Goal: Task Accomplishment & Management: Complete application form

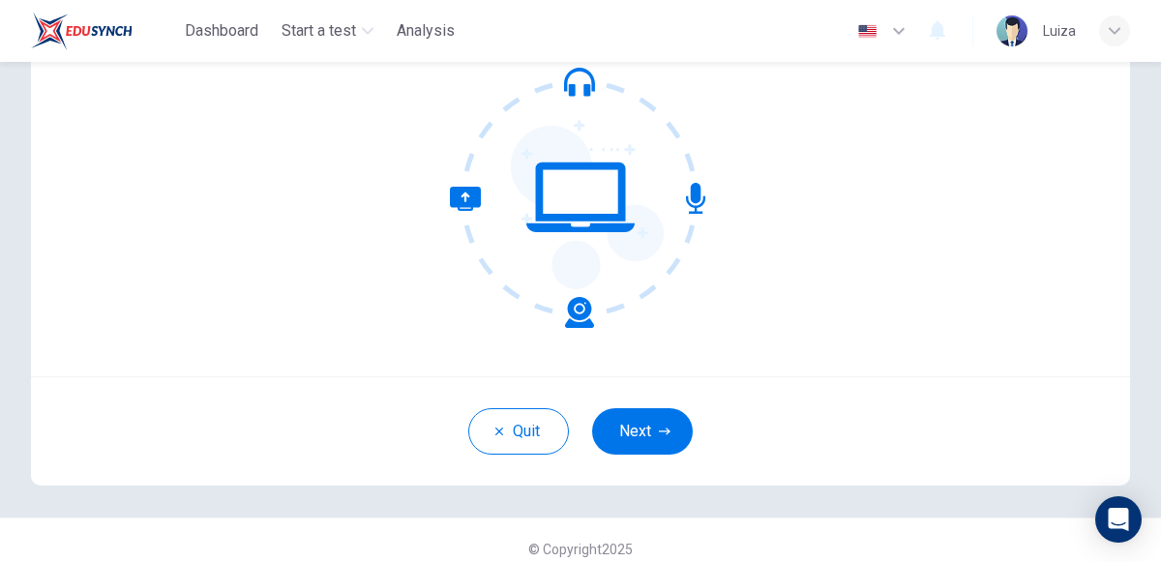
scroll to position [191, 0]
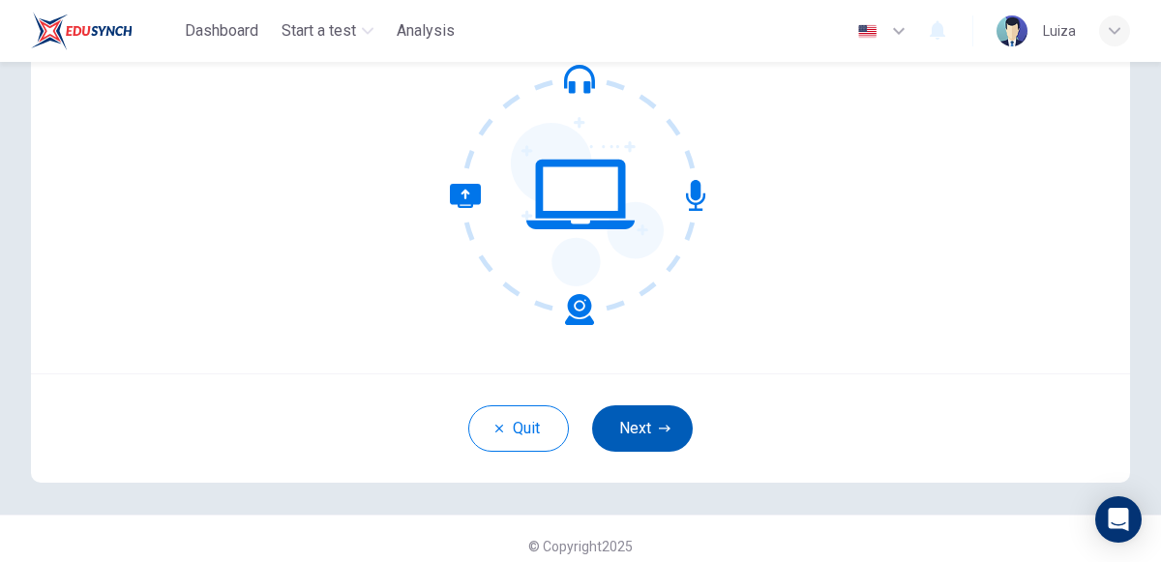
click at [644, 427] on button "Next" at bounding box center [642, 428] width 101 height 46
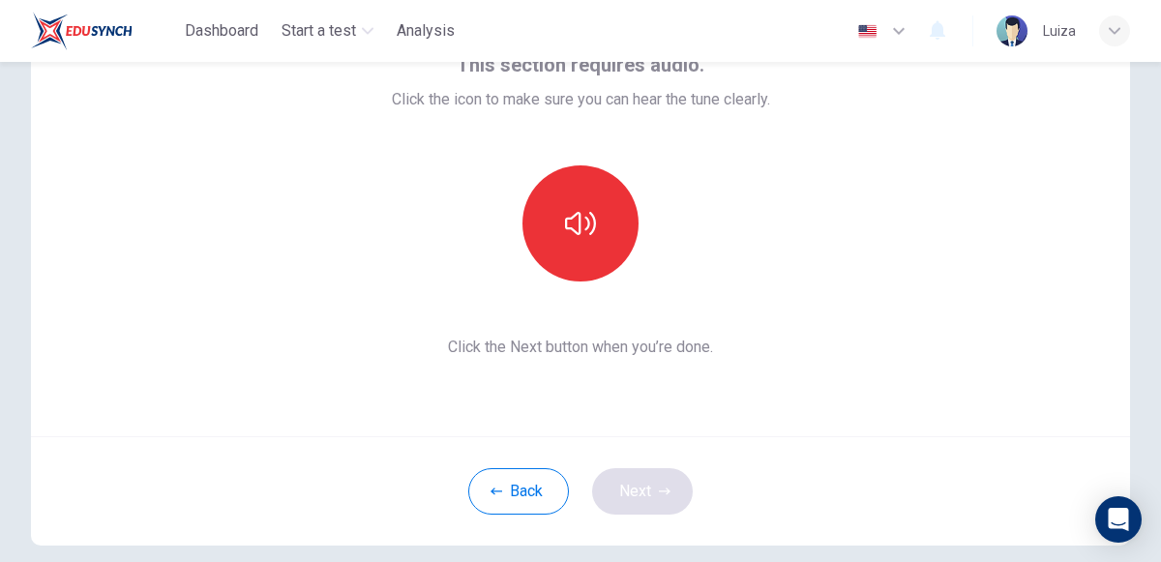
scroll to position [120, 0]
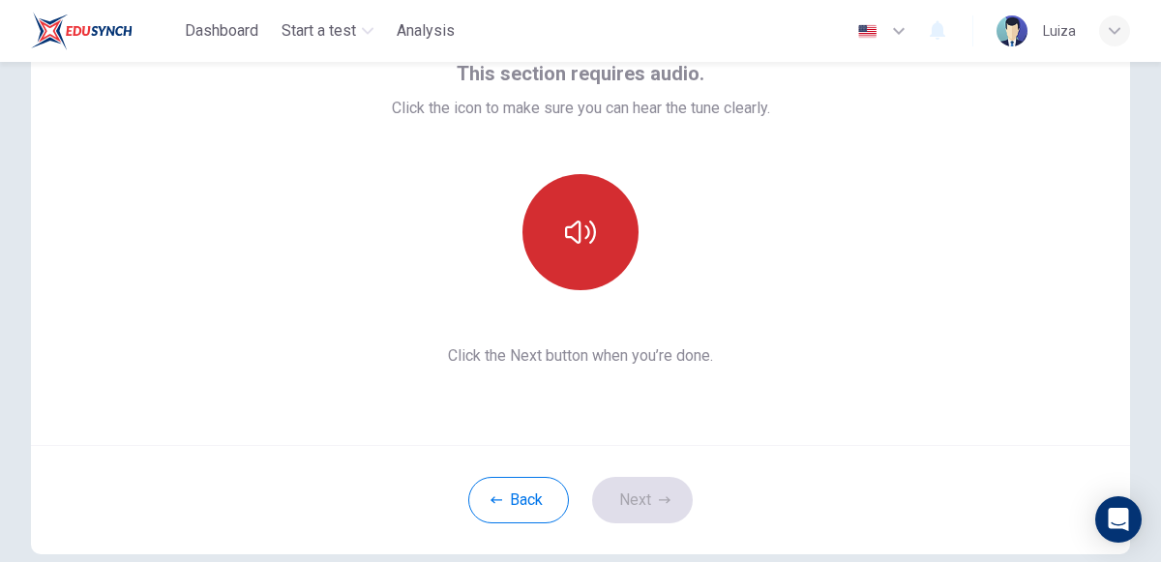
click at [573, 234] on icon "button" at bounding box center [580, 232] width 31 height 31
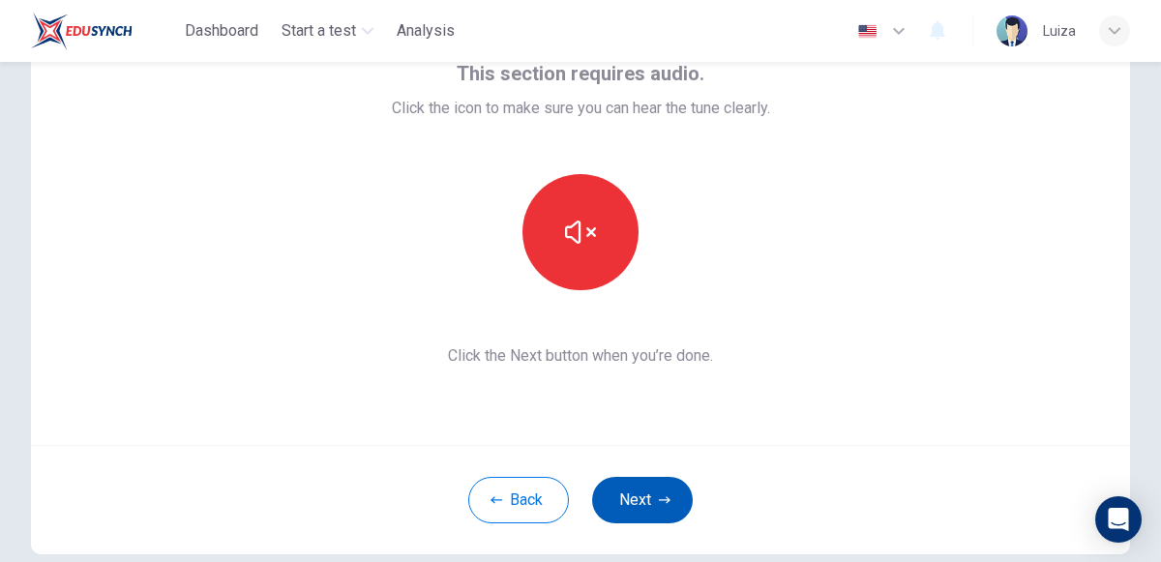
click at [632, 497] on button "Next" at bounding box center [642, 500] width 101 height 46
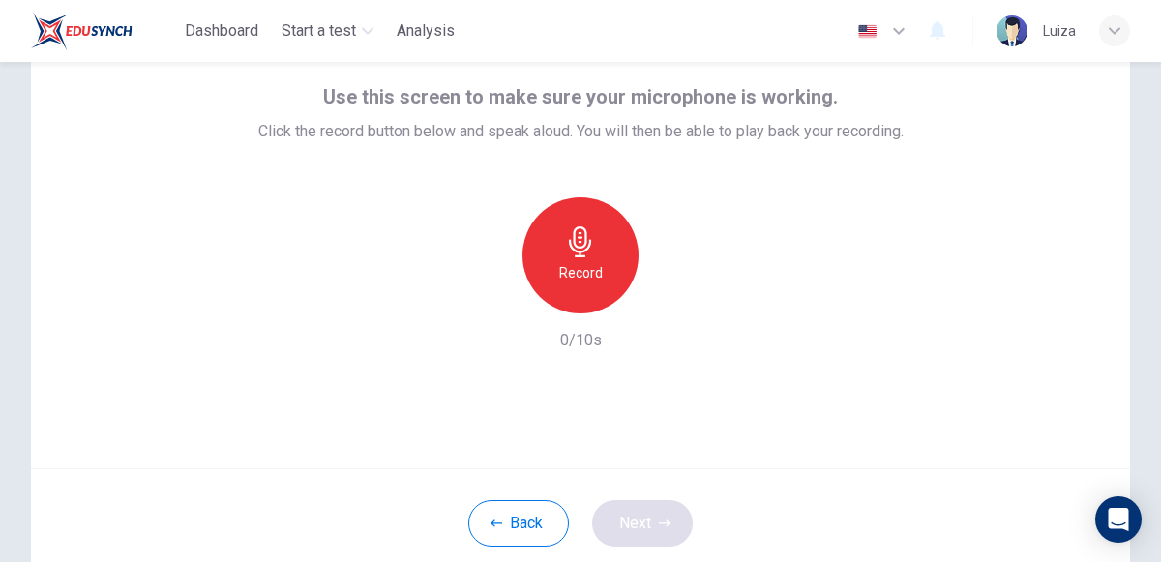
scroll to position [96, 0]
click at [576, 255] on icon "button" at bounding box center [580, 242] width 31 height 31
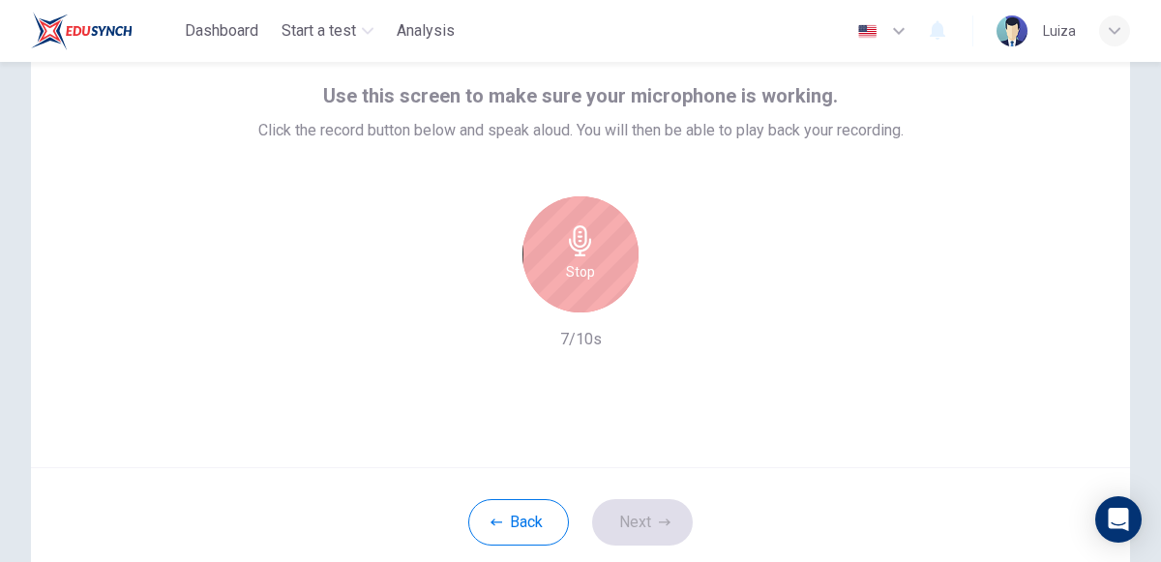
scroll to position [97, 0]
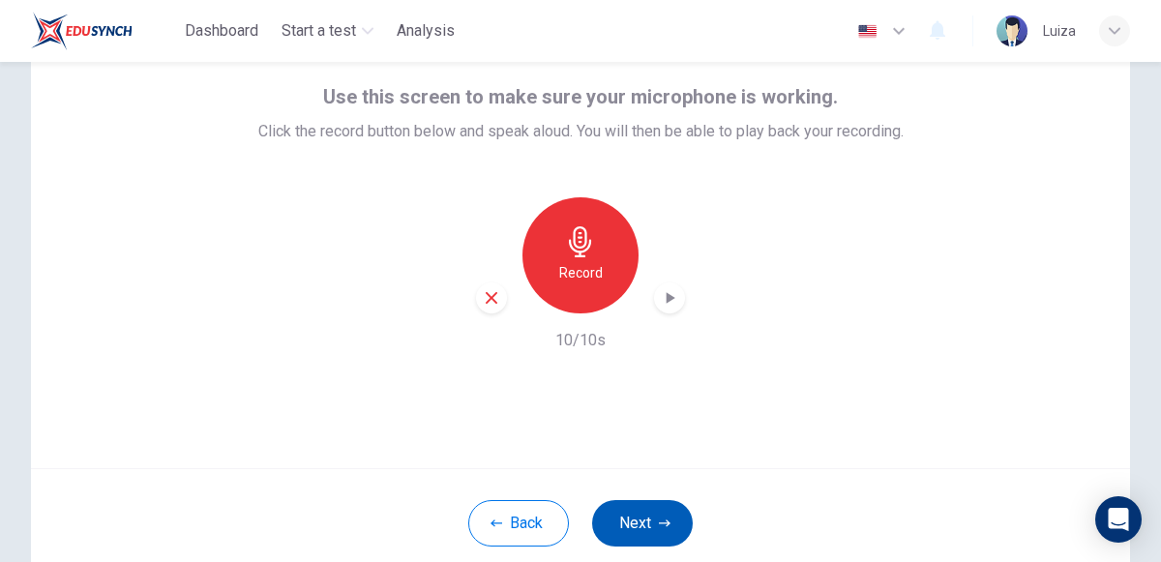
click at [645, 530] on button "Next" at bounding box center [642, 523] width 101 height 46
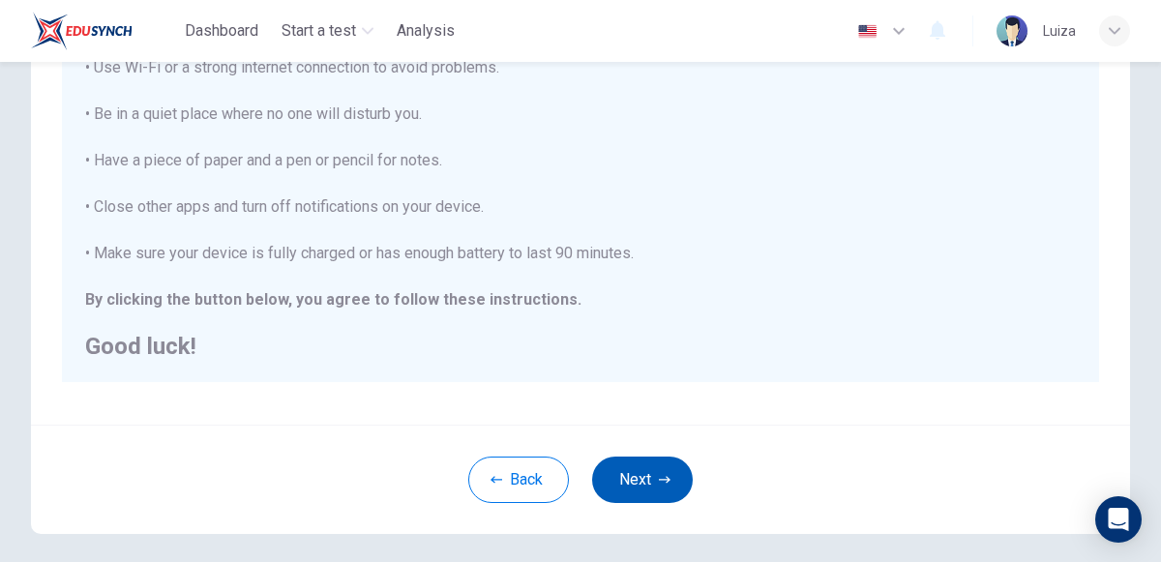
scroll to position [387, 0]
click at [643, 480] on button "Next" at bounding box center [642, 479] width 101 height 46
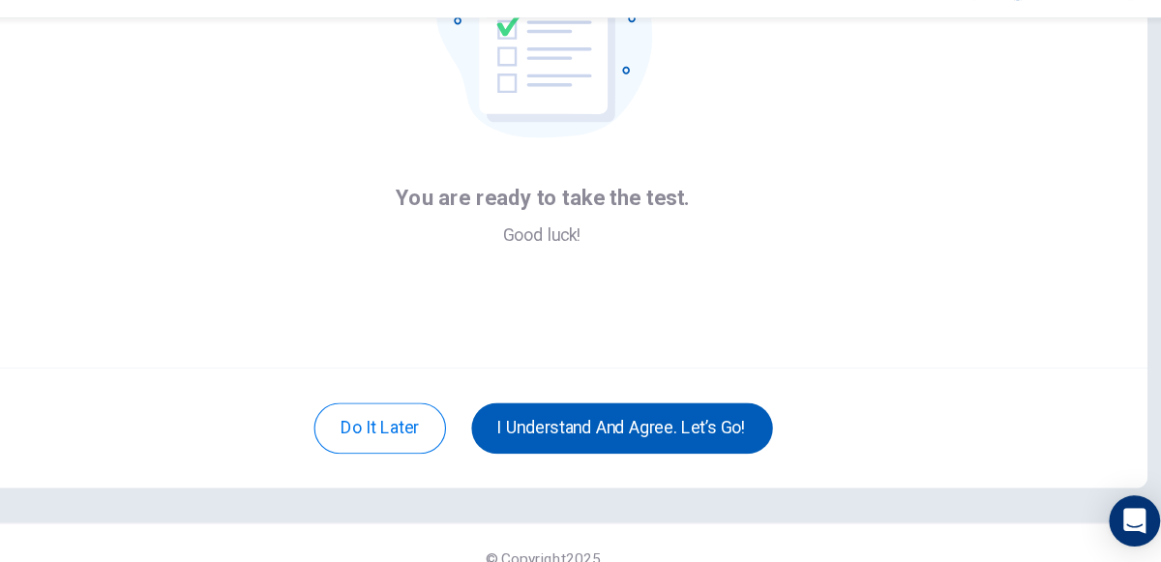
scroll to position [193, 0]
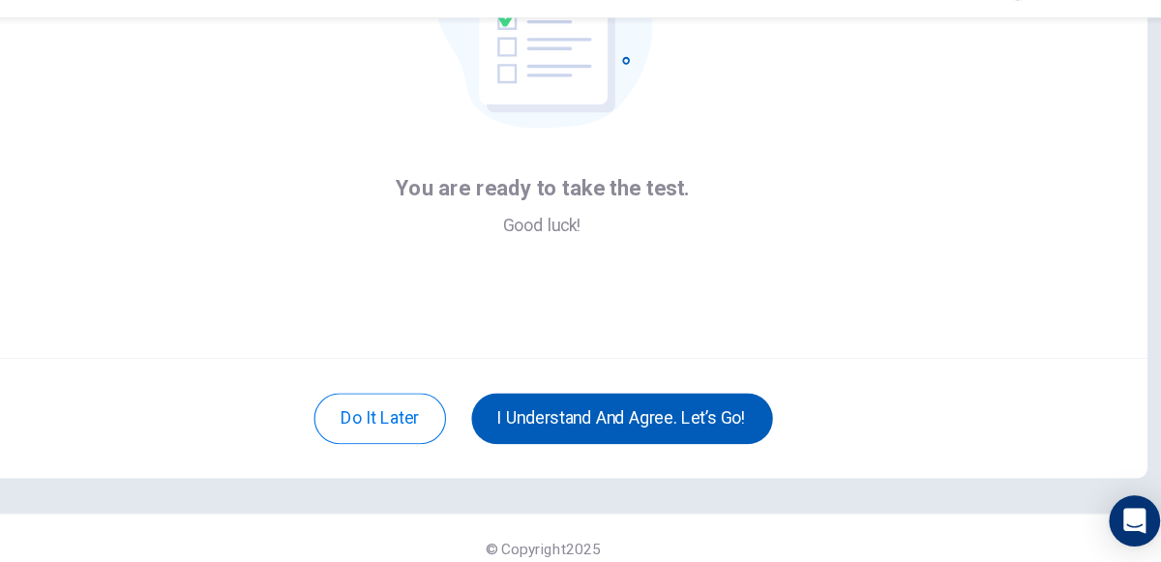
click at [719, 430] on button "I understand and agree. Let’s go!" at bounding box center [652, 426] width 274 height 46
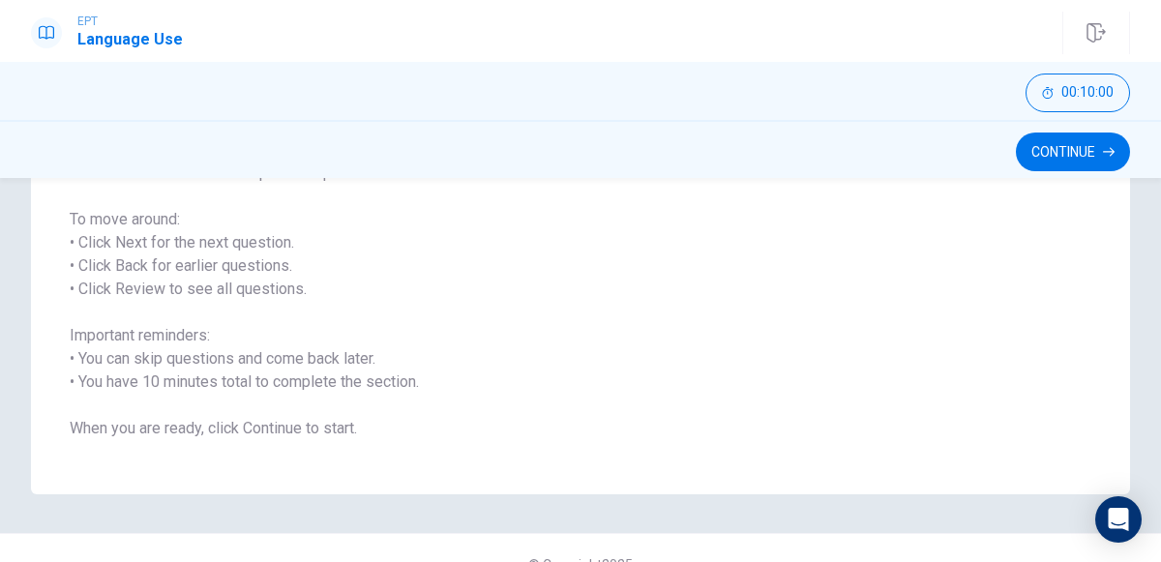
scroll to position [273, 0]
click at [1083, 155] on button "Continue" at bounding box center [1072, 151] width 114 height 39
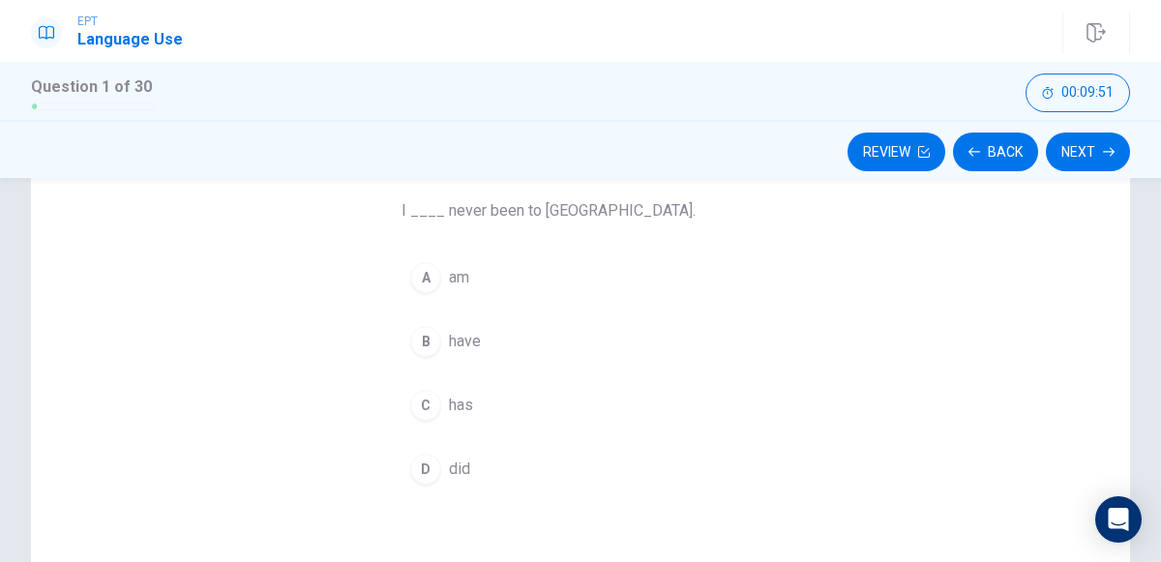
scroll to position [146, 0]
click at [456, 335] on span "have" at bounding box center [465, 346] width 32 height 23
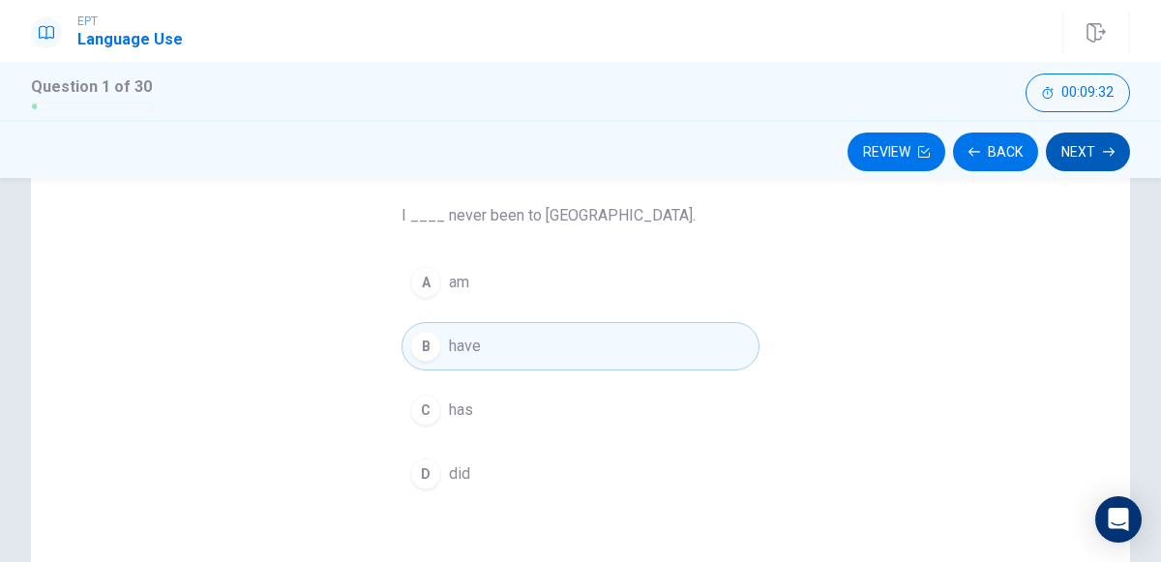
click at [1103, 150] on icon "button" at bounding box center [1108, 152] width 12 height 12
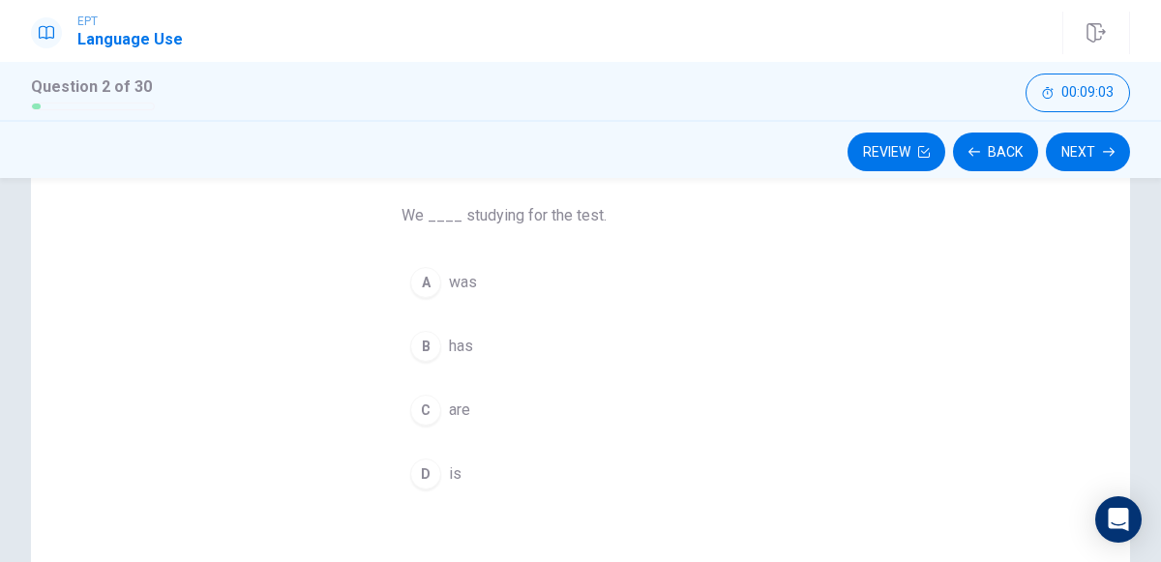
click at [425, 278] on div "A" at bounding box center [425, 282] width 31 height 31
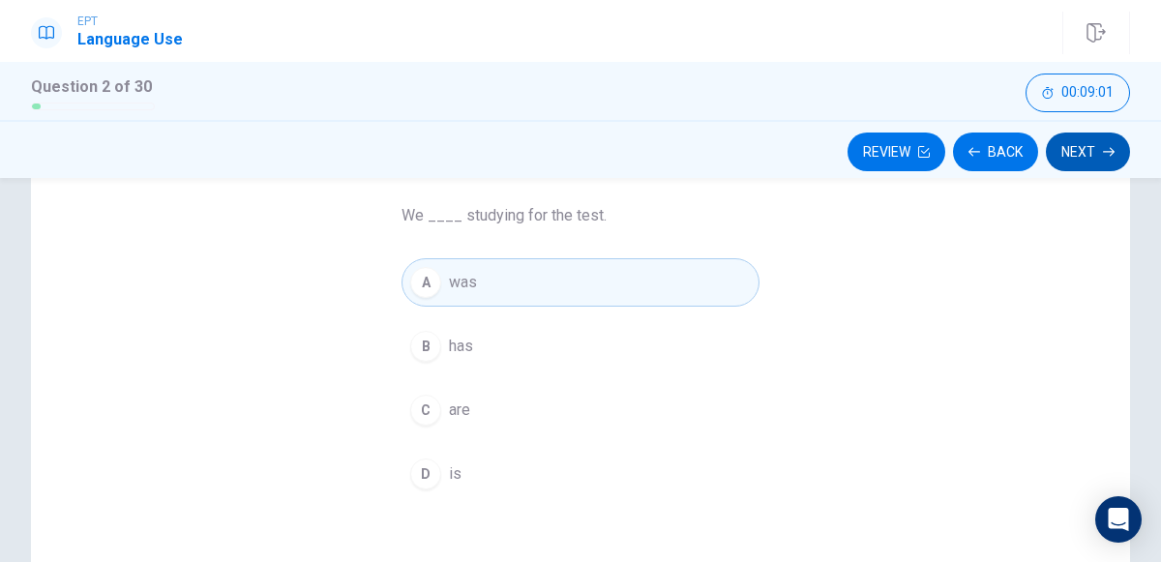
click at [1105, 156] on icon "button" at bounding box center [1108, 152] width 12 height 12
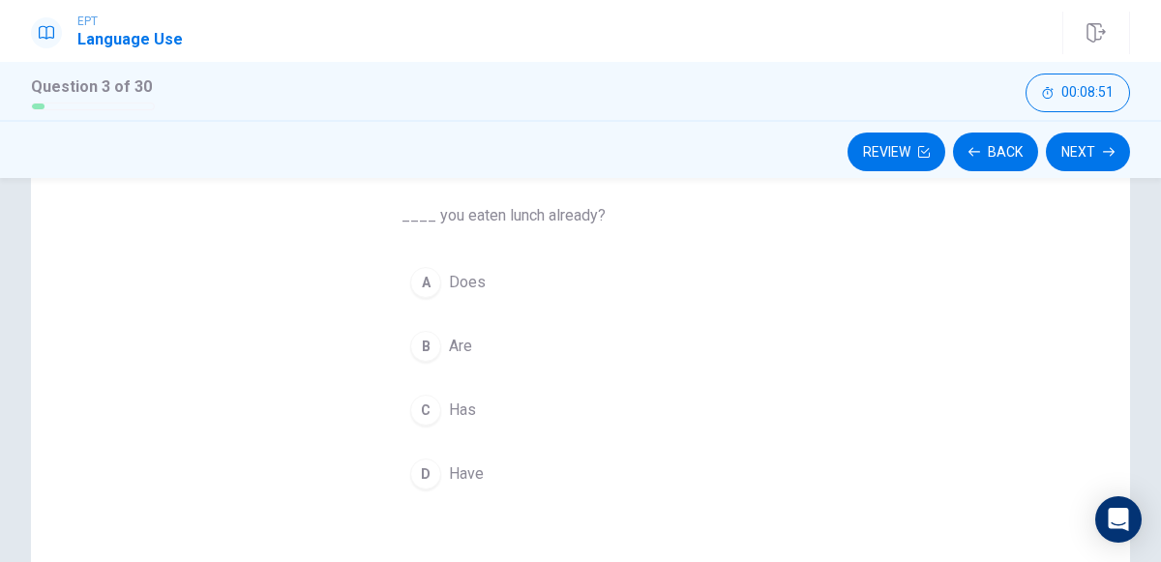
click at [440, 464] on button "D Have" at bounding box center [580, 474] width 358 height 48
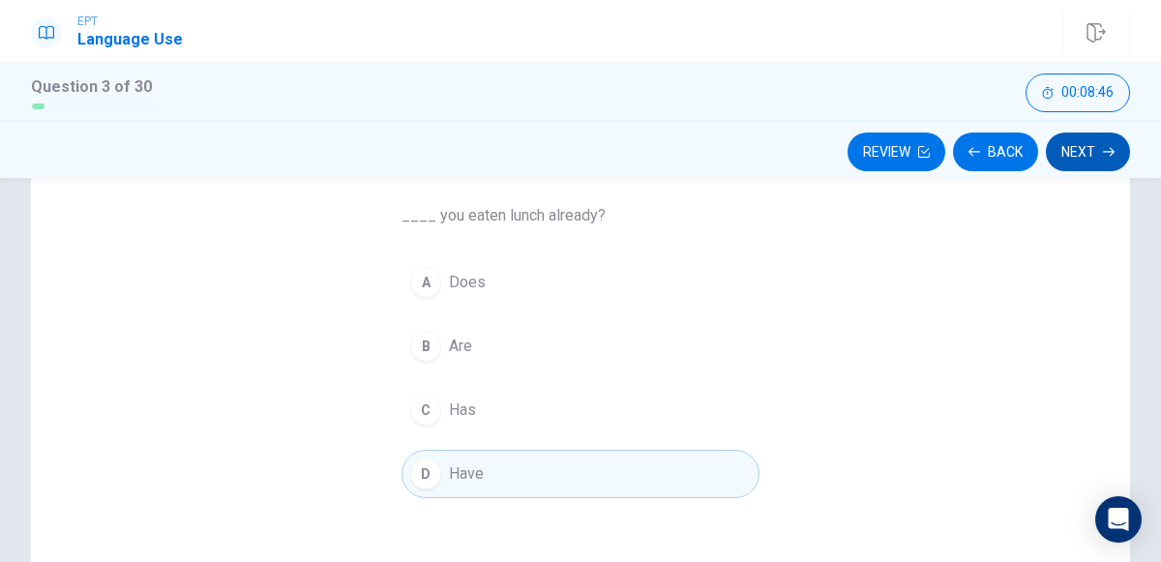
click at [1058, 169] on button "Next" at bounding box center [1087, 151] width 84 height 39
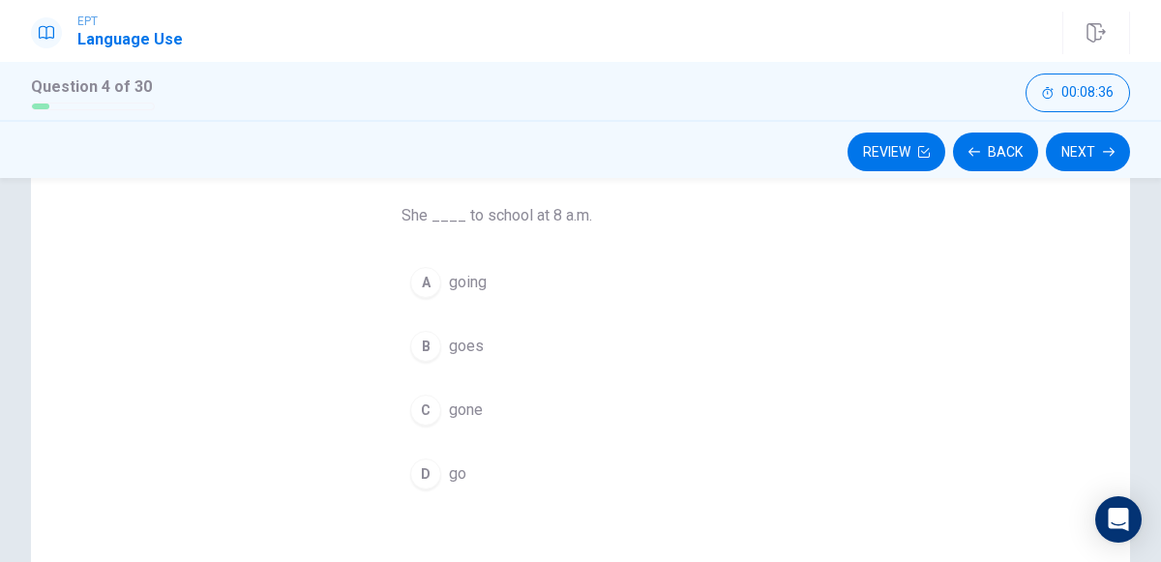
click at [455, 341] on span "goes" at bounding box center [466, 346] width 35 height 23
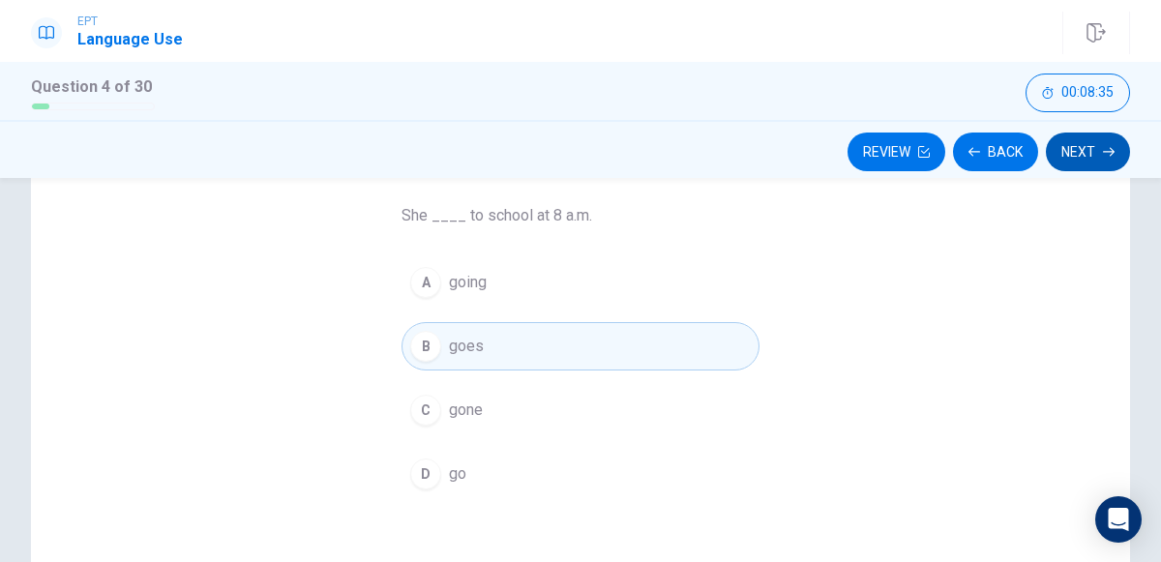
click at [1104, 155] on icon "button" at bounding box center [1108, 152] width 12 height 12
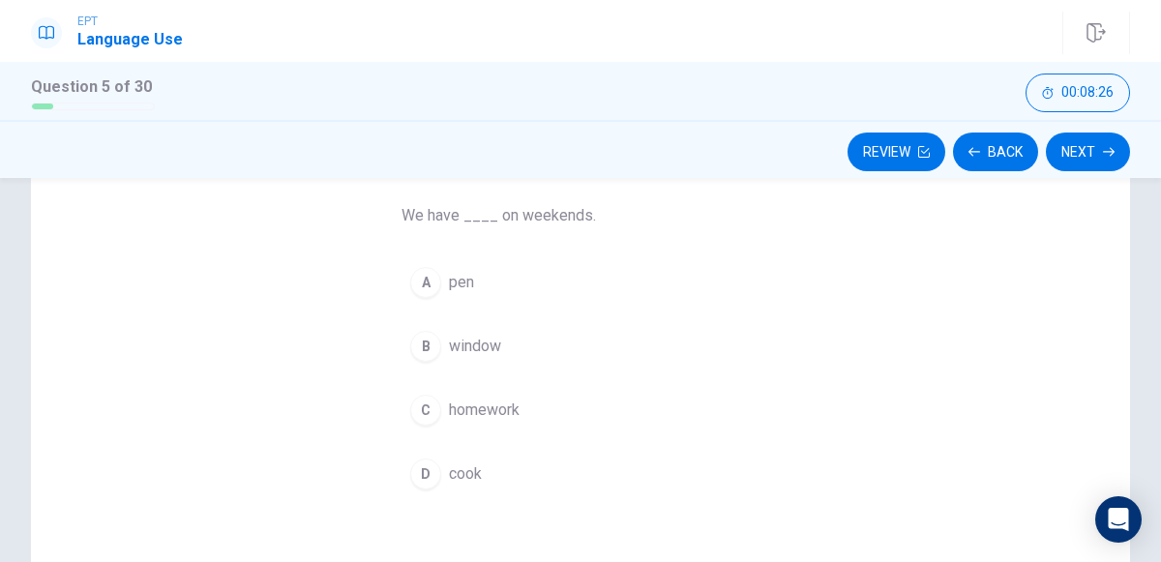
click at [425, 407] on div "C" at bounding box center [425, 410] width 31 height 31
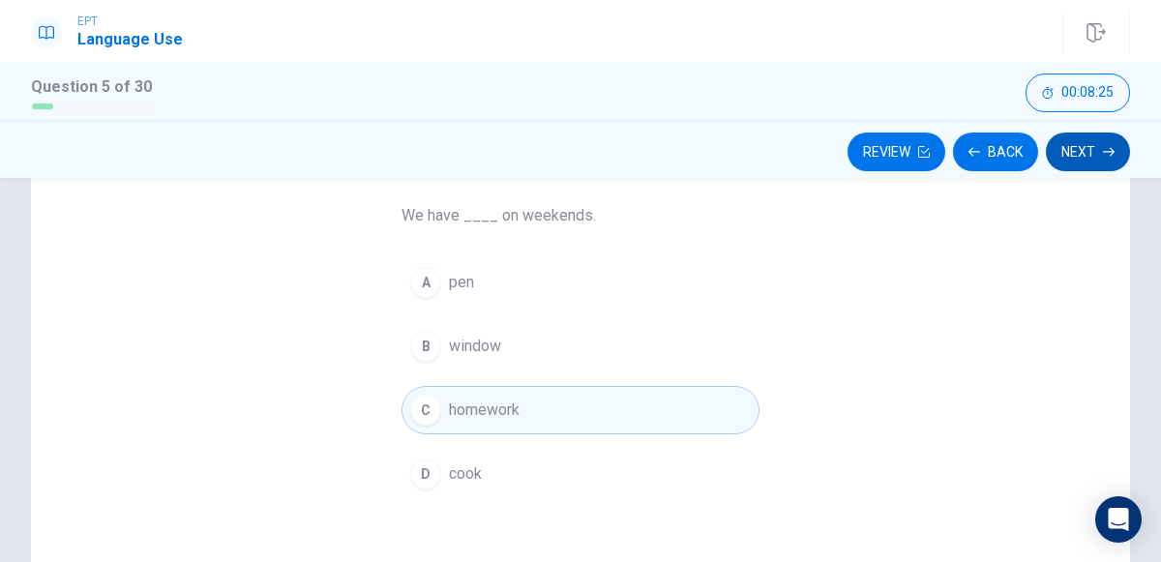
click at [1108, 151] on icon "button" at bounding box center [1108, 152] width 12 height 9
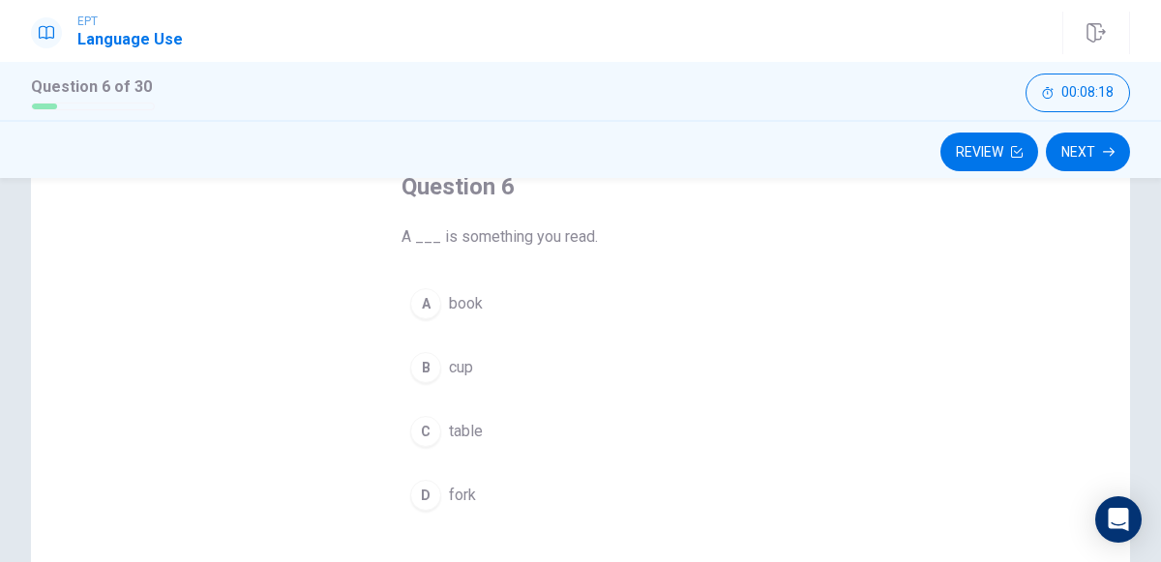
scroll to position [122, 0]
click at [461, 310] on span "book" at bounding box center [466, 306] width 34 height 23
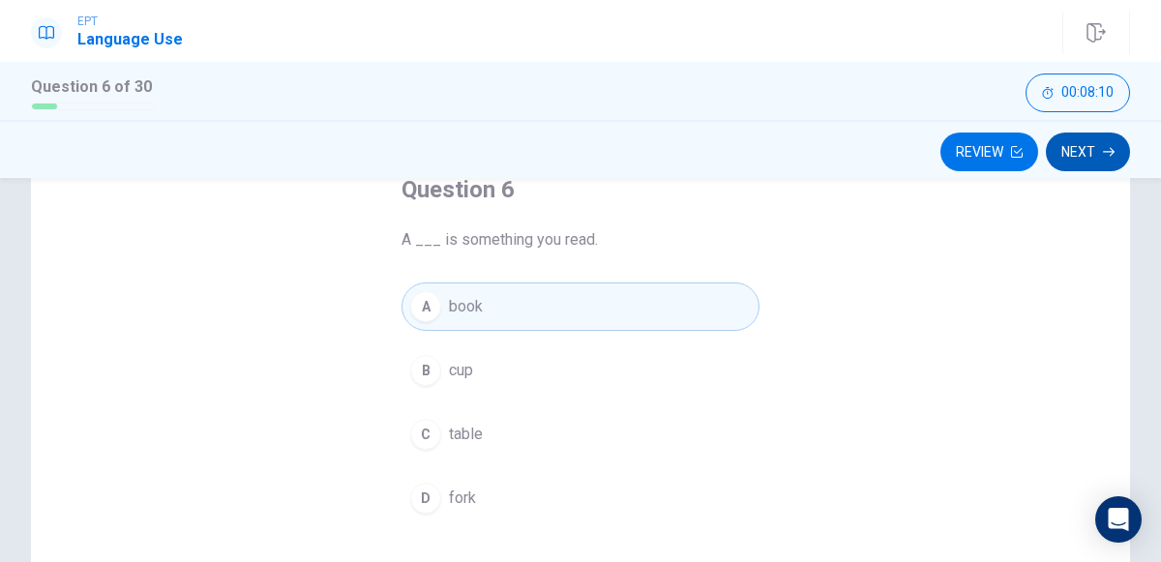
click at [1108, 152] on icon "button" at bounding box center [1108, 152] width 12 height 12
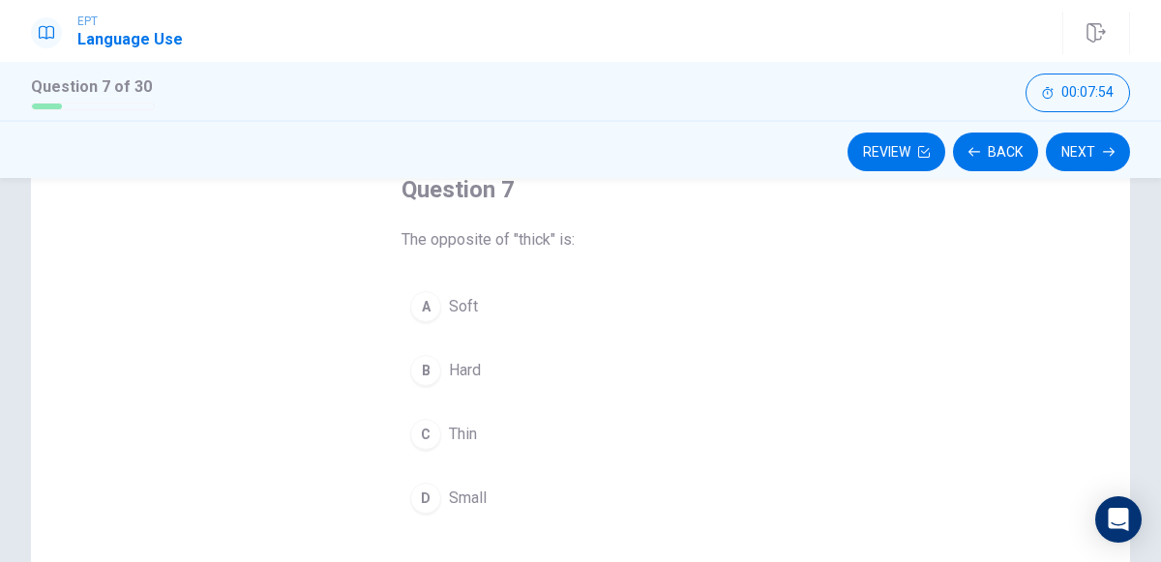
click at [428, 440] on div "C" at bounding box center [425, 434] width 31 height 31
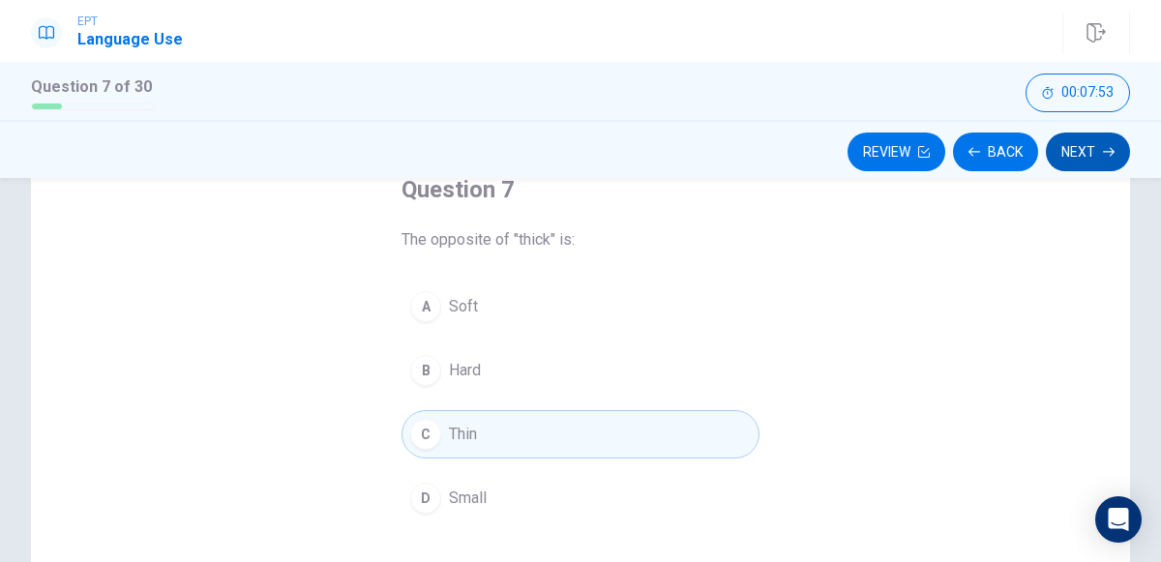
click at [1108, 153] on icon "button" at bounding box center [1108, 152] width 12 height 12
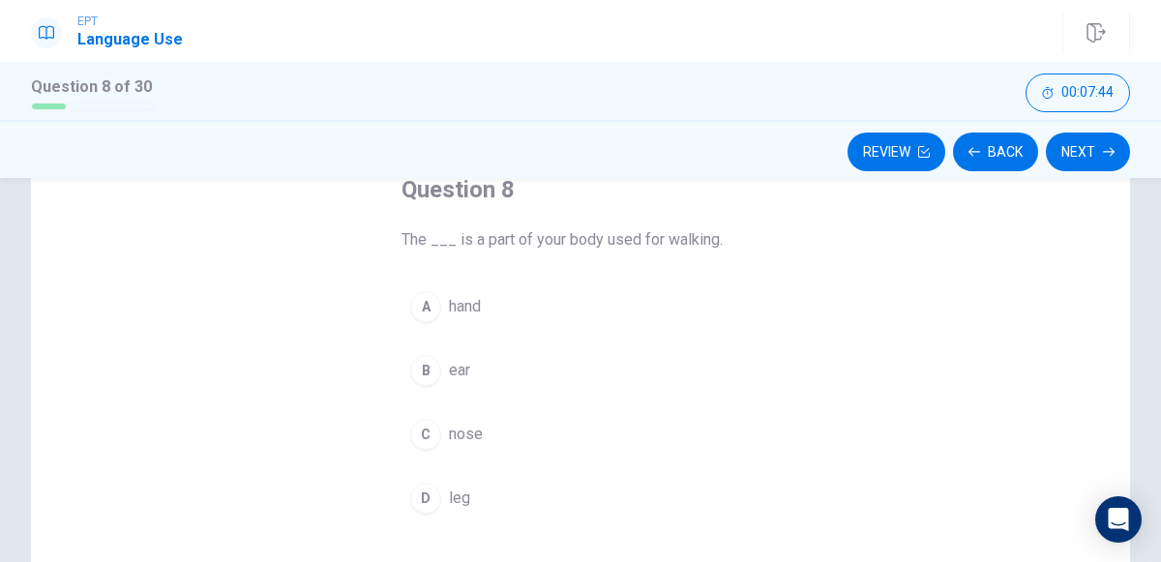
click at [457, 486] on span "leg" at bounding box center [459, 497] width 21 height 23
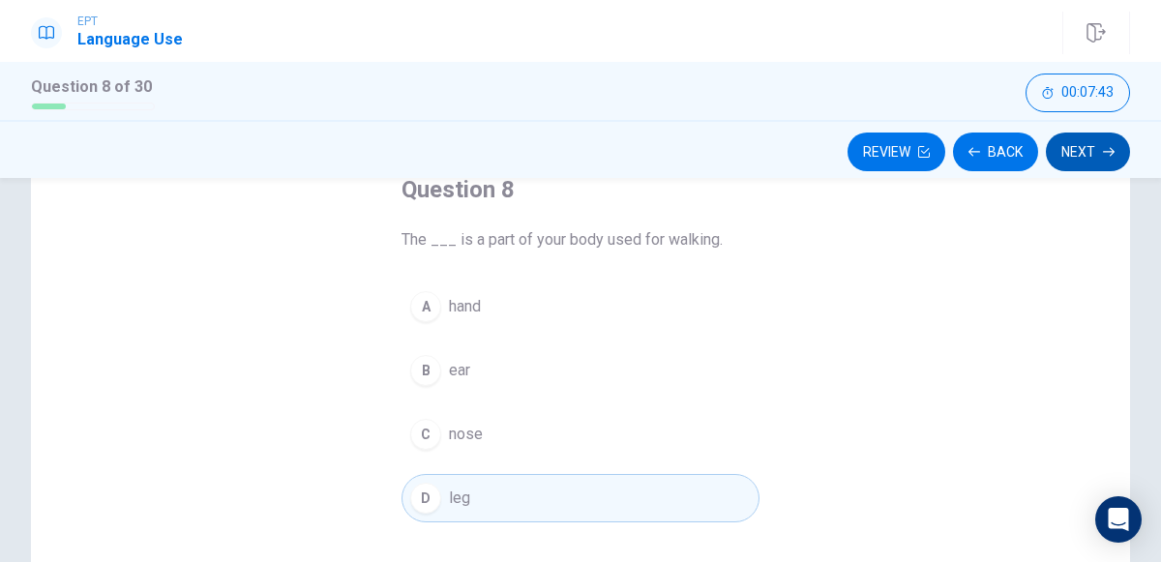
click at [1104, 151] on icon "button" at bounding box center [1108, 152] width 12 height 9
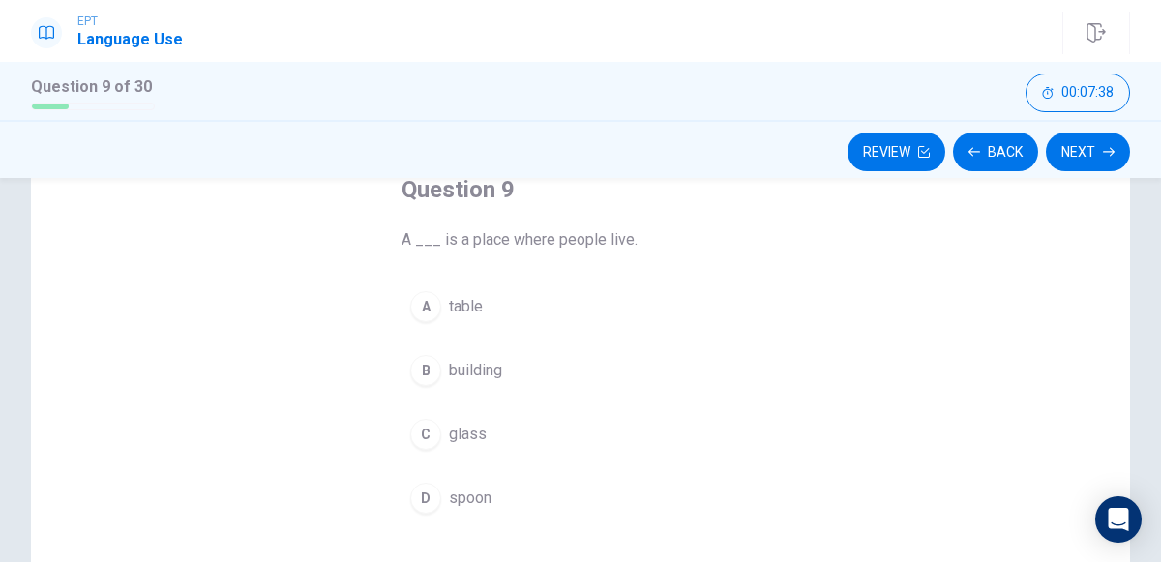
click at [486, 375] on span "building" at bounding box center [475, 370] width 53 height 23
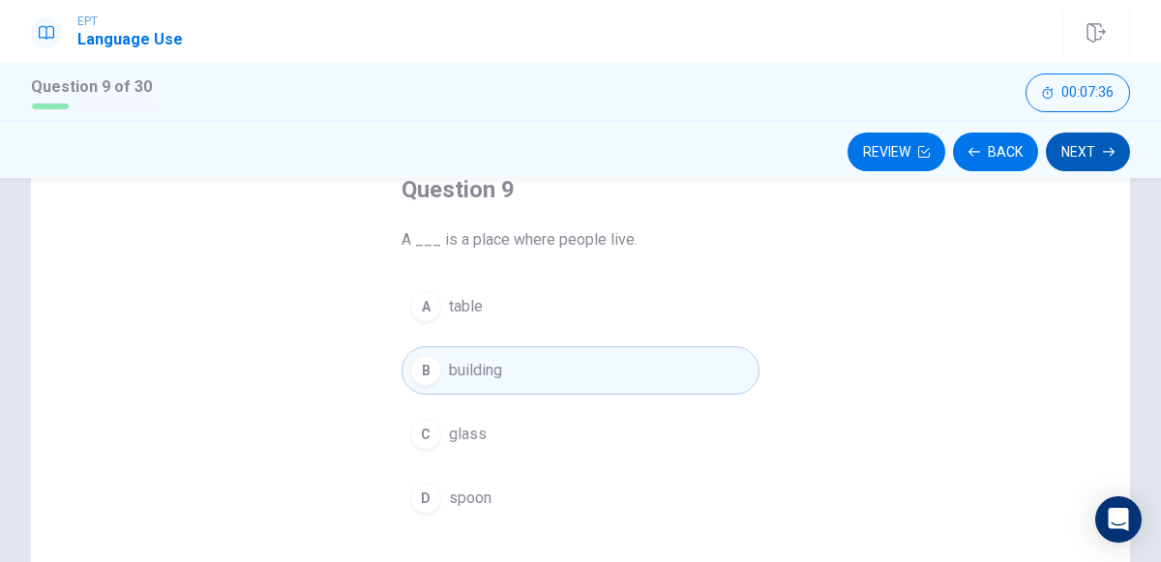
click at [1105, 151] on icon "button" at bounding box center [1108, 152] width 12 height 9
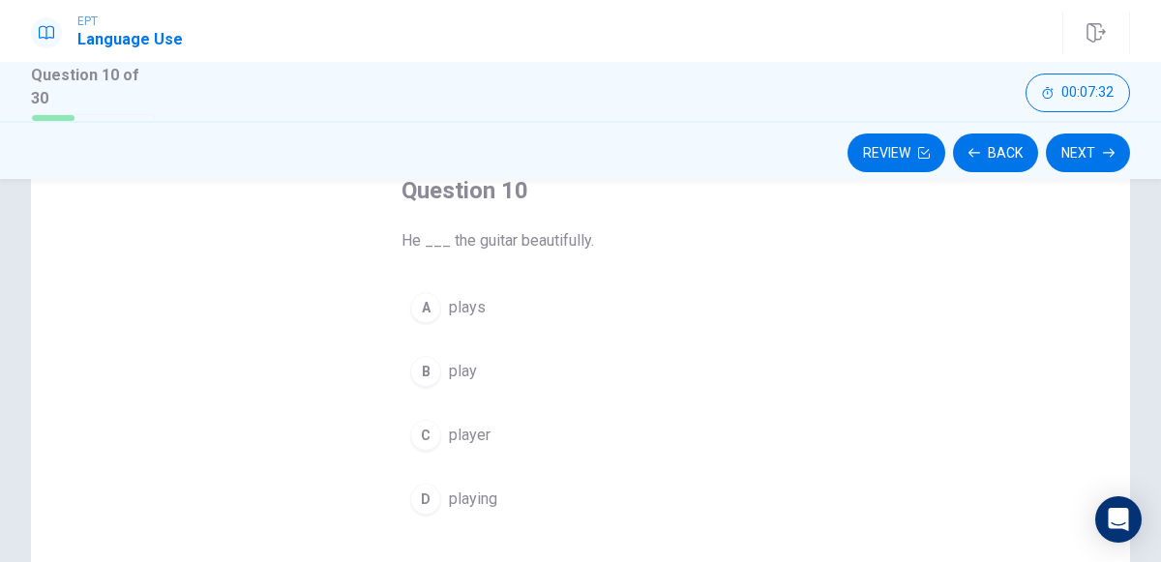
click at [450, 317] on span "plays" at bounding box center [467, 307] width 37 height 23
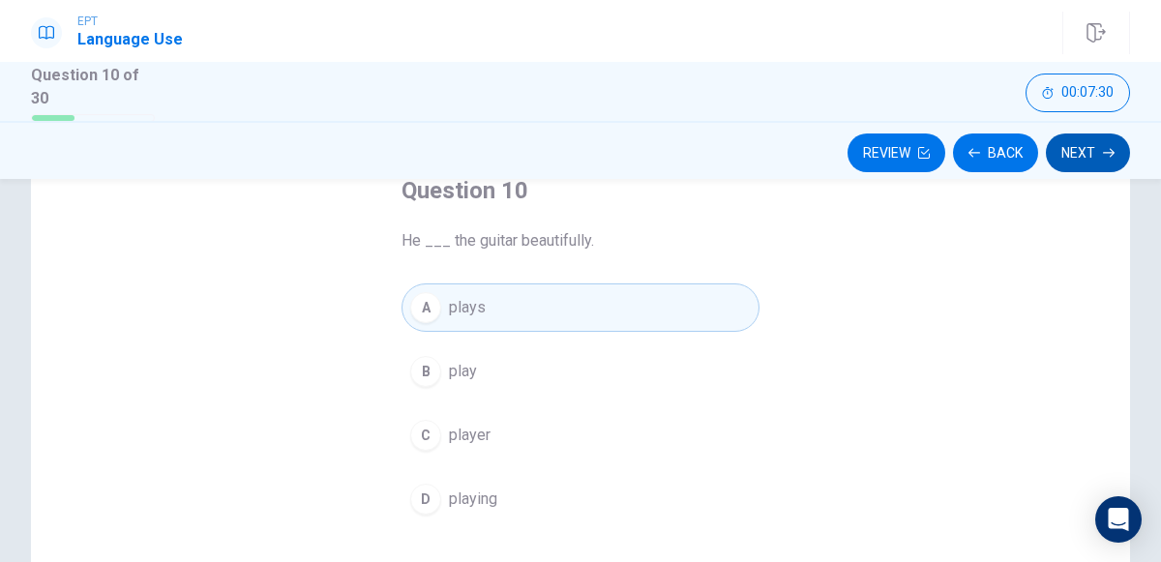
click at [1103, 151] on icon "button" at bounding box center [1108, 152] width 12 height 9
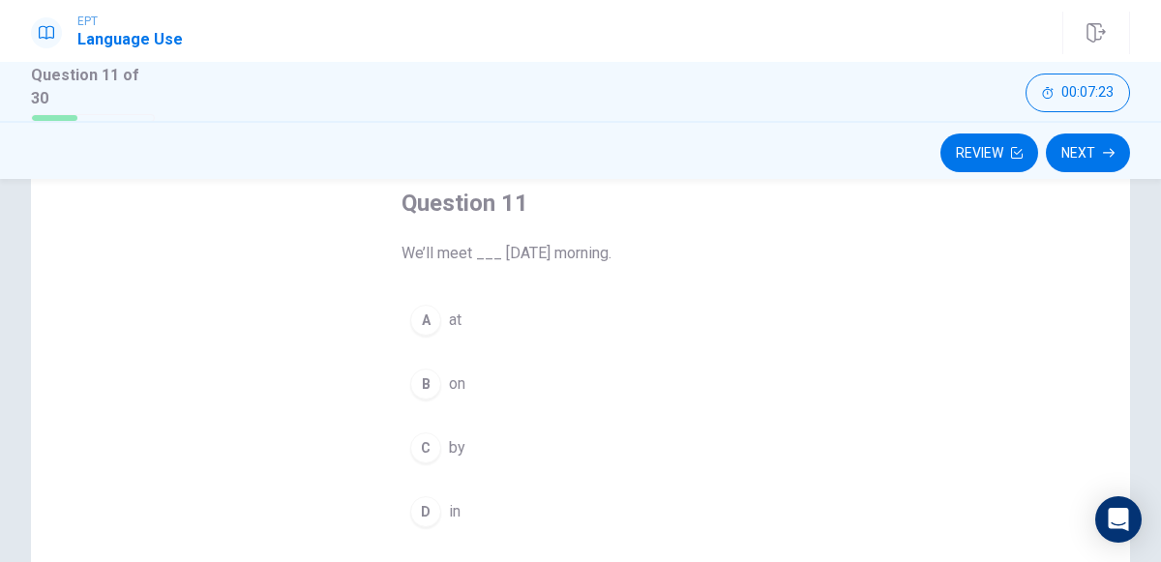
scroll to position [114, 0]
click at [425, 312] on div "A" at bounding box center [425, 315] width 31 height 31
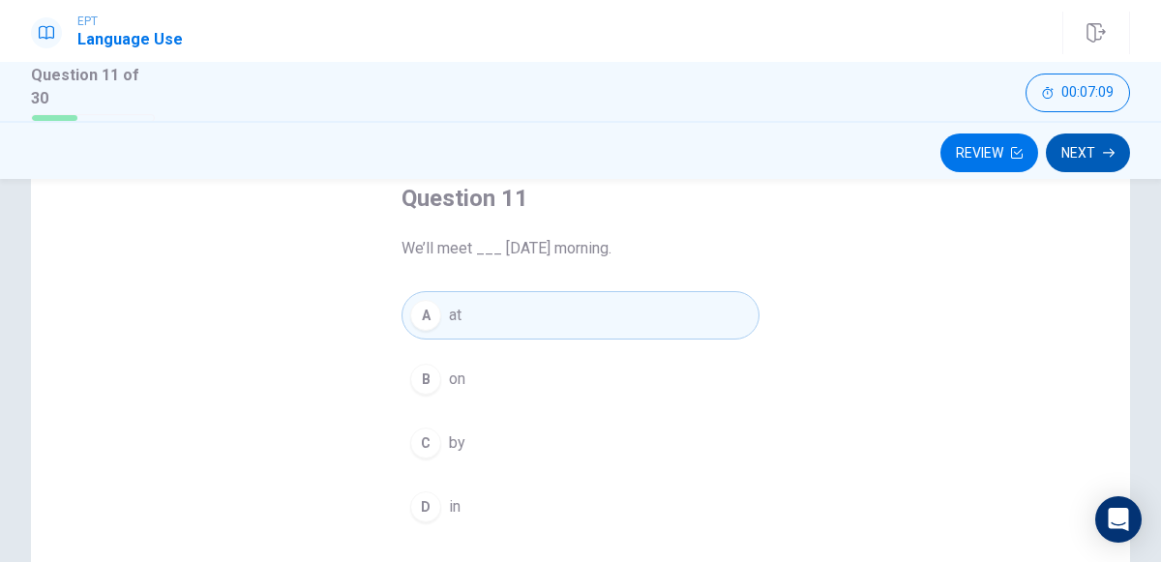
click at [1108, 151] on icon "button" at bounding box center [1108, 152] width 12 height 9
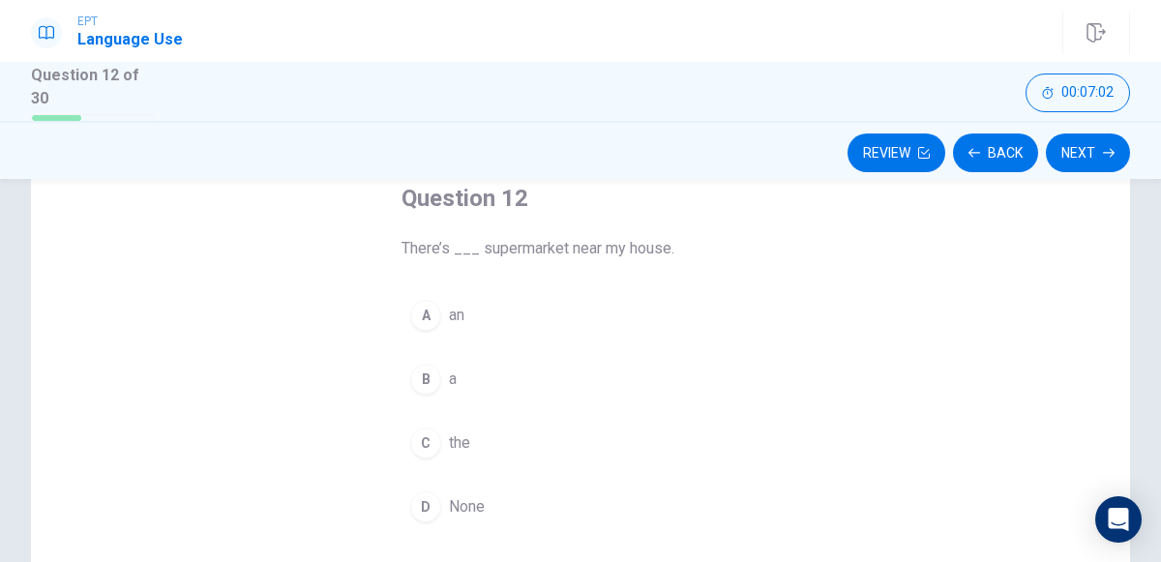
click at [439, 312] on div "A" at bounding box center [425, 315] width 31 height 31
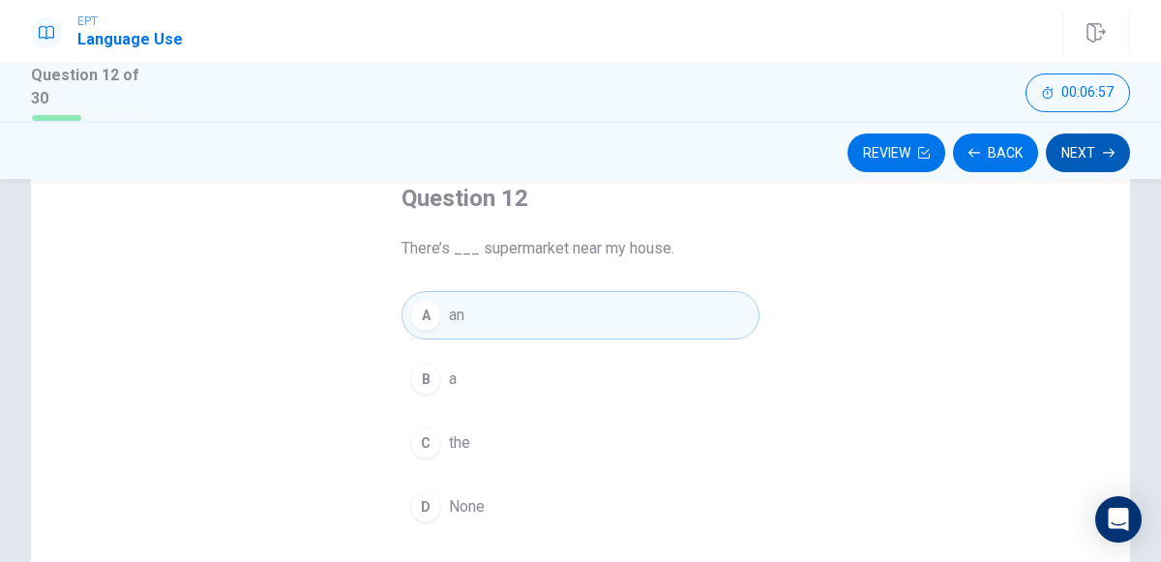
click at [1105, 151] on icon "button" at bounding box center [1108, 152] width 12 height 9
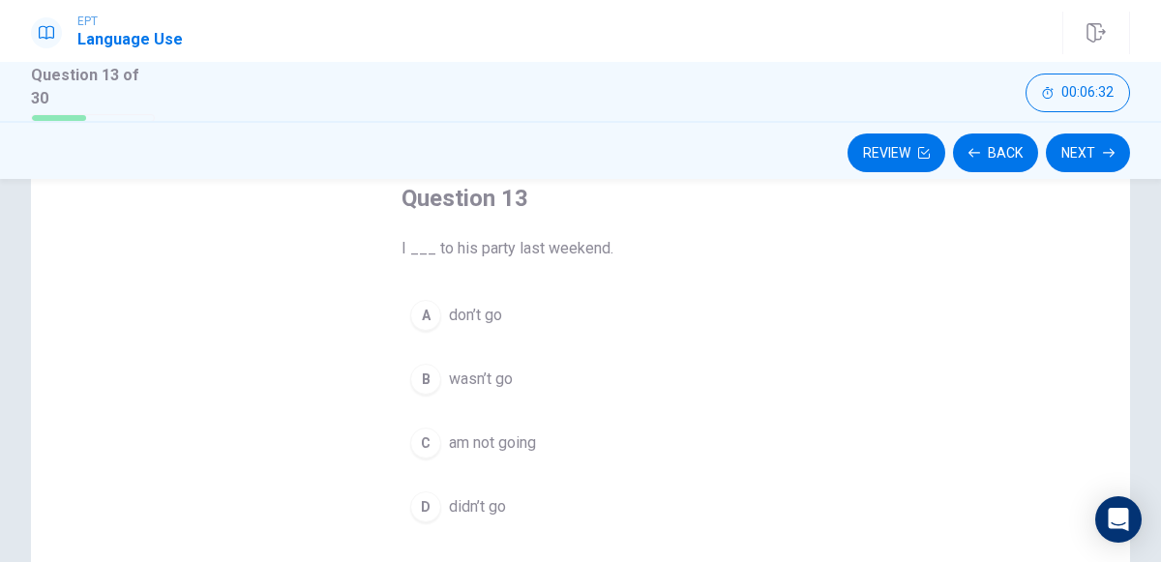
click at [425, 502] on div "D" at bounding box center [425, 506] width 31 height 31
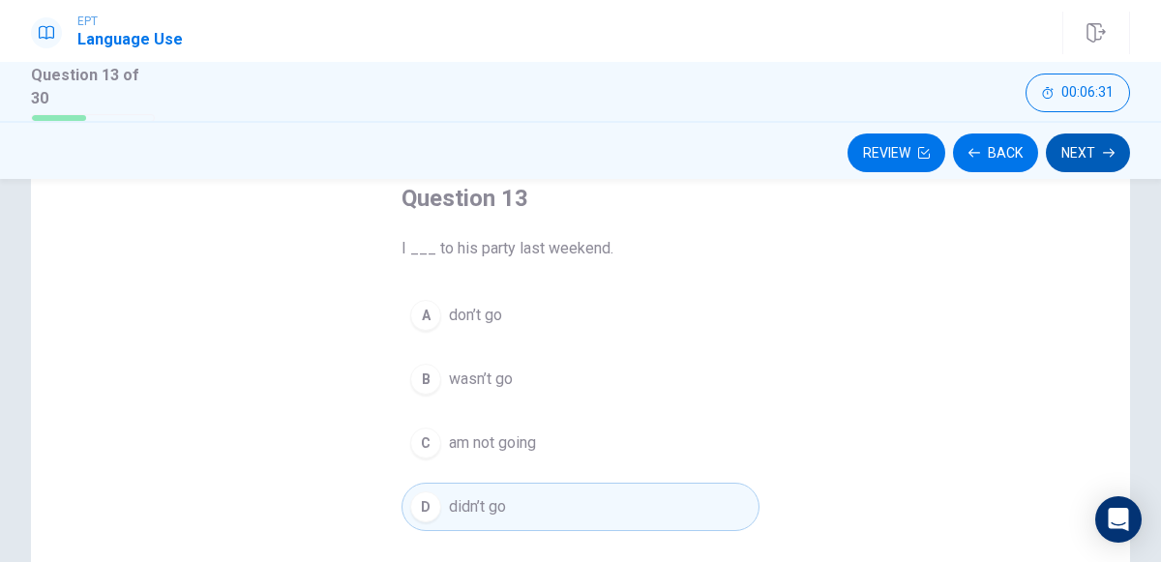
click at [1108, 153] on icon "button" at bounding box center [1108, 153] width 12 height 12
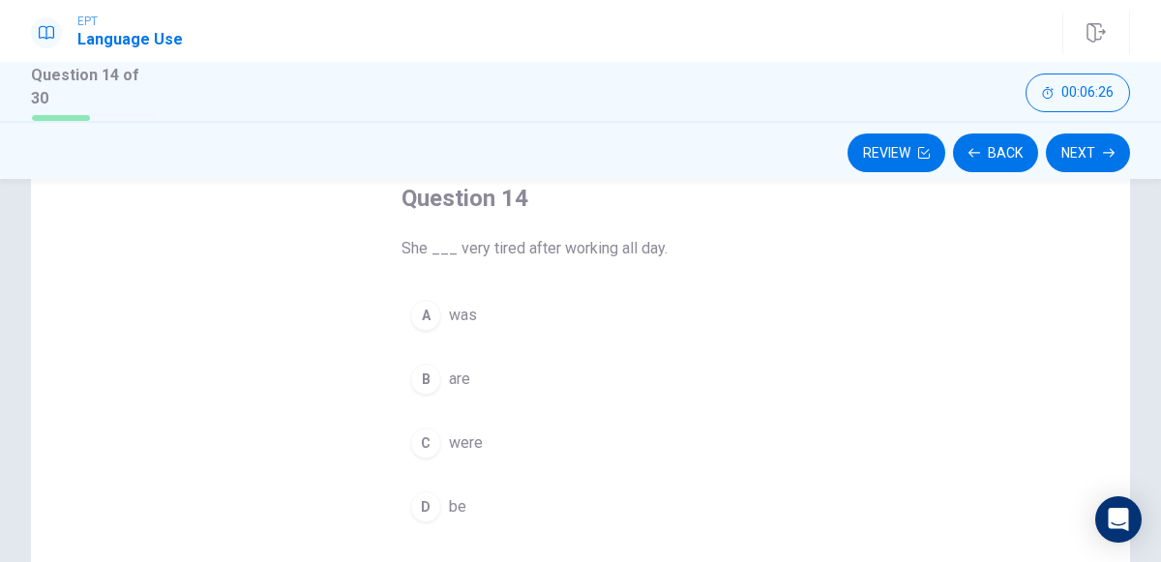
click at [449, 308] on span "was" at bounding box center [463, 315] width 28 height 23
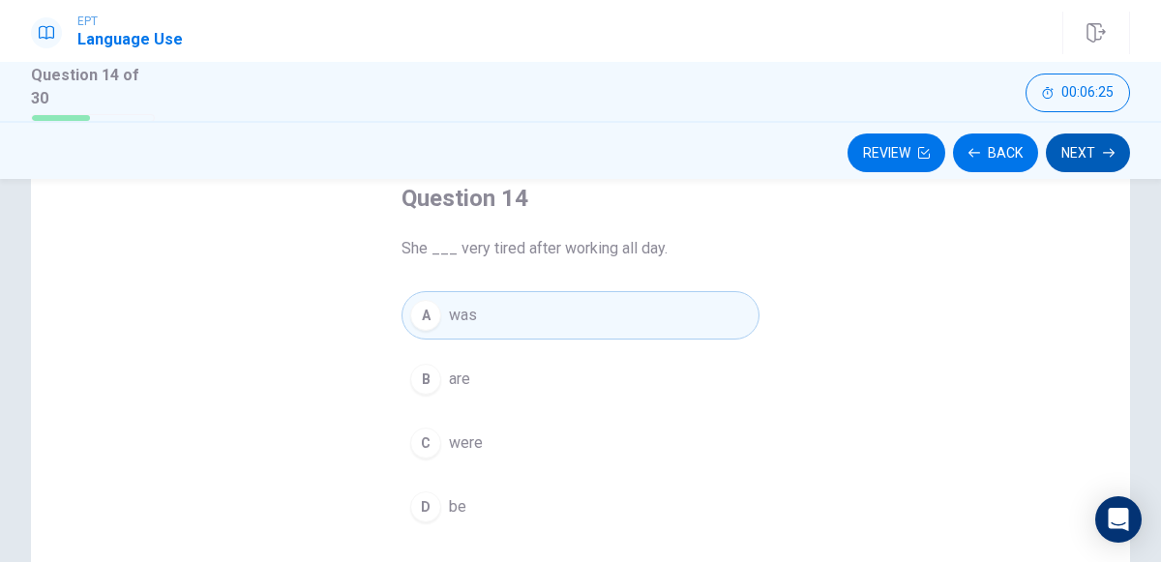
click at [1078, 151] on button "Next" at bounding box center [1087, 152] width 84 height 39
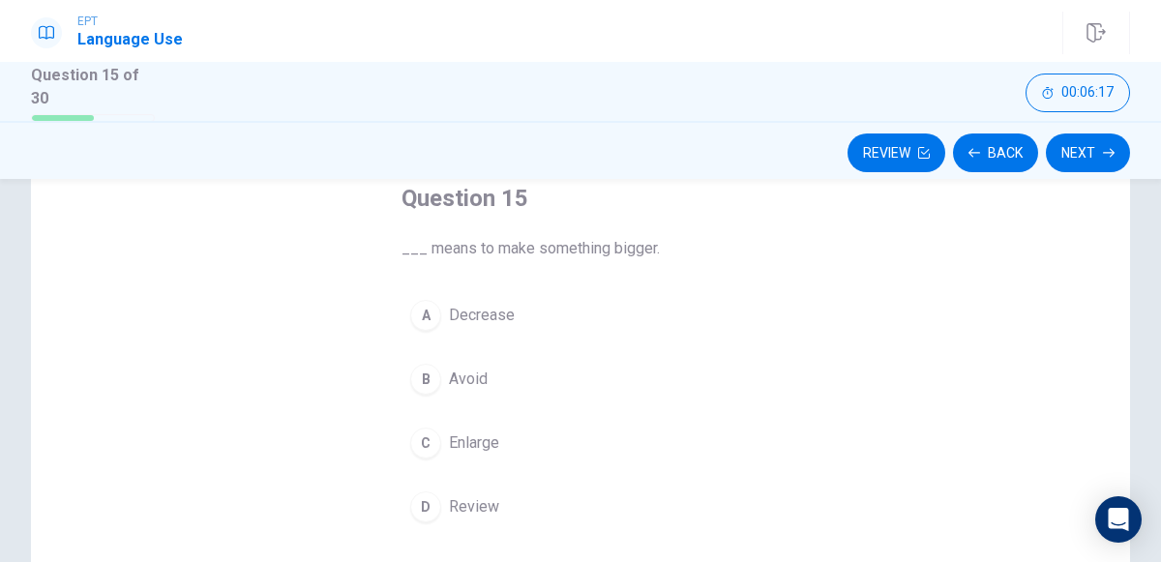
click at [428, 431] on div "C" at bounding box center [425, 442] width 31 height 31
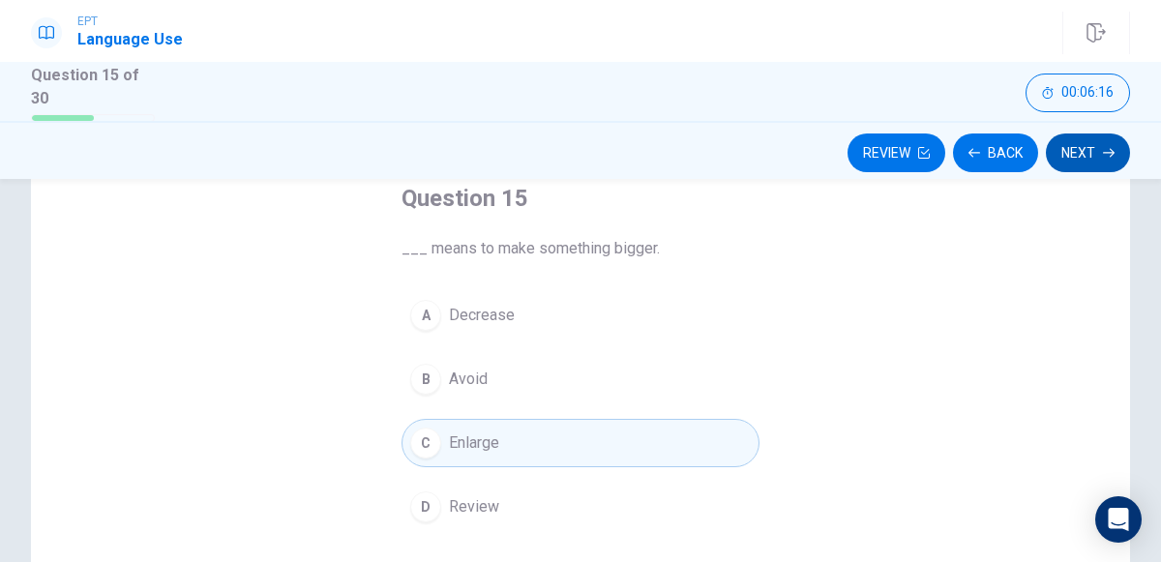
click at [1086, 151] on button "Next" at bounding box center [1087, 152] width 84 height 39
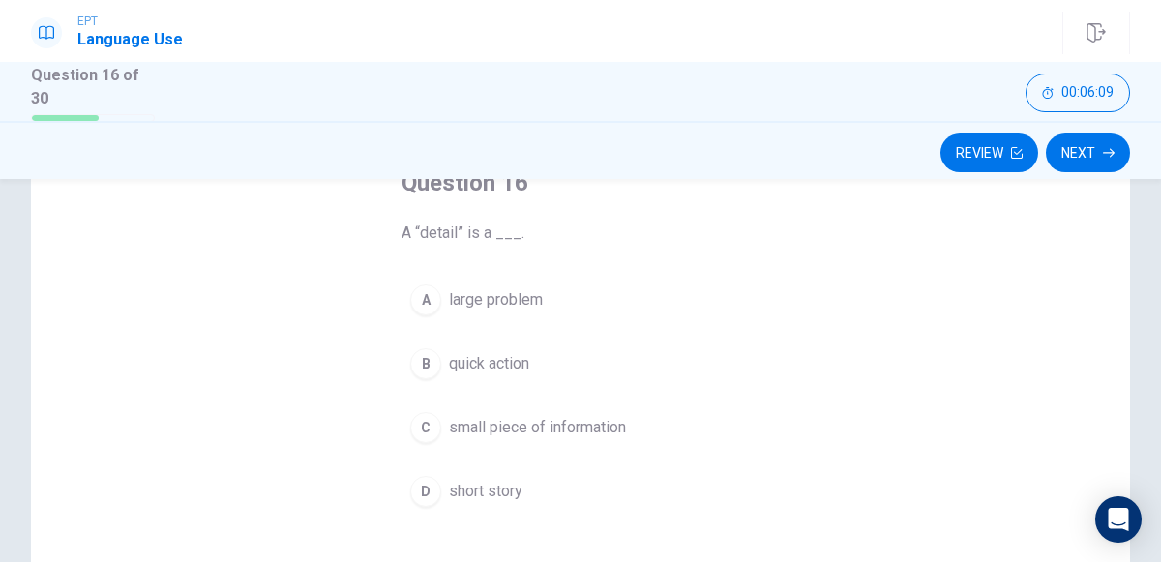
scroll to position [131, 0]
click at [421, 425] on div "C" at bounding box center [425, 426] width 31 height 31
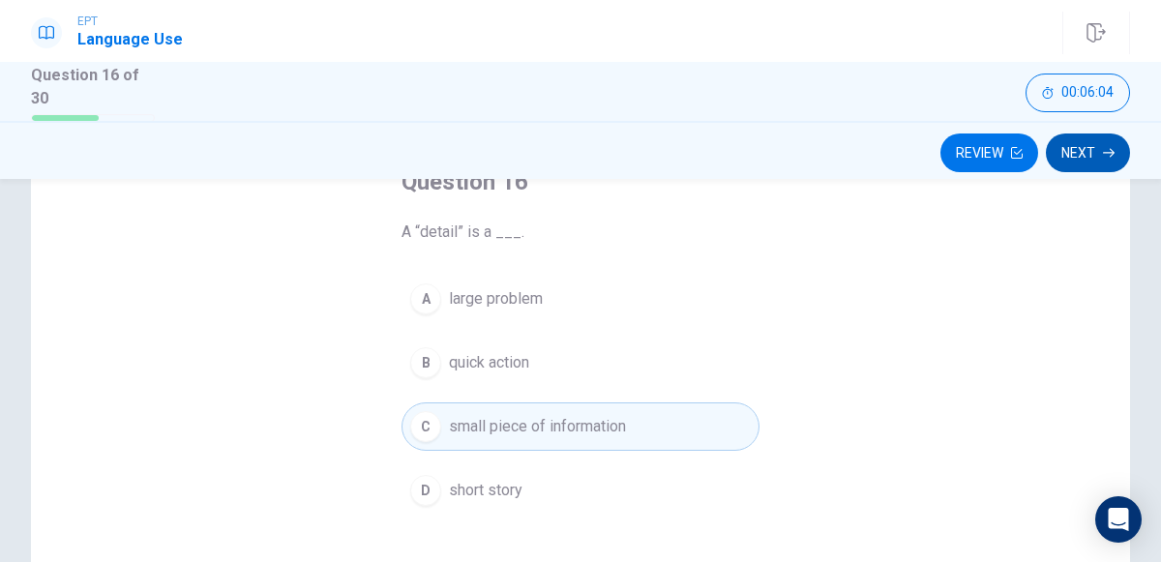
click at [1083, 163] on button "Next" at bounding box center [1087, 152] width 84 height 39
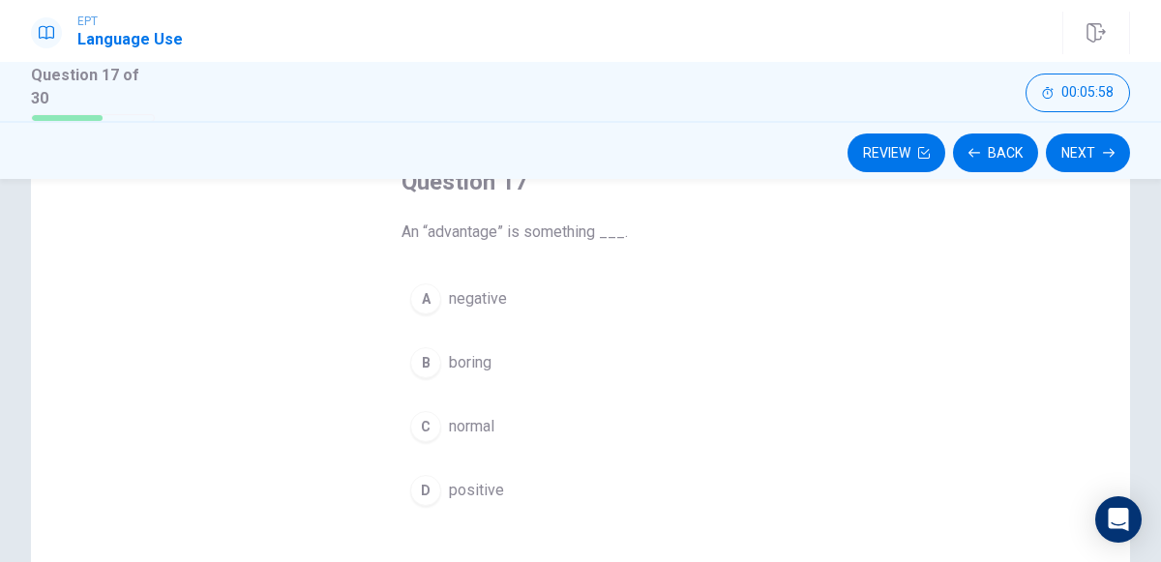
click at [425, 485] on div "D" at bounding box center [425, 490] width 31 height 31
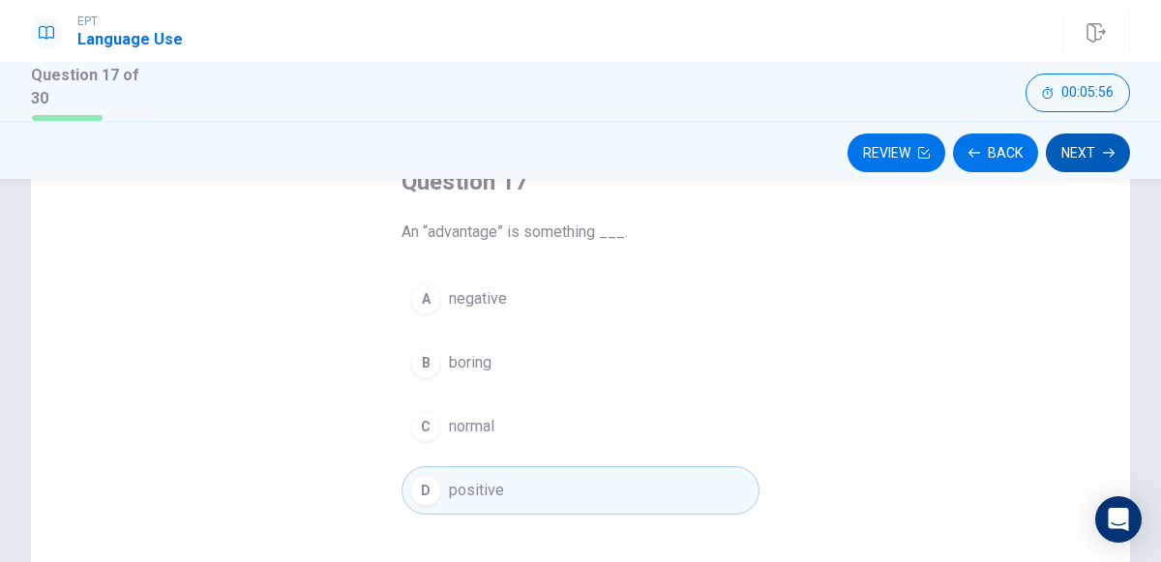
click at [1067, 161] on button "Next" at bounding box center [1087, 152] width 84 height 39
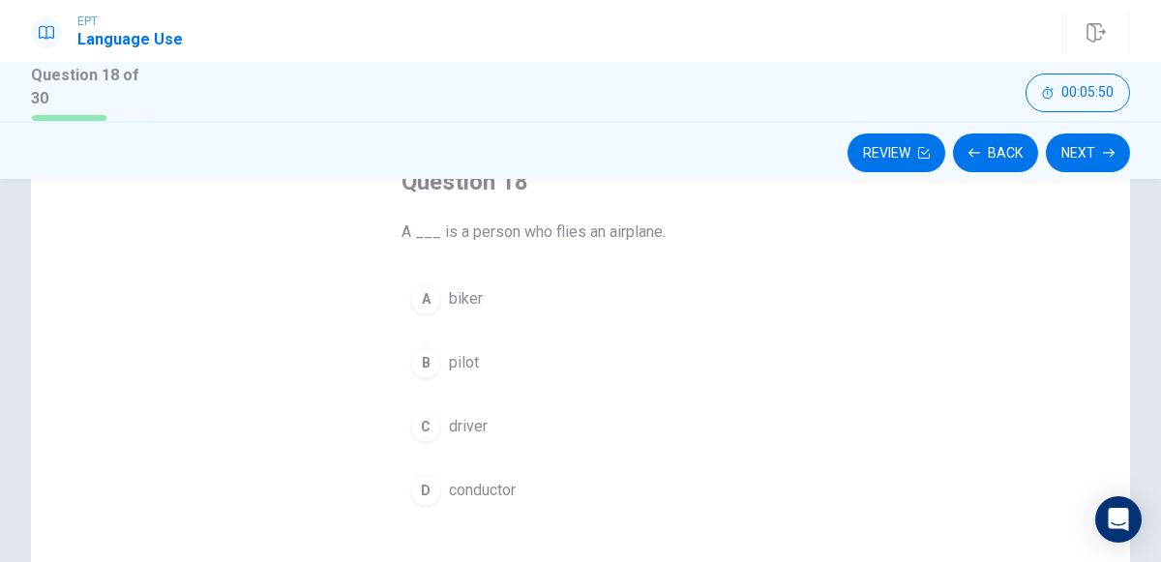
click at [425, 359] on div "B" at bounding box center [425, 362] width 31 height 31
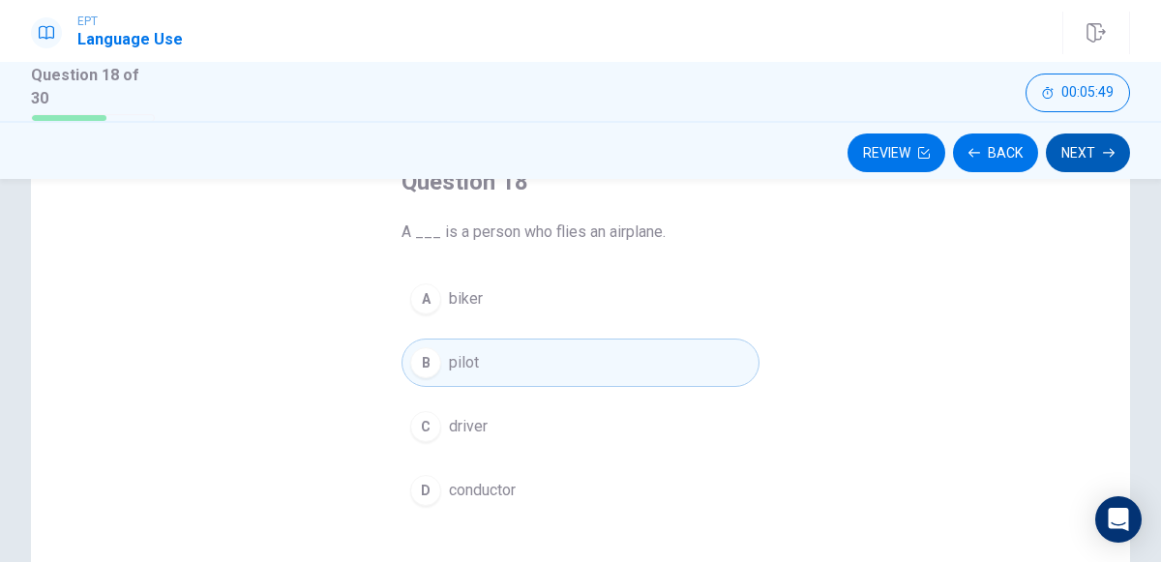
click at [1103, 156] on icon "button" at bounding box center [1108, 153] width 12 height 12
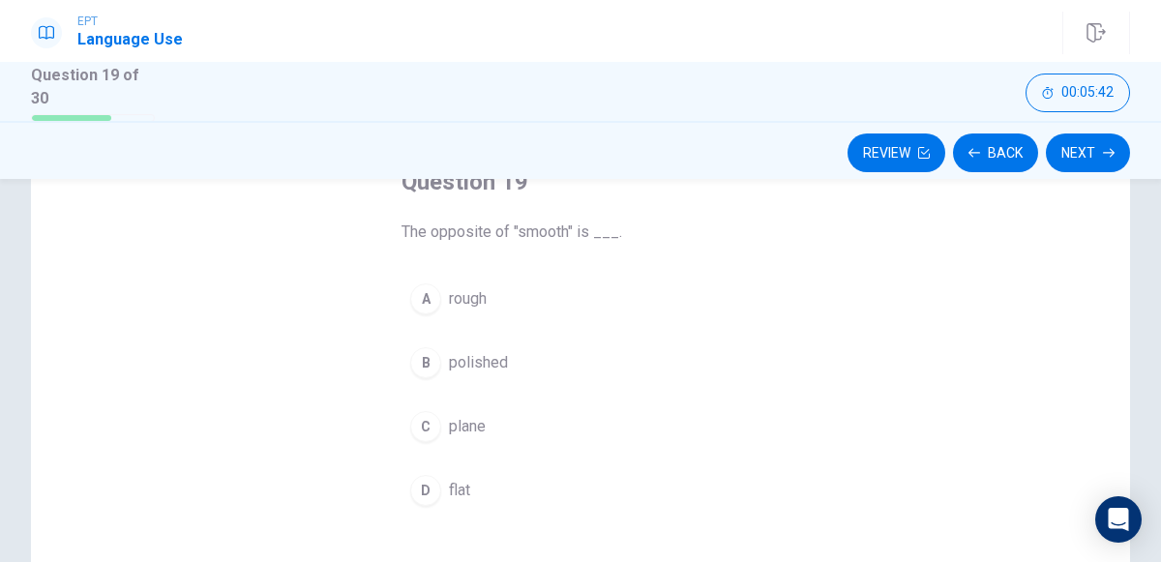
click at [425, 485] on div "D" at bounding box center [425, 490] width 31 height 31
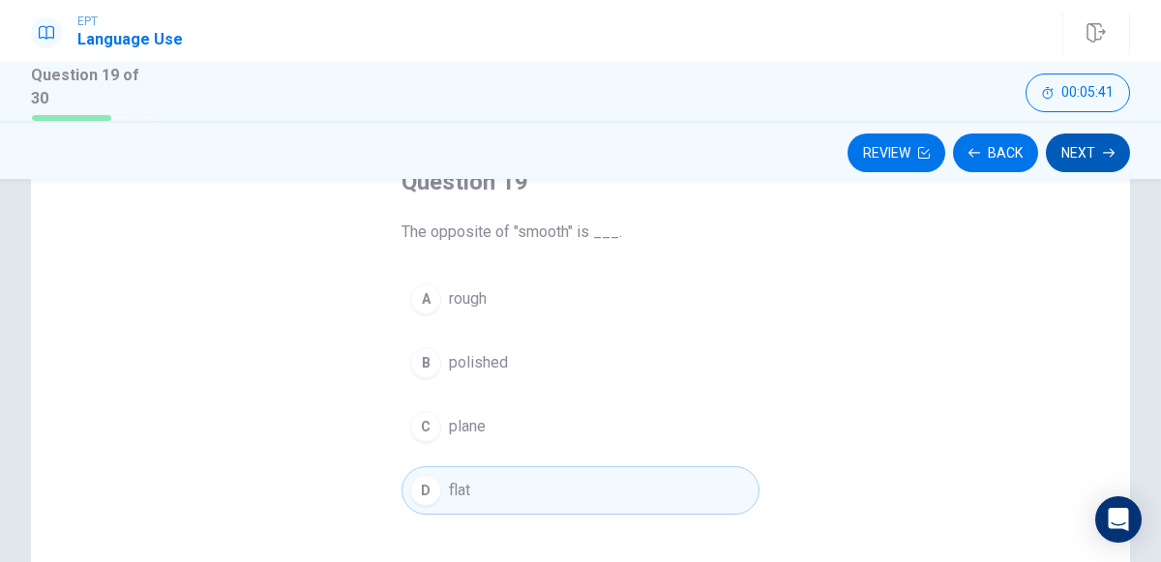
click at [1079, 153] on button "Next" at bounding box center [1087, 152] width 84 height 39
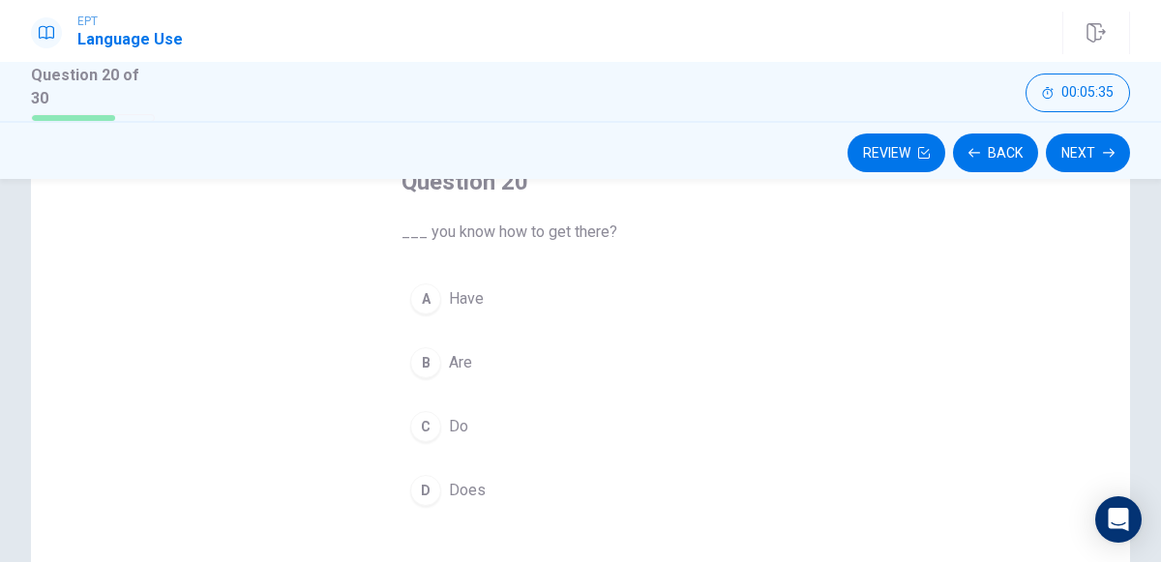
click at [428, 289] on div "A" at bounding box center [425, 298] width 31 height 31
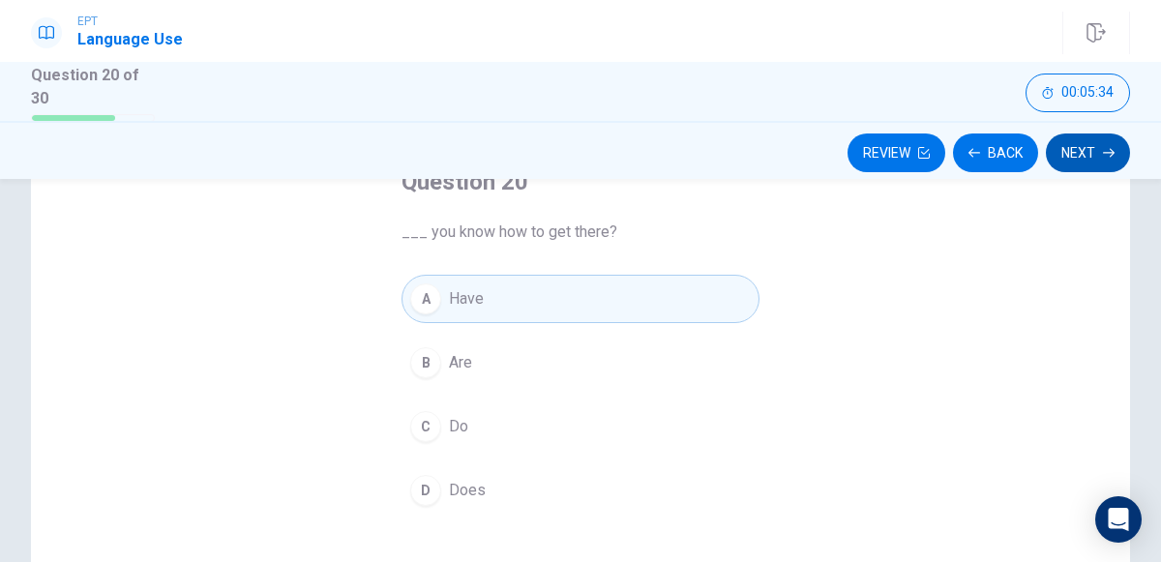
click at [1084, 164] on button "Next" at bounding box center [1087, 152] width 84 height 39
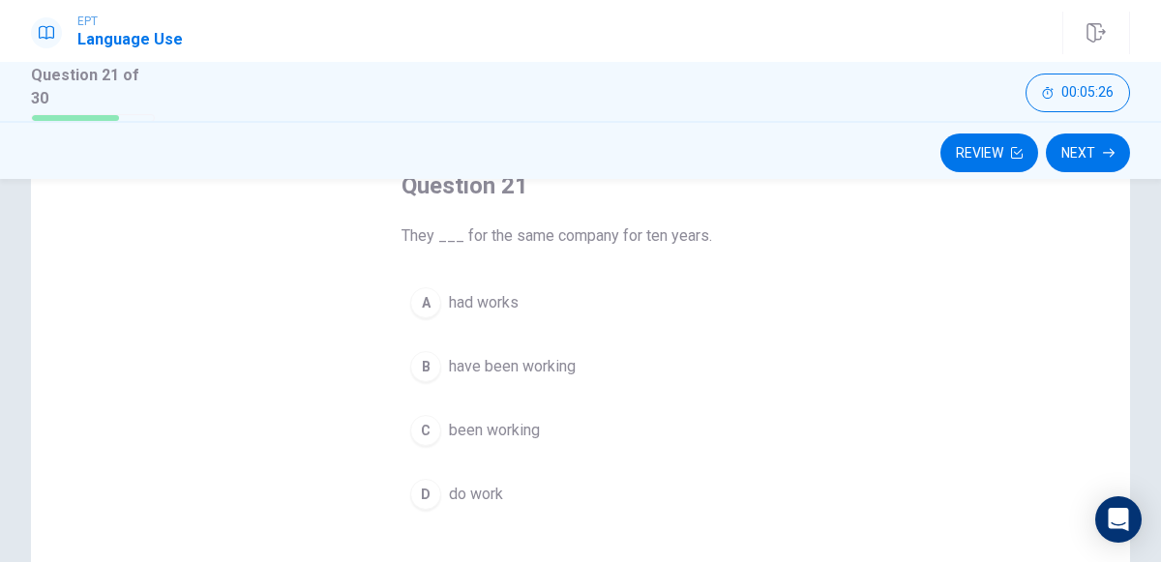
scroll to position [127, 0]
click at [438, 423] on div "C" at bounding box center [425, 430] width 31 height 31
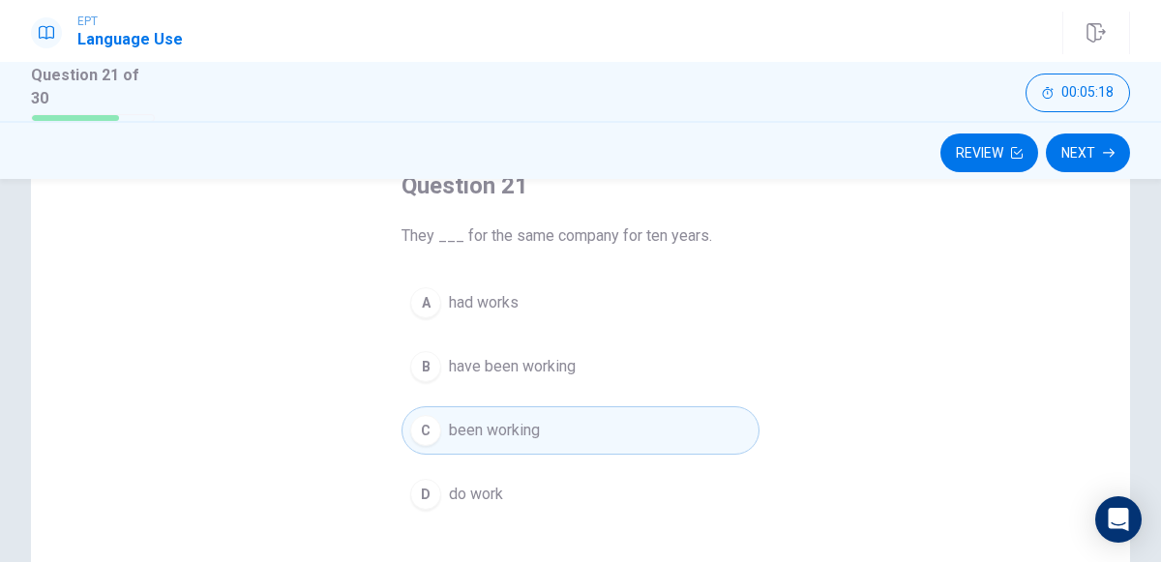
click at [427, 364] on div "B" at bounding box center [425, 366] width 31 height 31
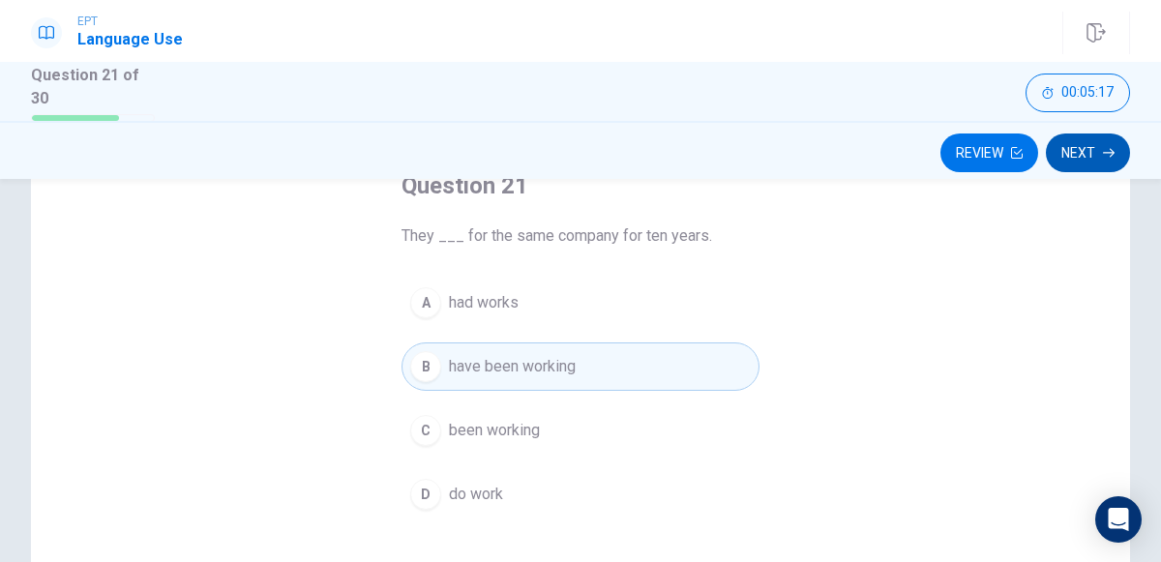
click at [1103, 151] on icon "button" at bounding box center [1108, 152] width 12 height 9
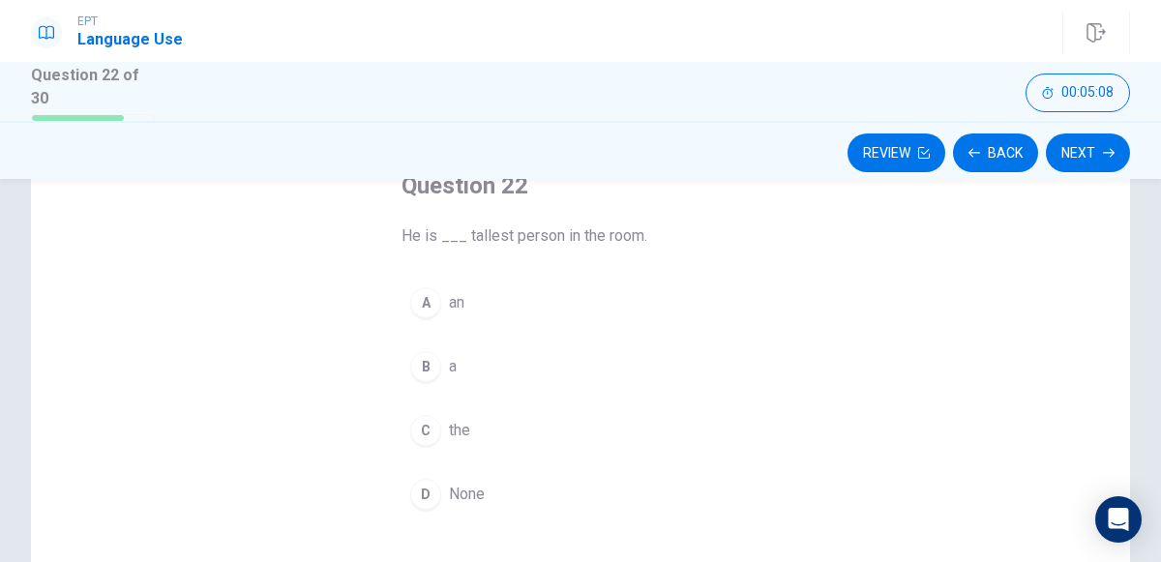
click at [426, 426] on div "C" at bounding box center [425, 430] width 31 height 31
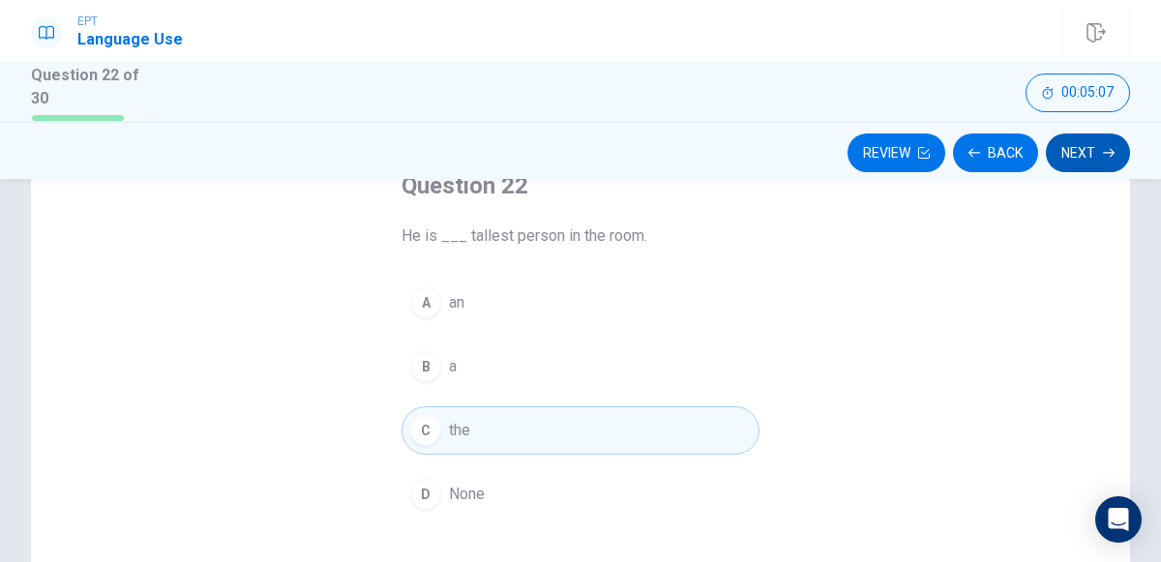
click at [1107, 151] on icon "button" at bounding box center [1108, 152] width 12 height 9
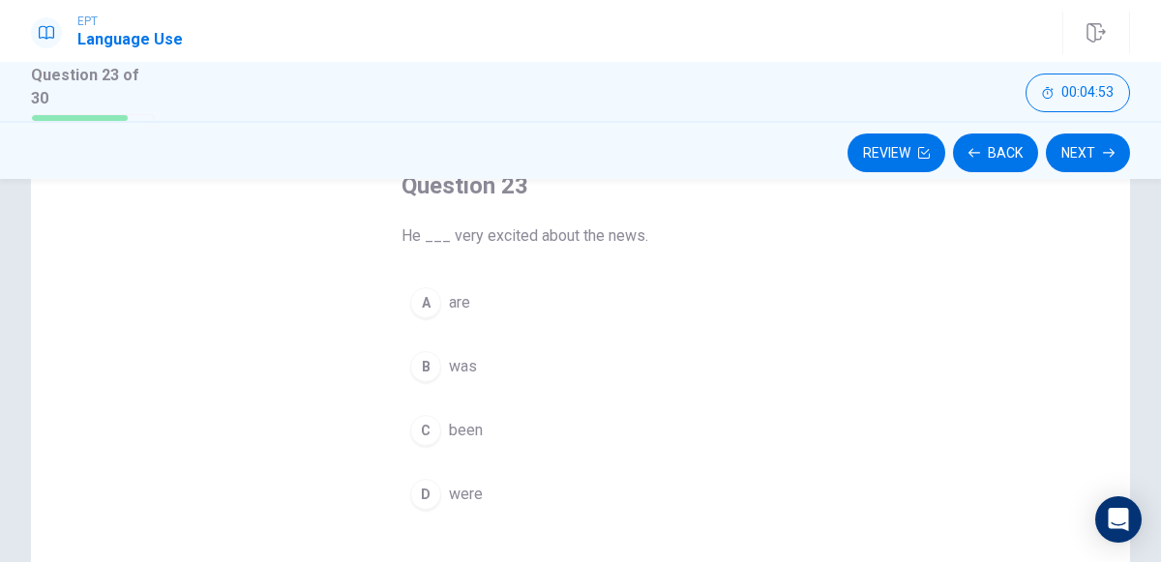
click at [450, 363] on span "was" at bounding box center [463, 366] width 28 height 23
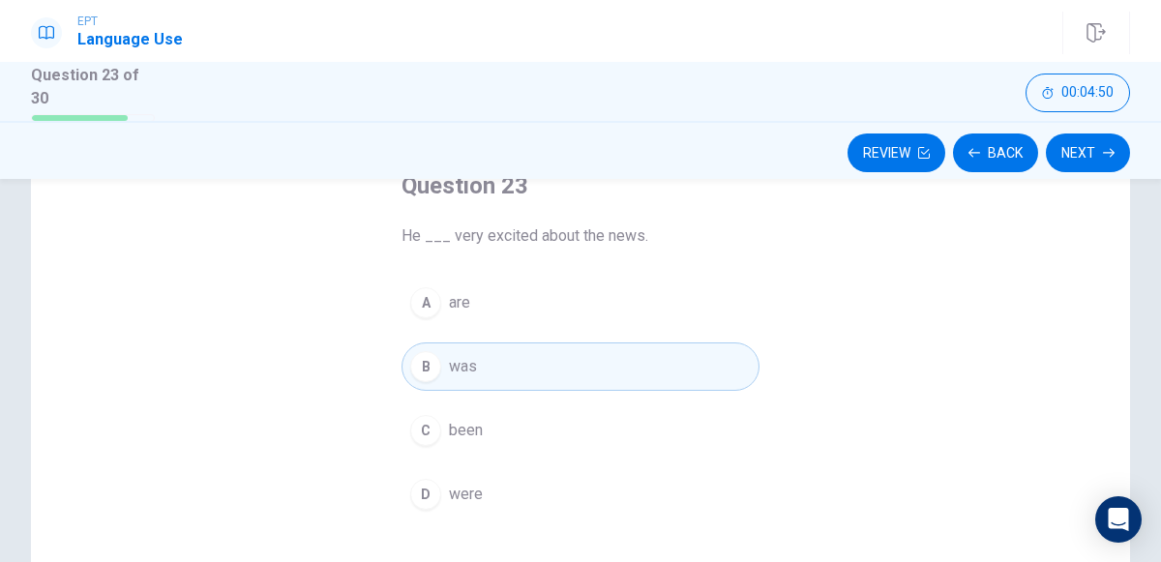
click at [428, 291] on div "A" at bounding box center [425, 302] width 31 height 31
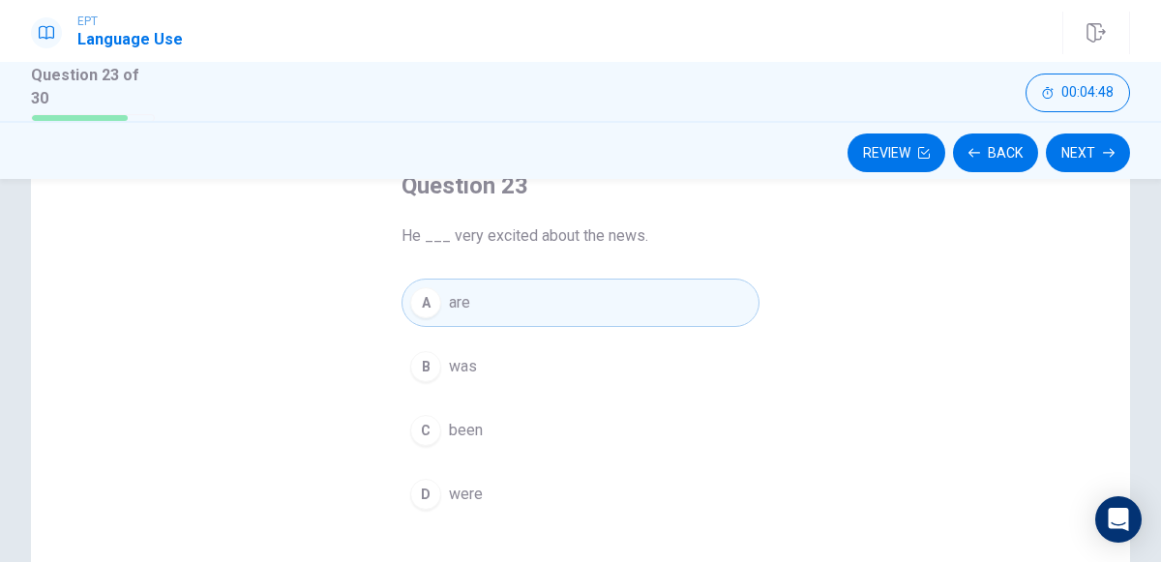
click at [425, 360] on div "B" at bounding box center [425, 366] width 31 height 31
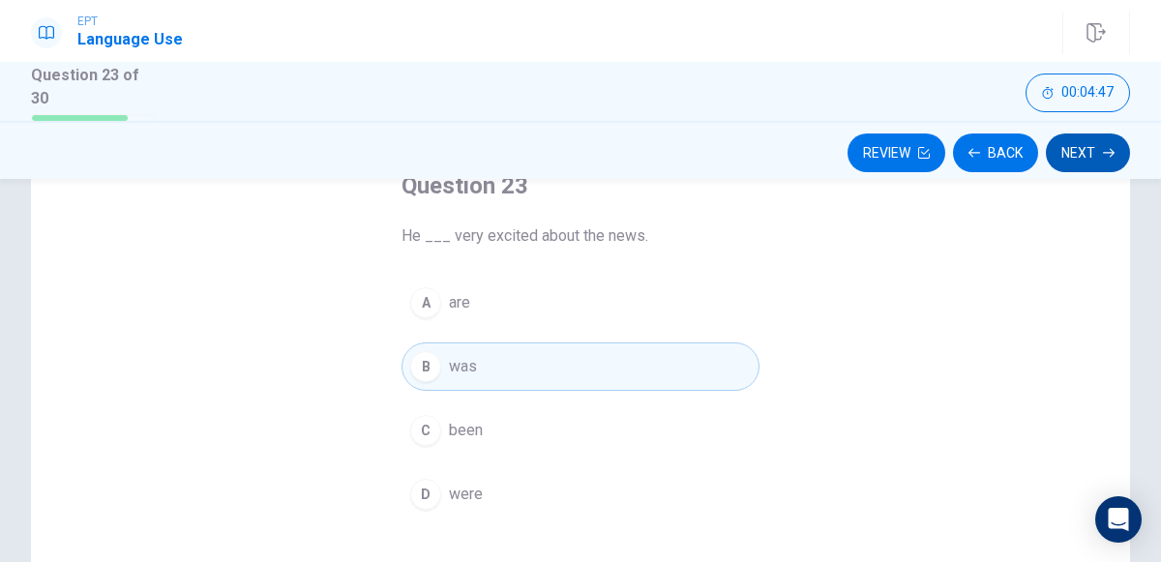
click at [1108, 151] on icon "button" at bounding box center [1108, 152] width 12 height 9
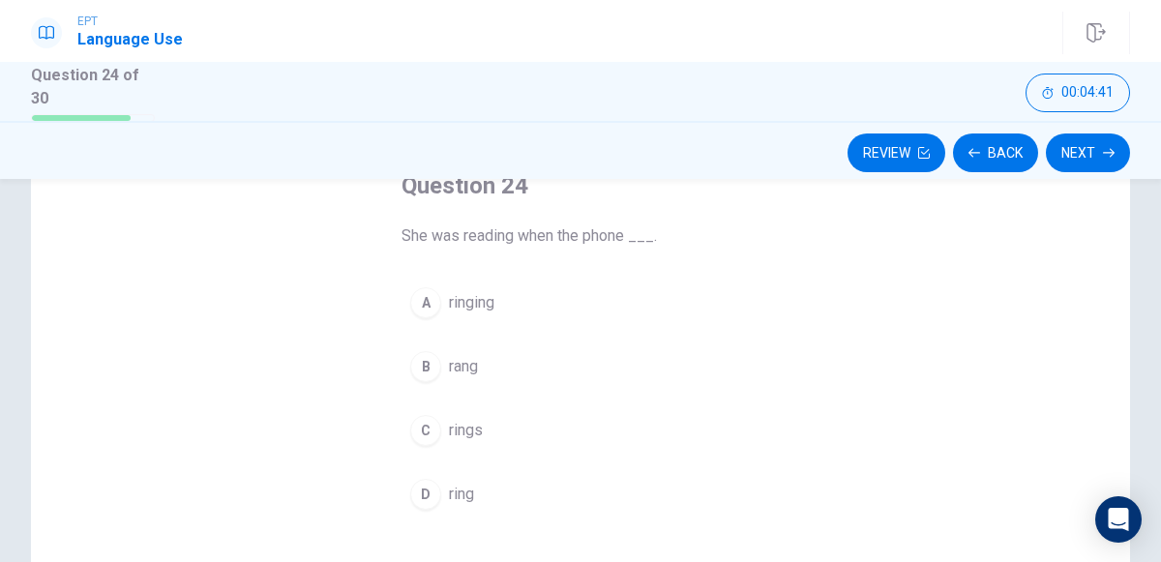
click at [460, 359] on span "rang" at bounding box center [463, 366] width 29 height 23
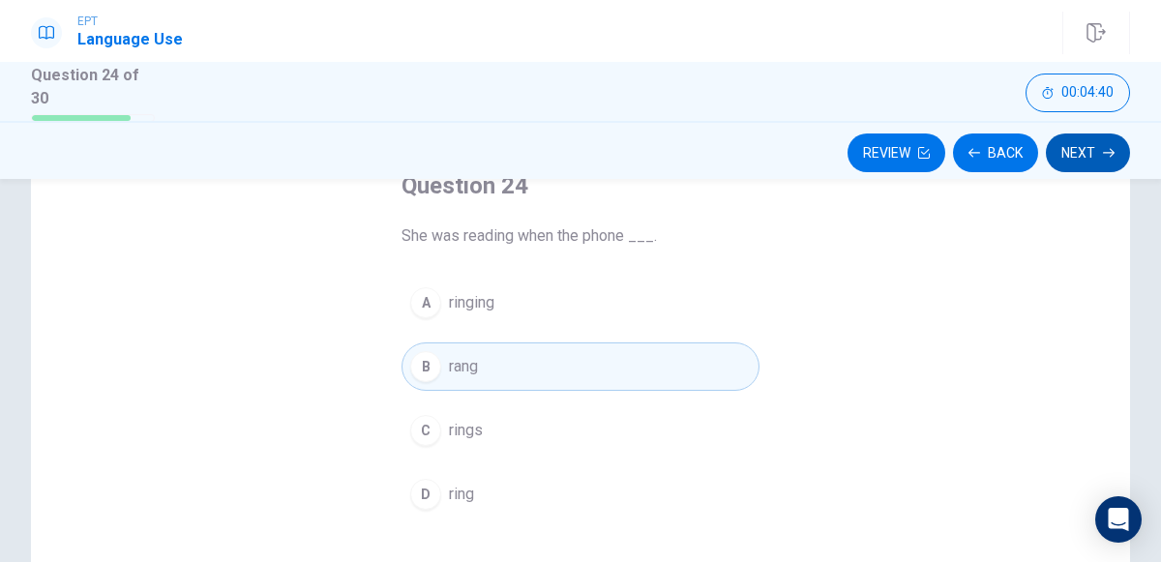
click at [1077, 144] on button "Next" at bounding box center [1087, 152] width 84 height 39
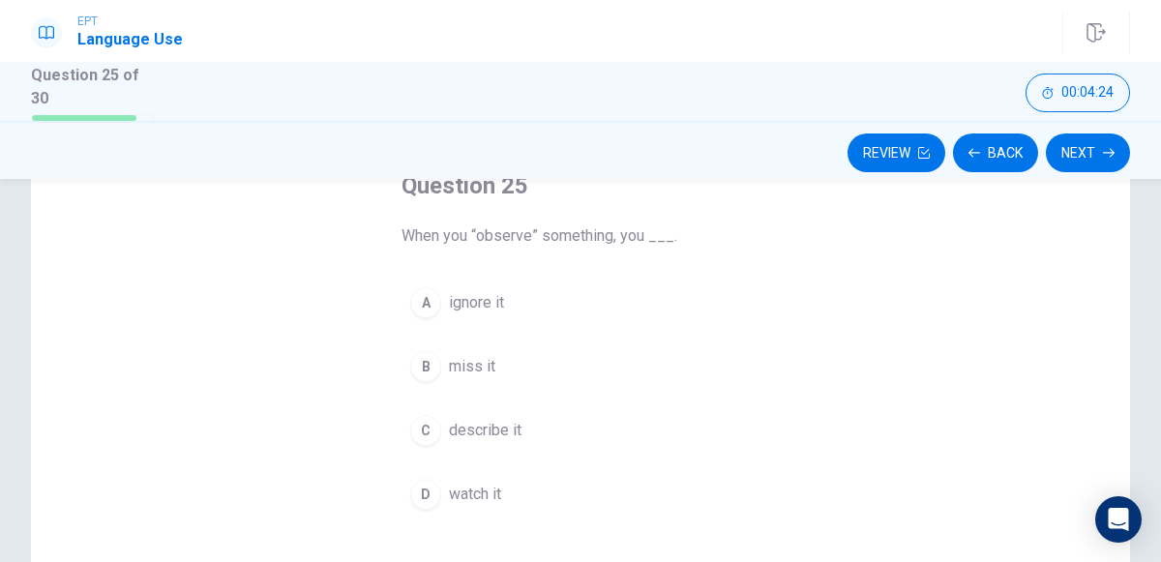
click at [425, 488] on div "D" at bounding box center [425, 494] width 31 height 31
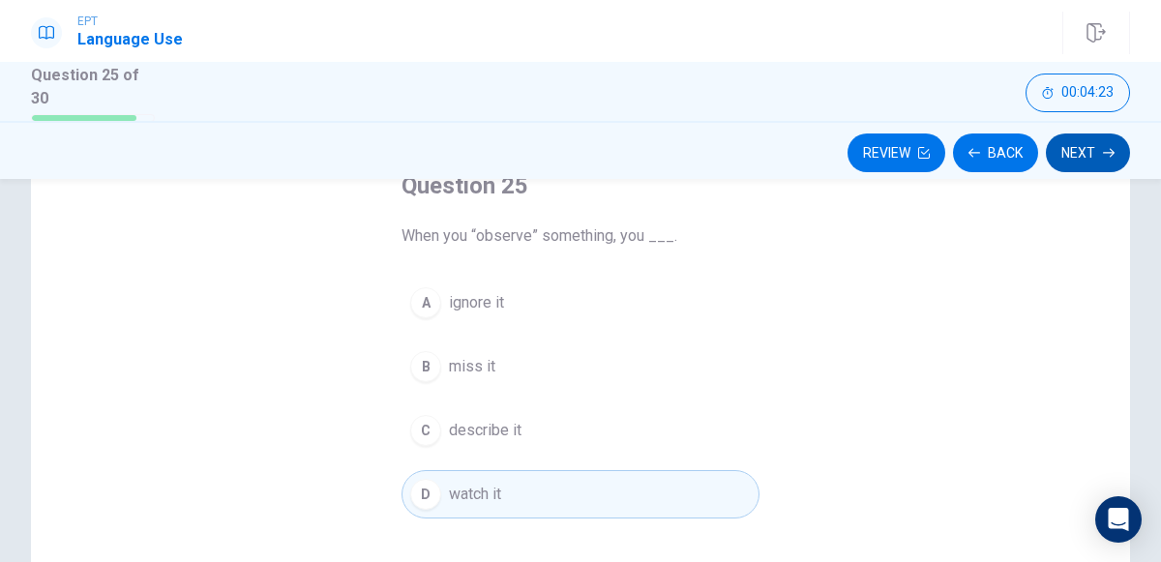
click at [1066, 156] on button "Next" at bounding box center [1087, 152] width 84 height 39
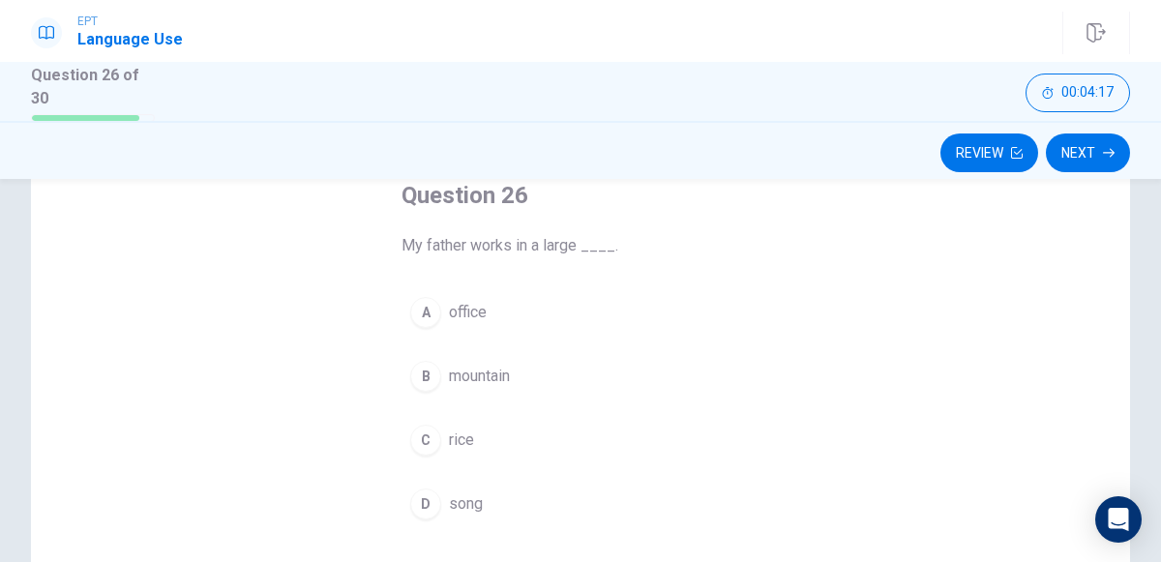
scroll to position [120, 0]
click at [425, 307] on div "A" at bounding box center [425, 309] width 31 height 31
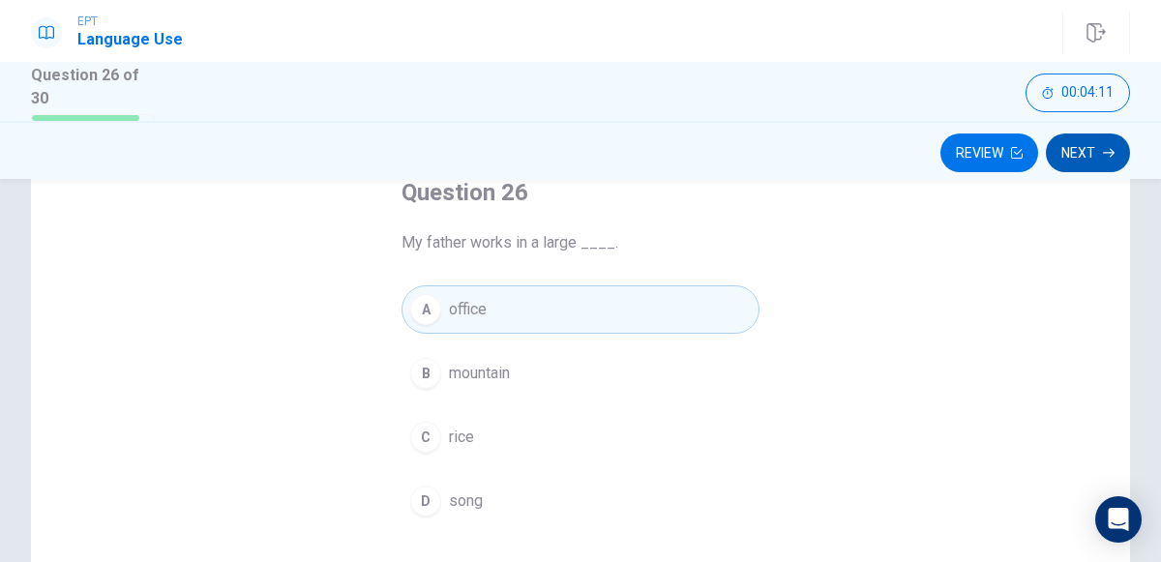
click at [1103, 151] on icon "button" at bounding box center [1108, 152] width 12 height 9
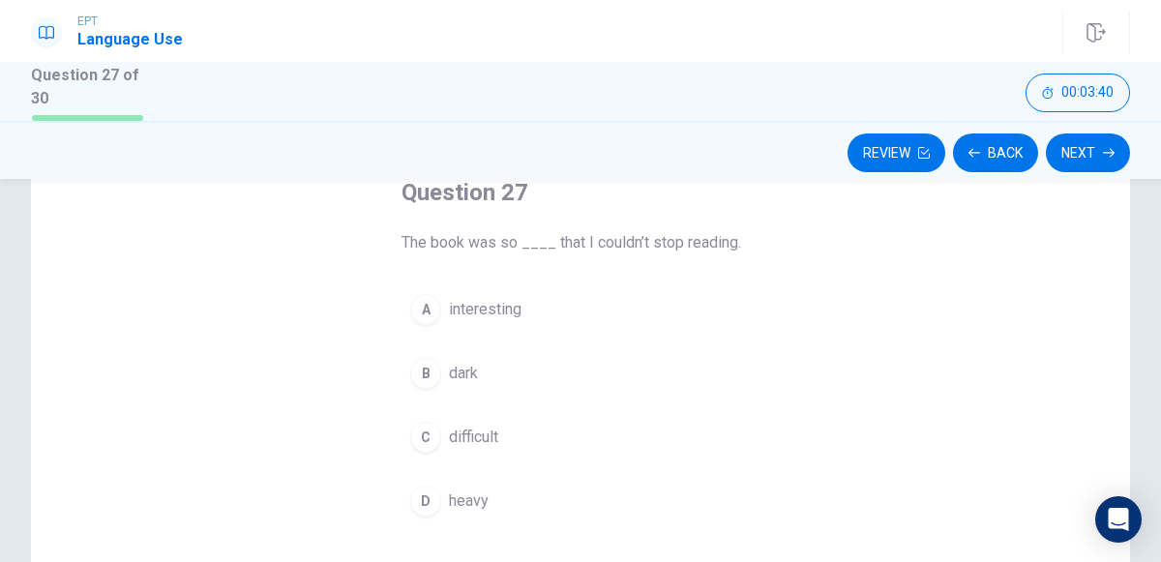
click at [430, 318] on div "A" at bounding box center [425, 309] width 31 height 31
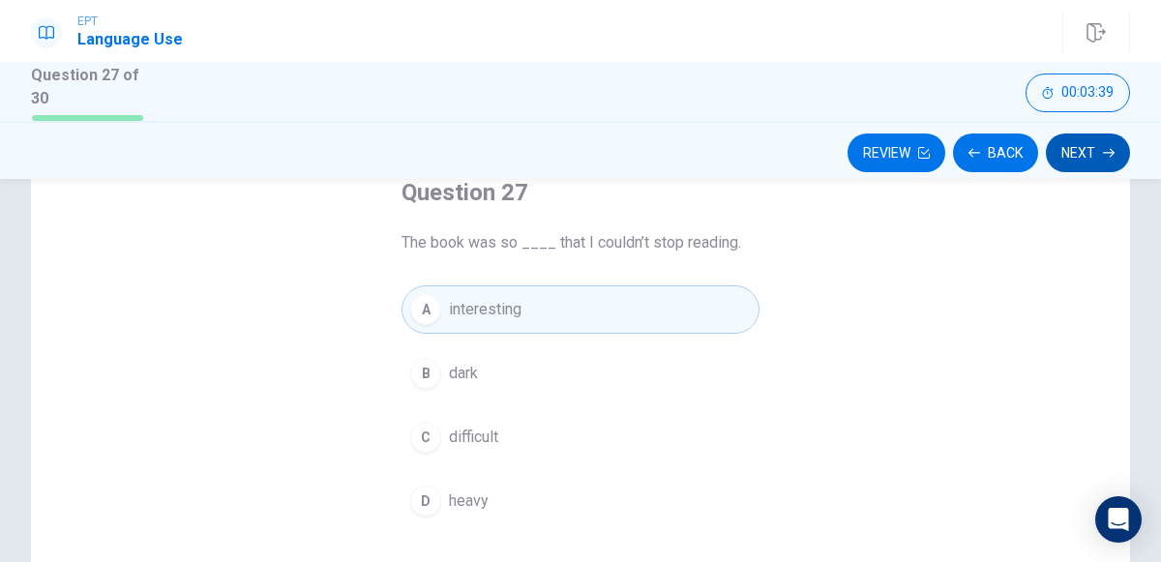
click at [1107, 151] on icon "button" at bounding box center [1108, 152] width 12 height 9
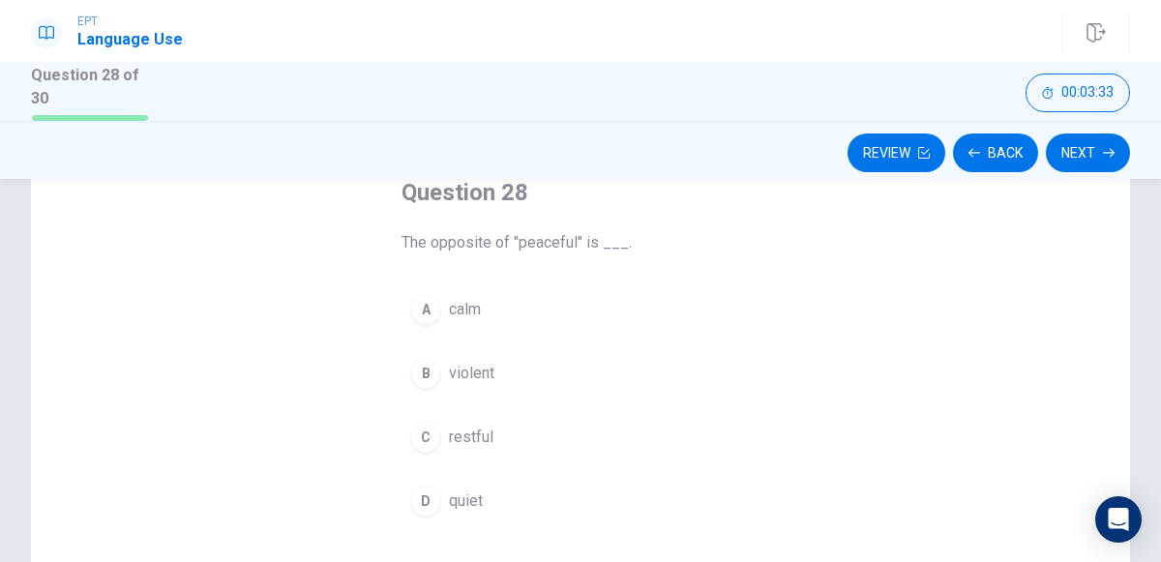
click at [436, 365] on div "B" at bounding box center [425, 373] width 31 height 31
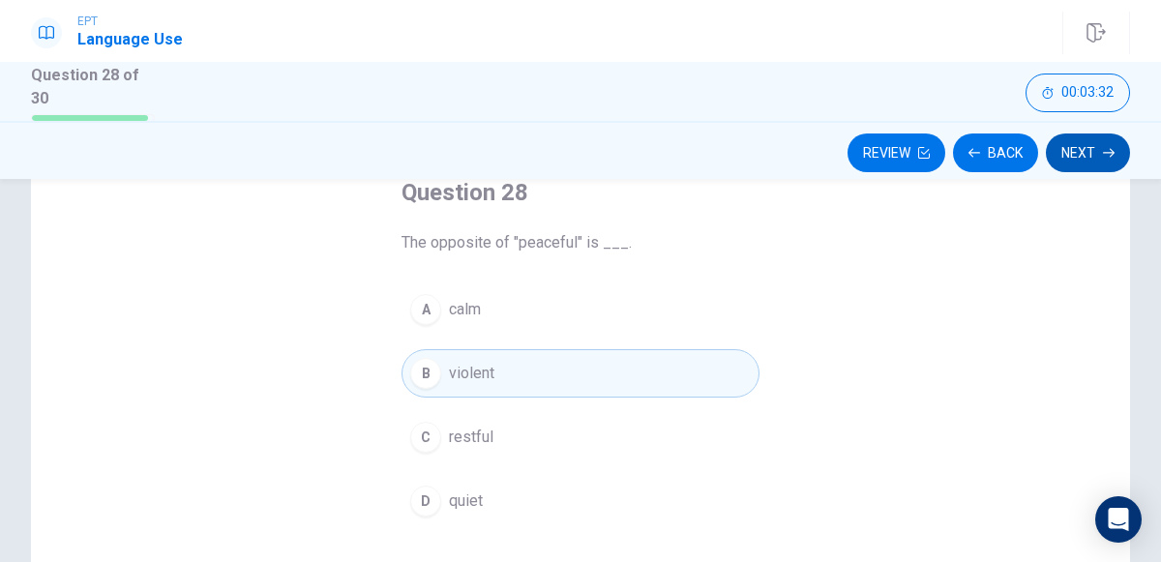
click at [1105, 150] on icon "button" at bounding box center [1108, 153] width 12 height 12
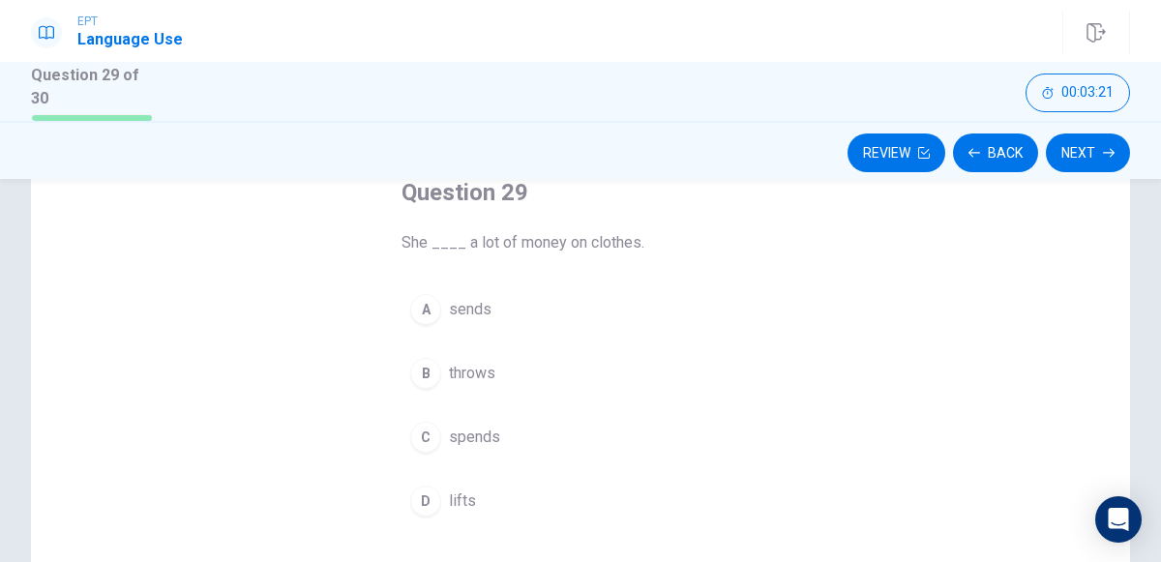
click at [438, 418] on button "C spends" at bounding box center [580, 437] width 358 height 48
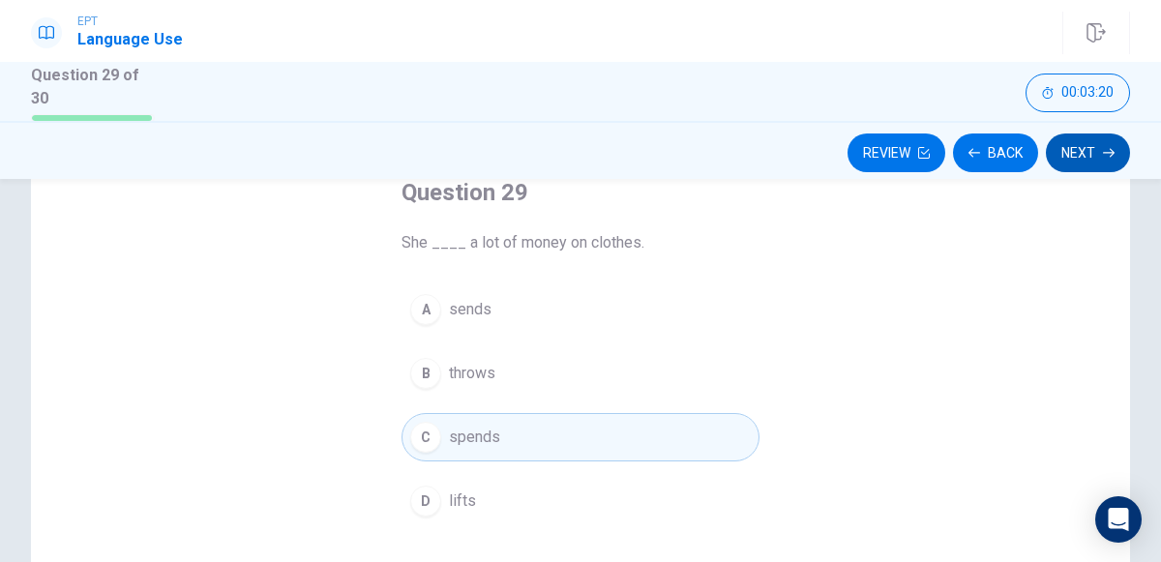
click at [1106, 151] on icon "button" at bounding box center [1108, 152] width 12 height 9
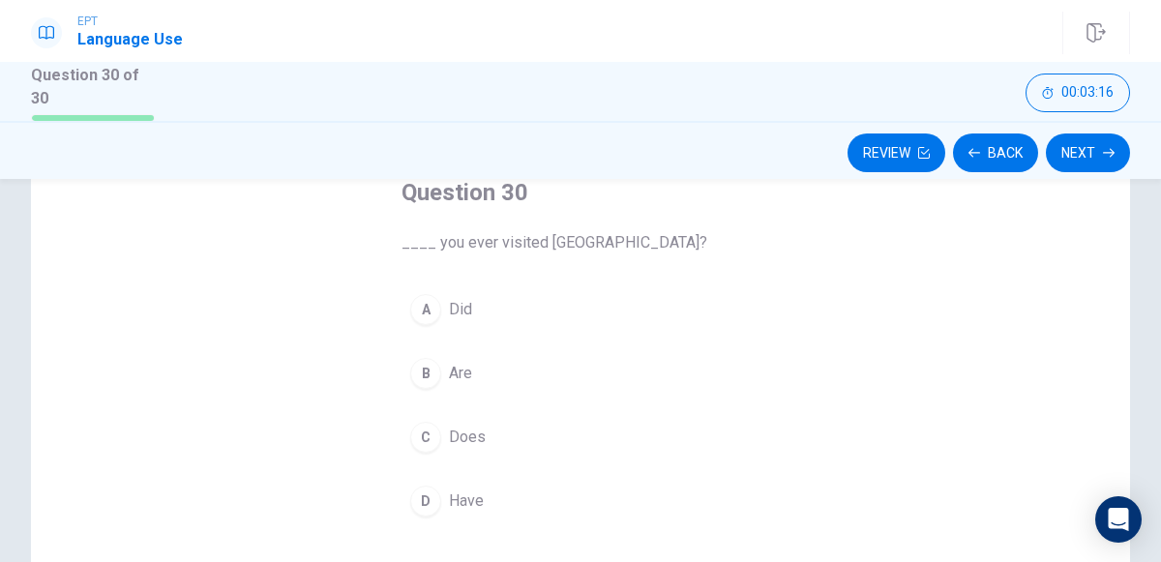
click at [437, 291] on button "A Did" at bounding box center [580, 309] width 358 height 48
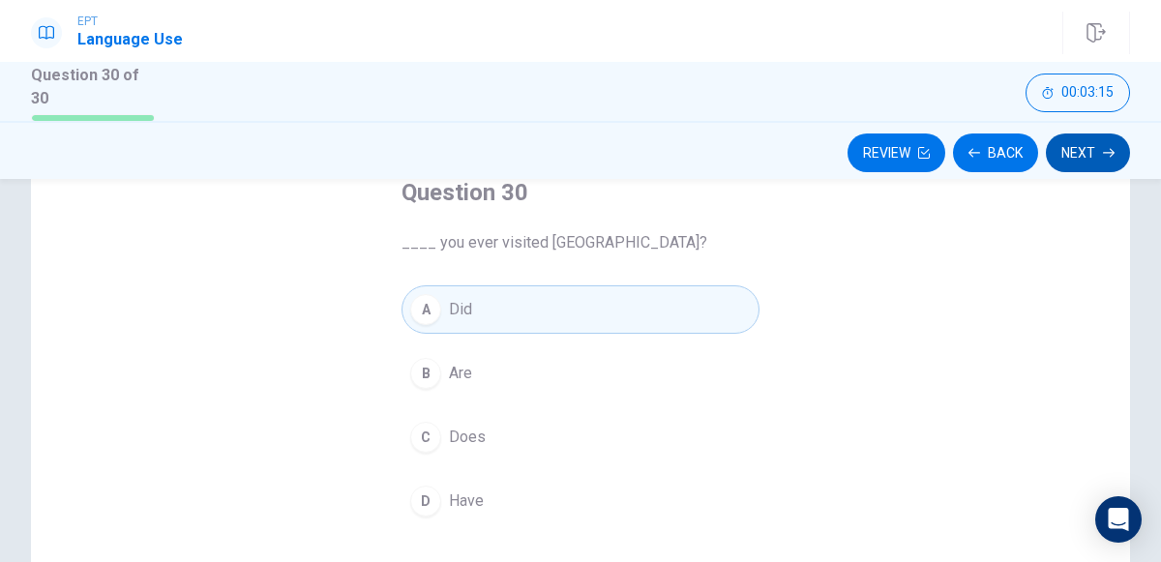
click at [1108, 150] on icon "button" at bounding box center [1108, 153] width 12 height 12
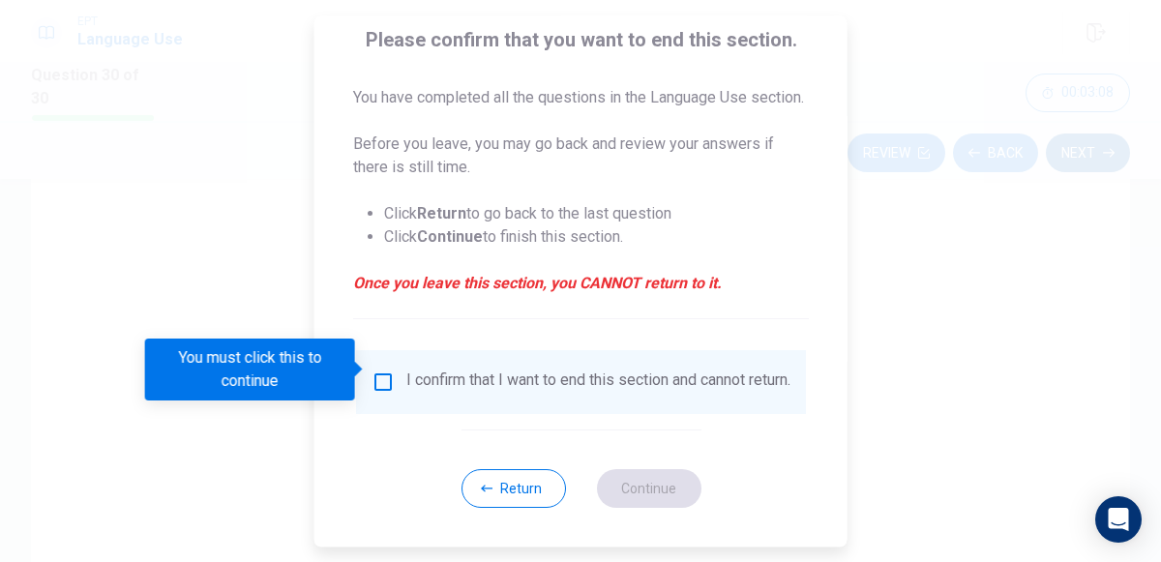
scroll to position [181, 0]
click at [491, 488] on icon "button" at bounding box center [487, 488] width 12 height 7
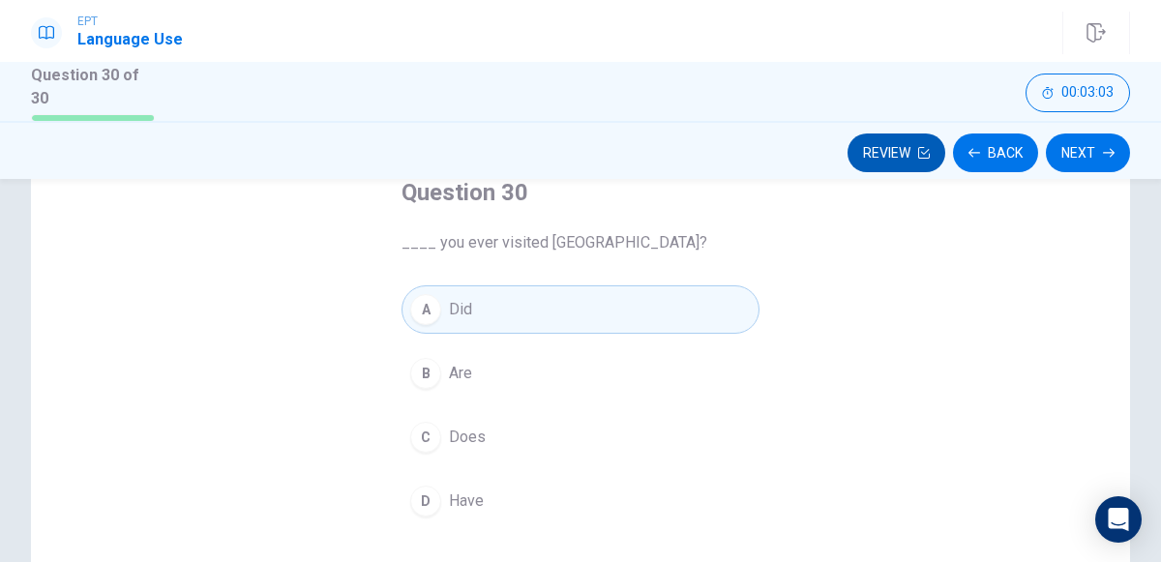
click at [923, 151] on icon "button" at bounding box center [924, 153] width 12 height 12
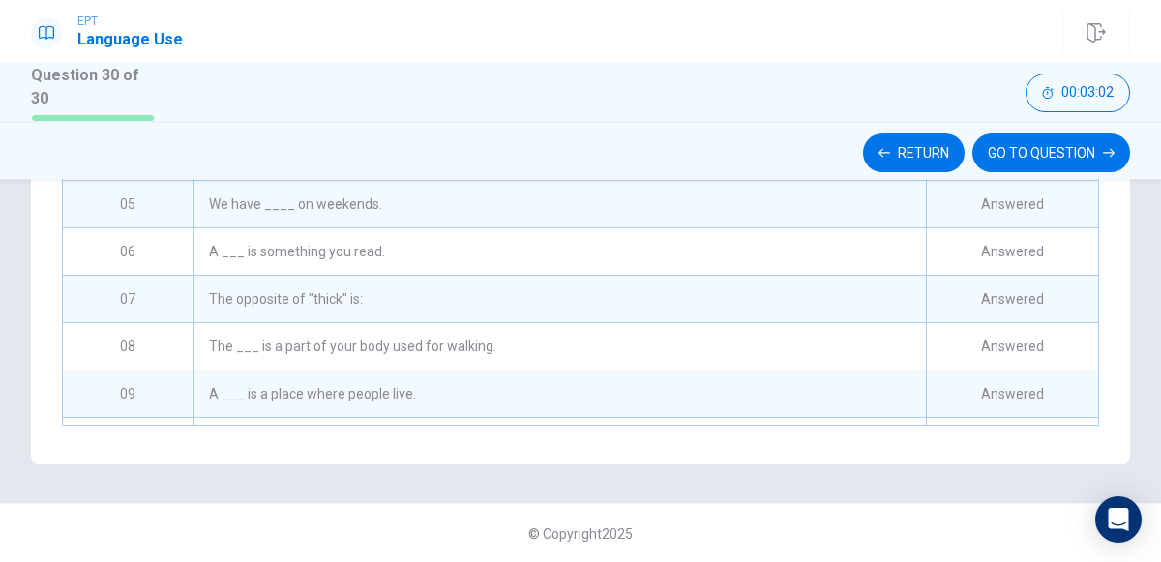
scroll to position [976, 0]
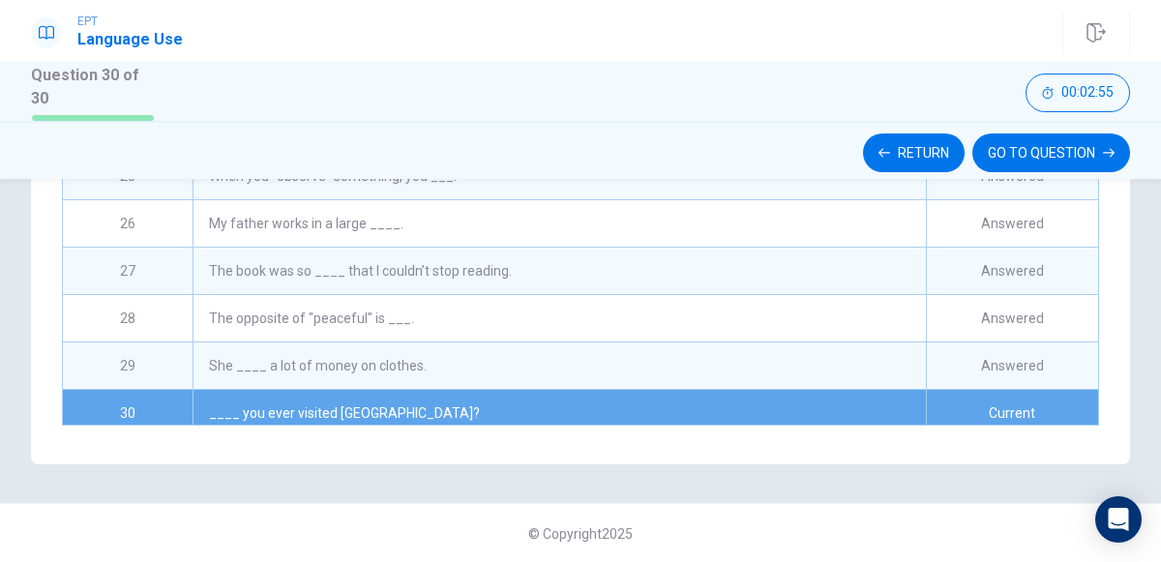
click at [626, 409] on div "____ you ever visited [GEOGRAPHIC_DATA]?" at bounding box center [558, 413] width 733 height 46
click at [627, 398] on div "____ you ever visited [GEOGRAPHIC_DATA]?" at bounding box center [558, 413] width 733 height 46
click at [1081, 162] on button "GO TO QUESTION" at bounding box center [1051, 152] width 158 height 39
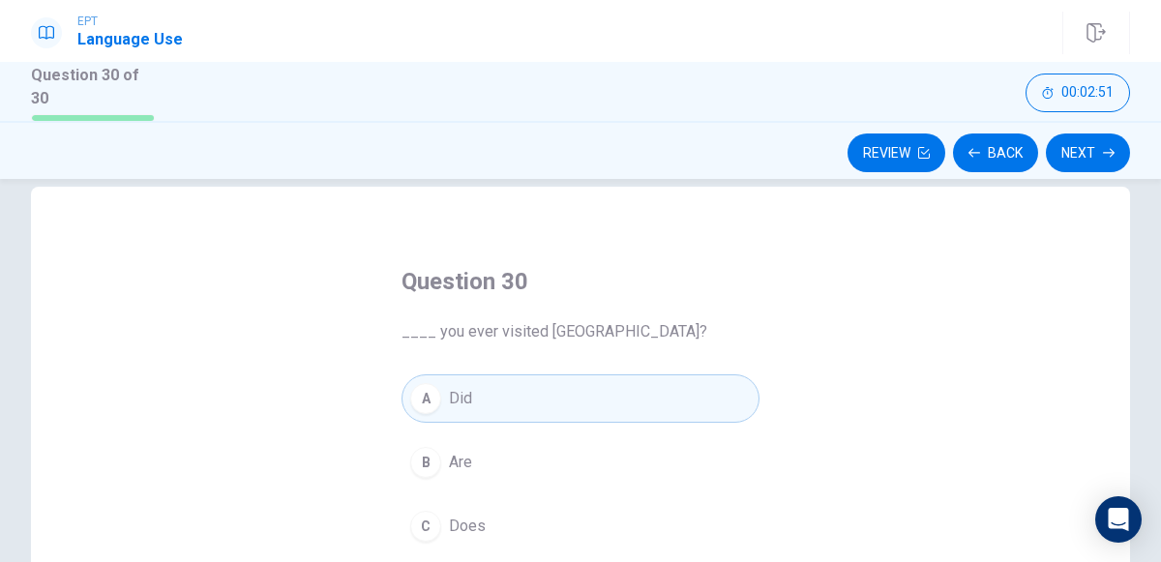
scroll to position [25, 0]
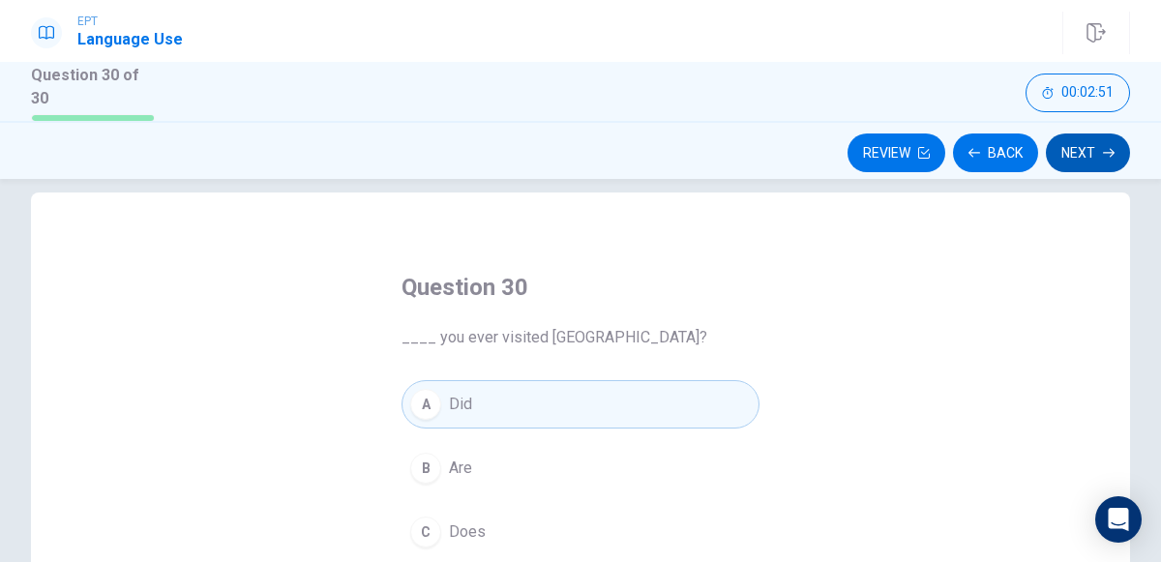
click at [1102, 151] on icon "button" at bounding box center [1108, 153] width 12 height 12
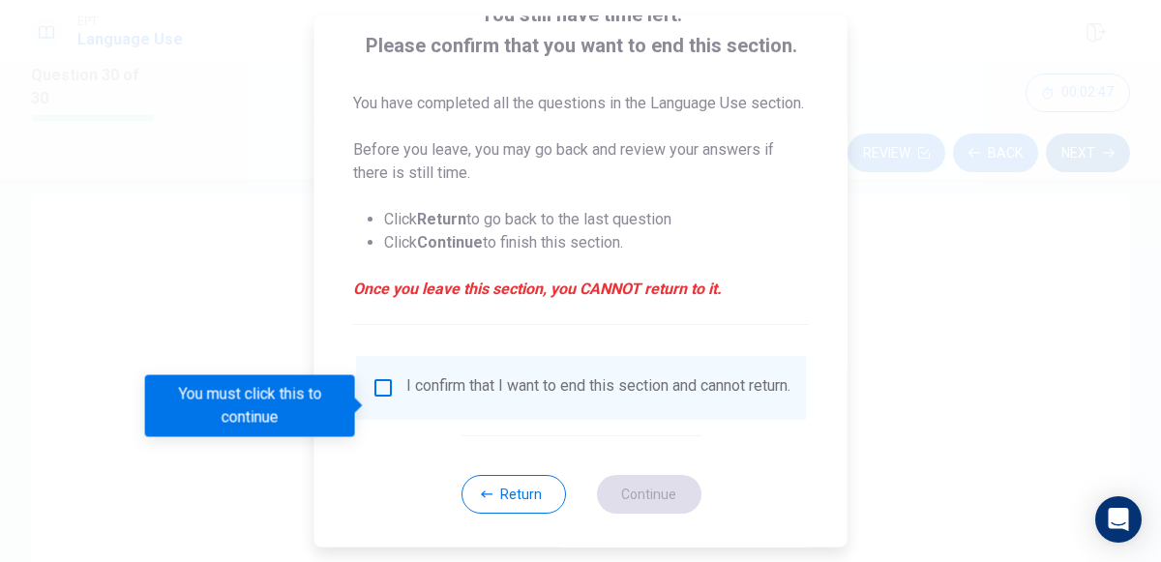
scroll to position [147, 0]
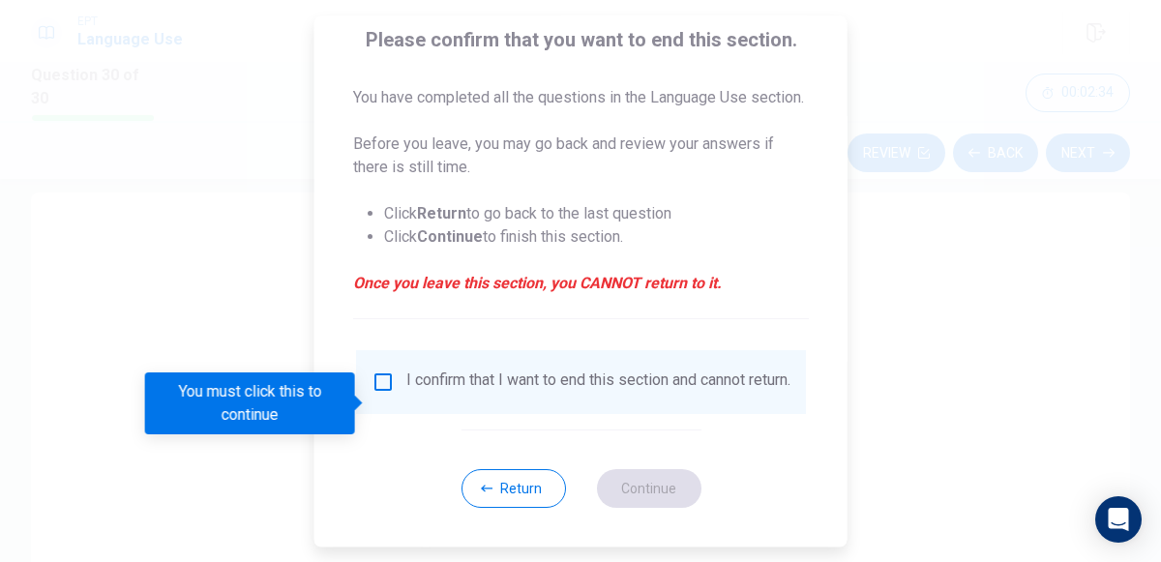
click at [380, 394] on input "You must click this to continue" at bounding box center [382, 381] width 23 height 23
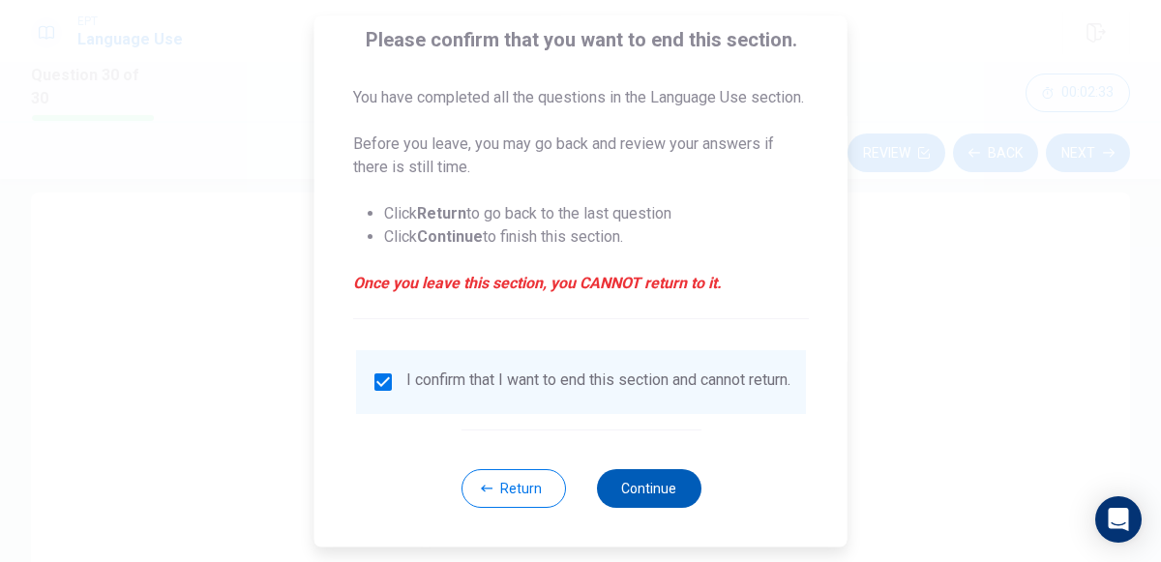
click at [646, 508] on button "Continue" at bounding box center [648, 488] width 104 height 39
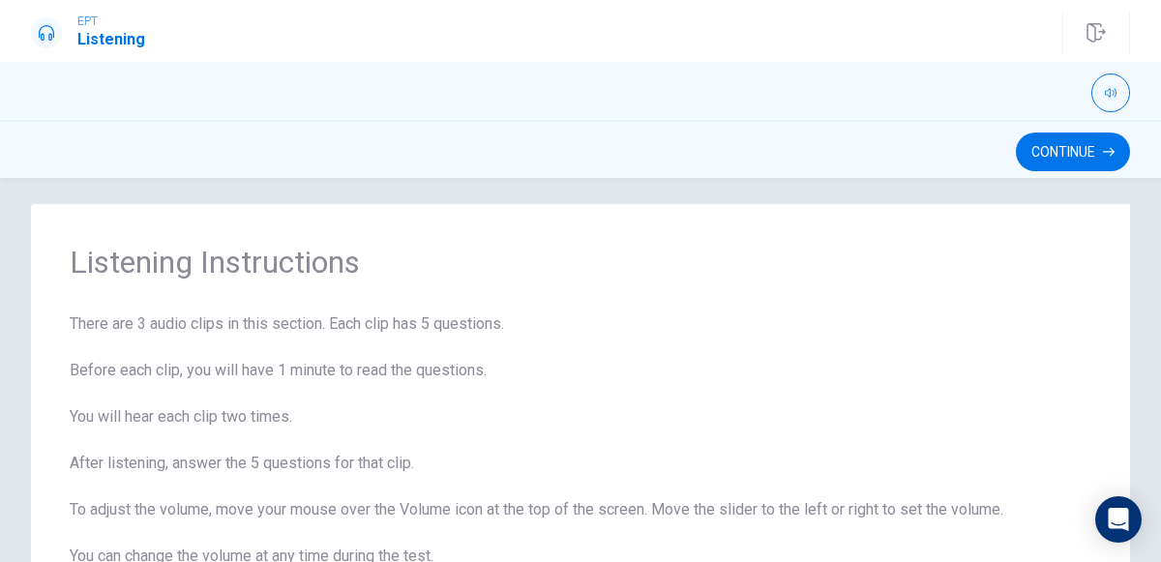
scroll to position [15, 0]
click at [1072, 146] on button "Continue" at bounding box center [1072, 151] width 114 height 39
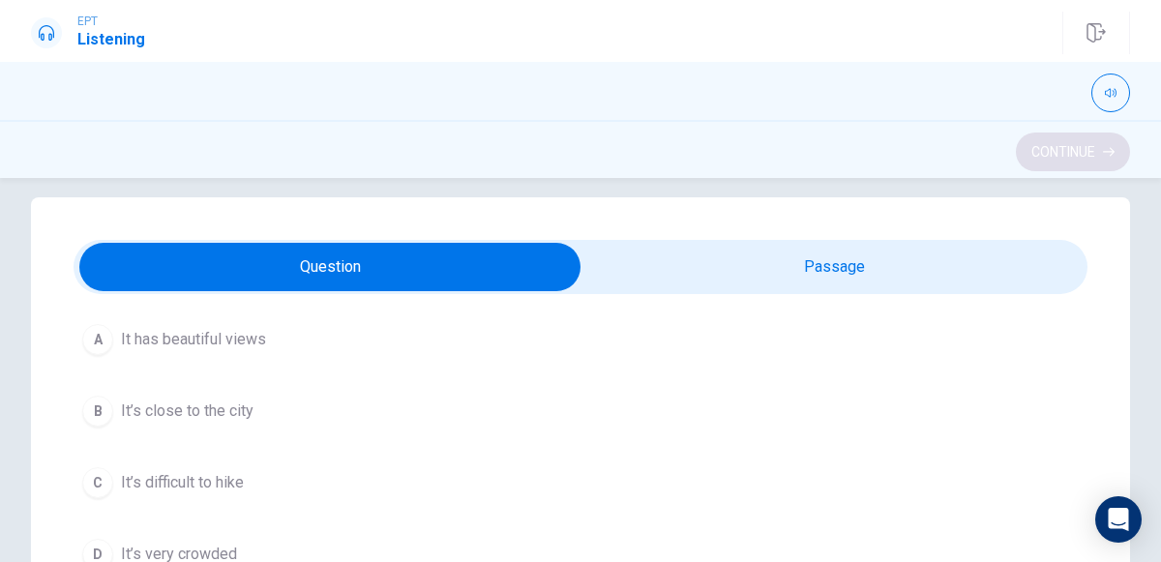
scroll to position [122, 0]
click at [97, 341] on div "A" at bounding box center [97, 343] width 31 height 31
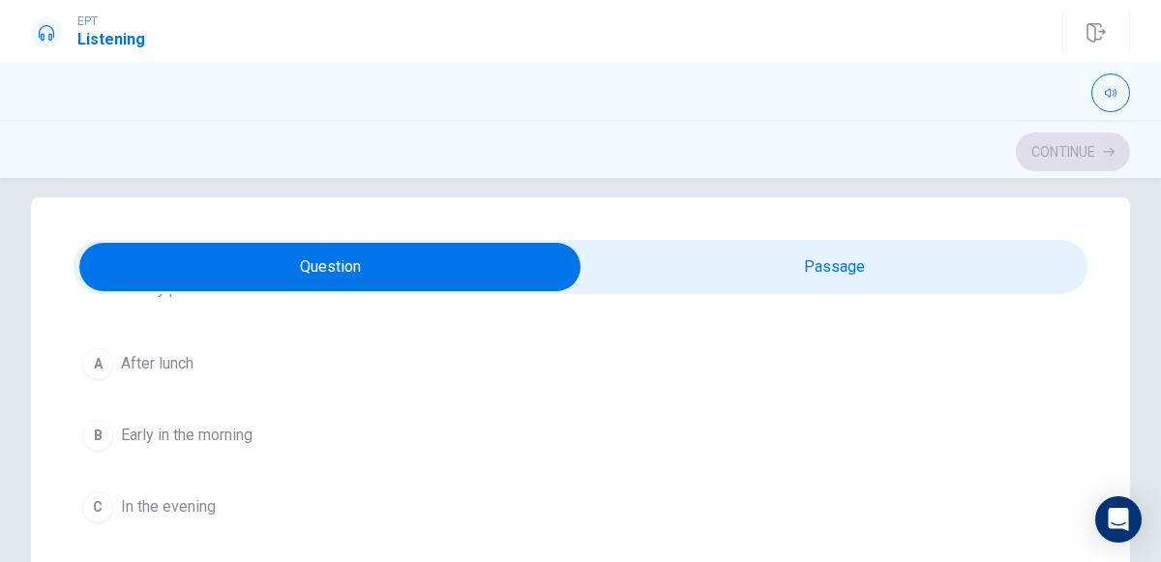
click at [189, 424] on span "Early in the morning" at bounding box center [187, 435] width 132 height 23
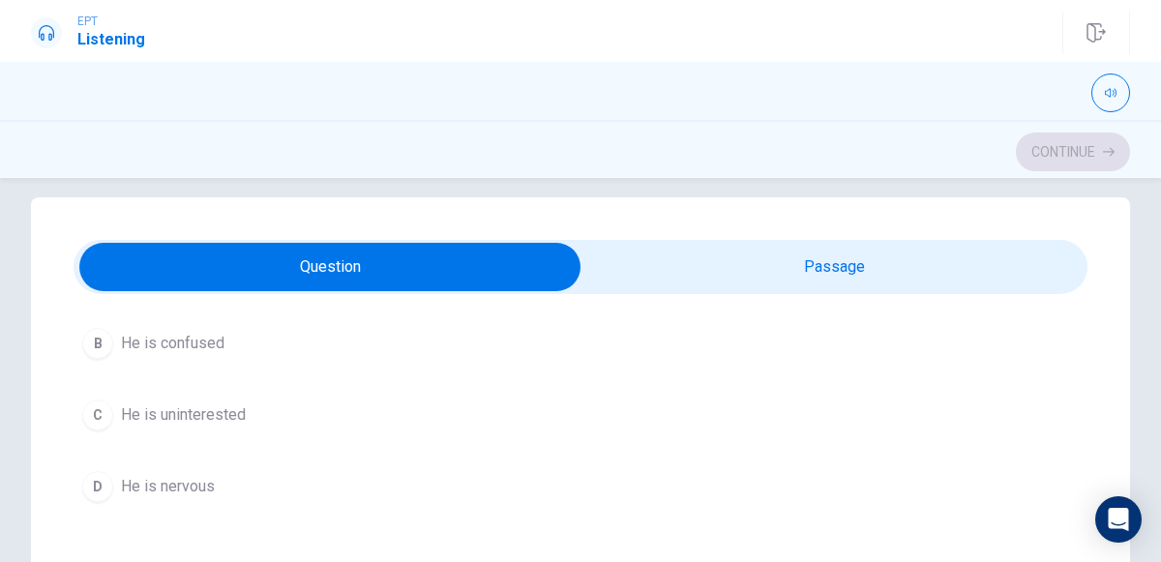
scroll to position [986, 0]
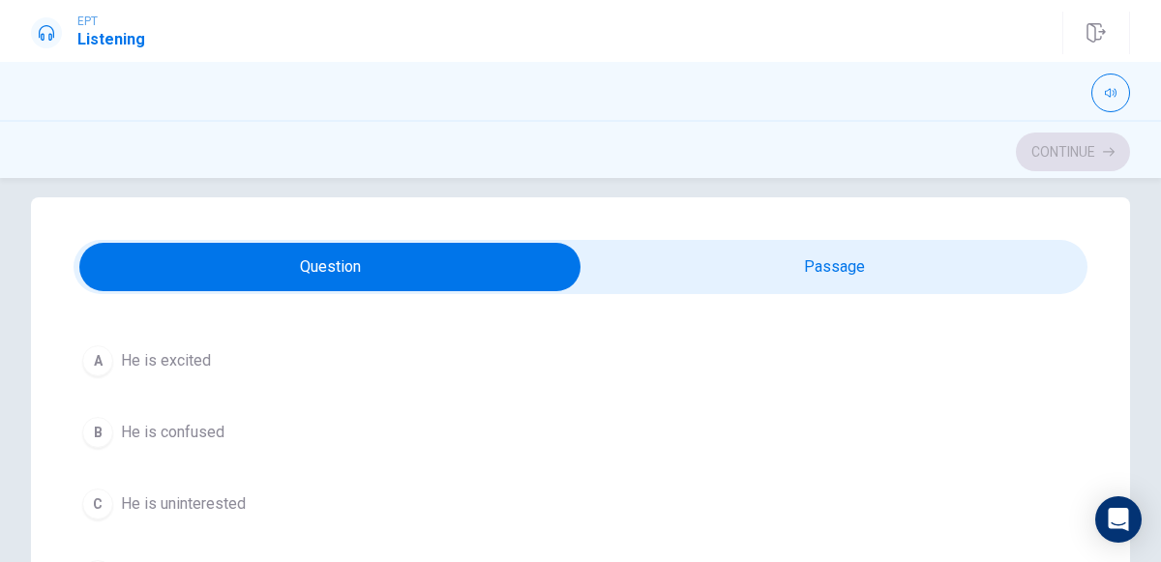
click at [187, 366] on span "He is excited" at bounding box center [166, 360] width 90 height 23
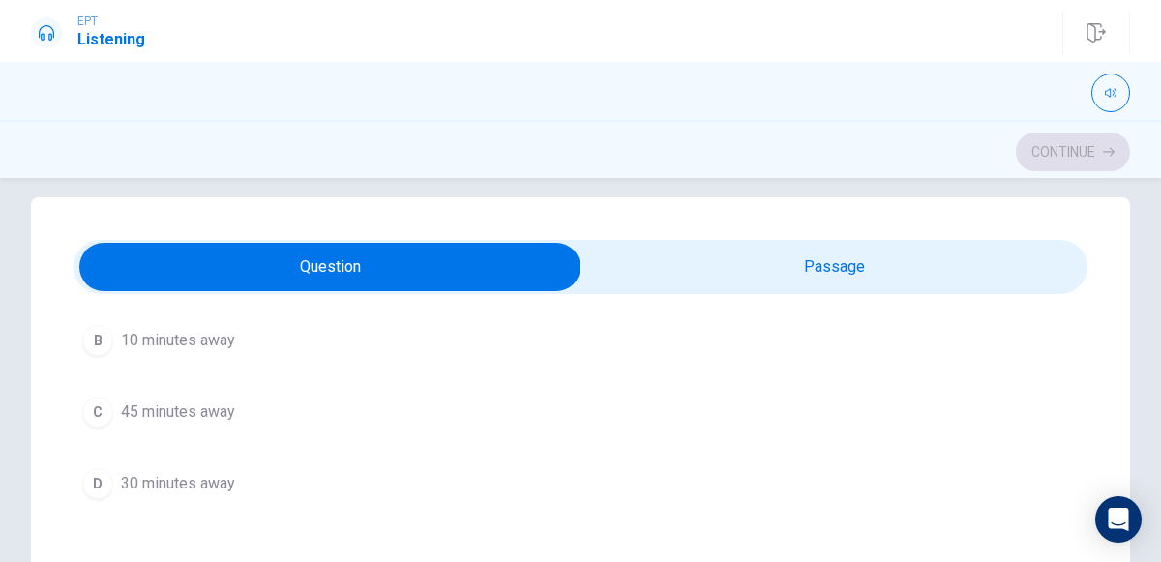
scroll to position [1527, 0]
click at [193, 465] on span "30 minutes away" at bounding box center [178, 475] width 114 height 23
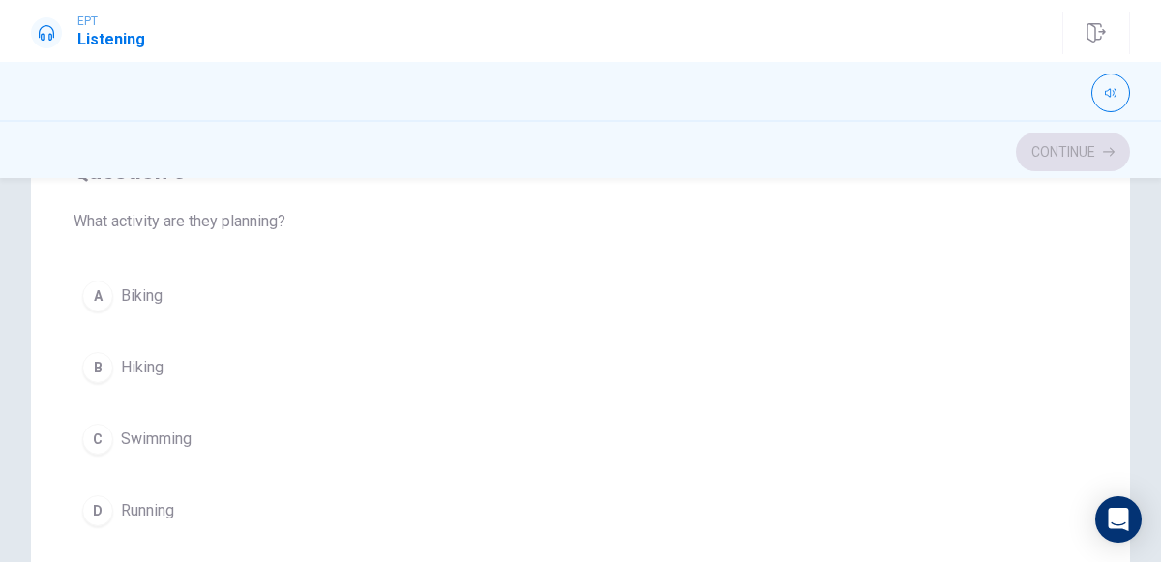
scroll to position [402, 0]
click at [133, 355] on span "Hiking" at bounding box center [142, 366] width 43 height 23
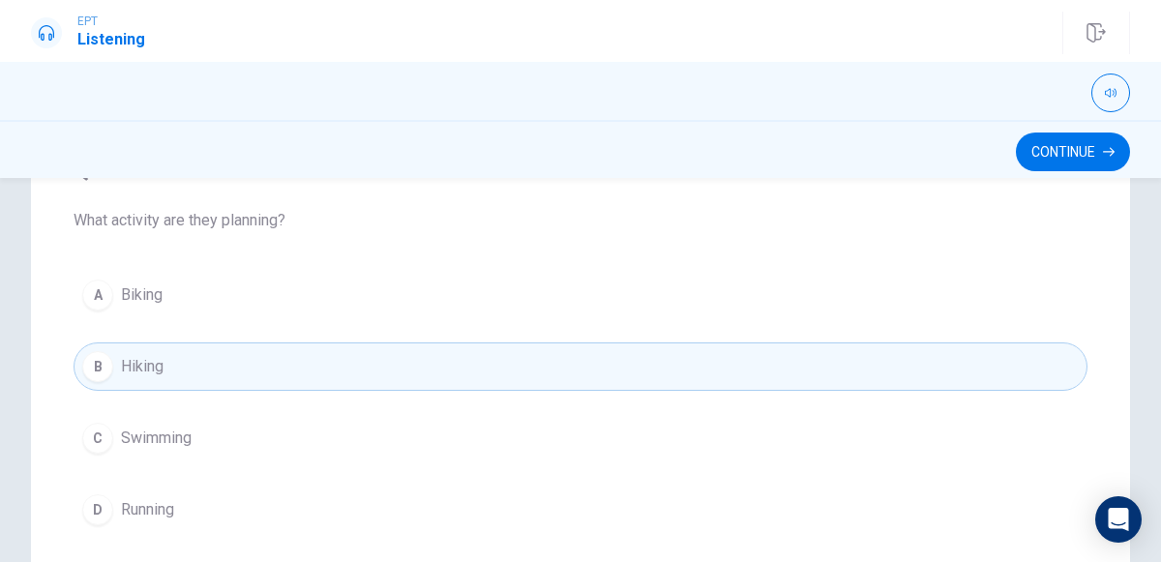
scroll to position [1544, 0]
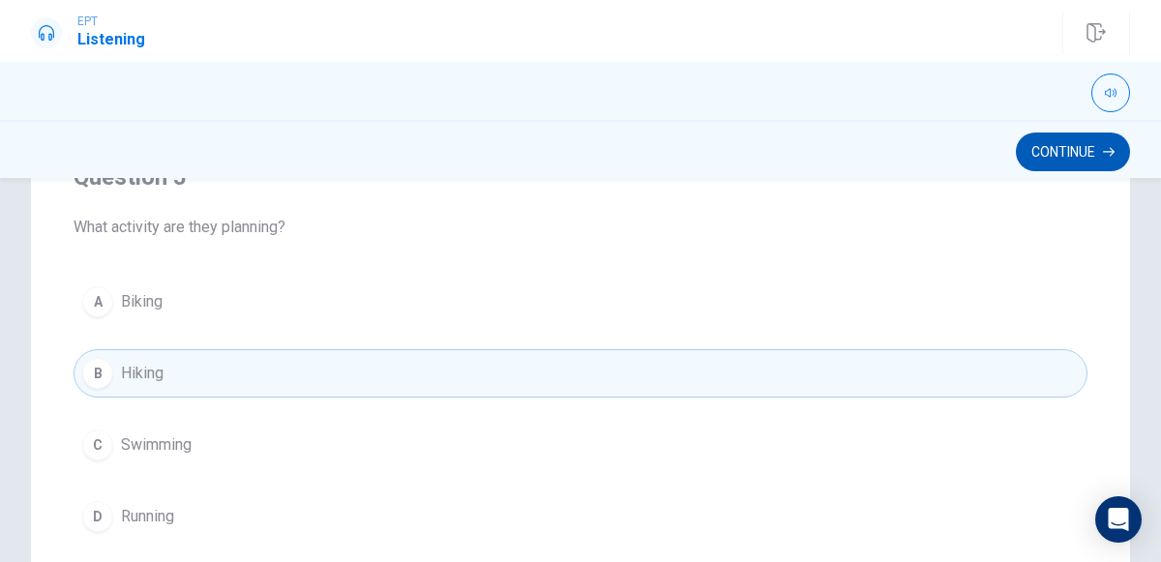
click at [1078, 158] on button "Continue" at bounding box center [1072, 151] width 114 height 39
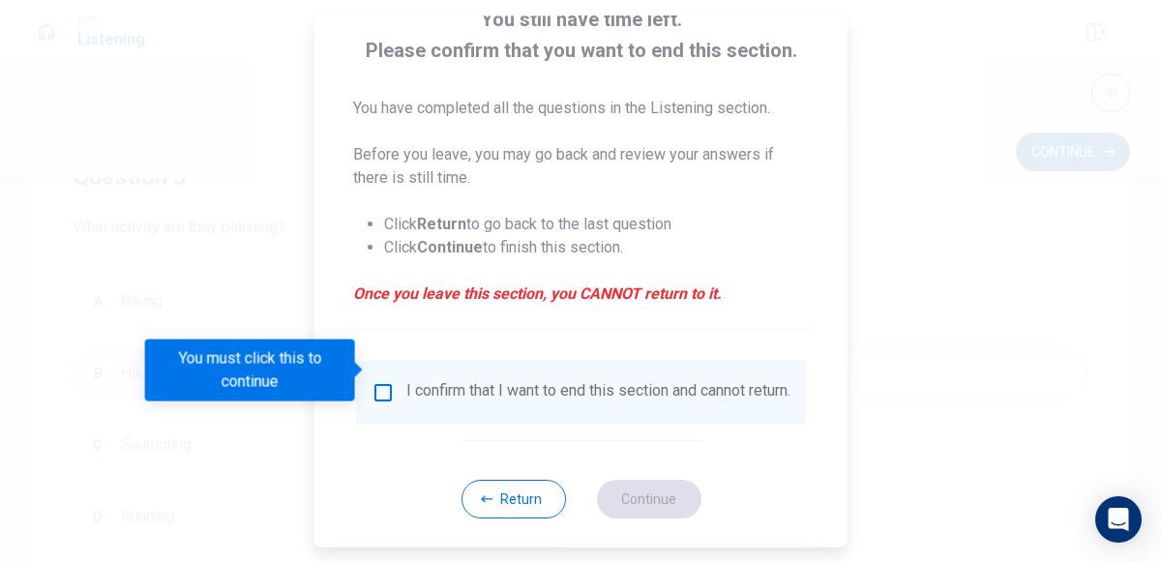
scroll to position [158, 0]
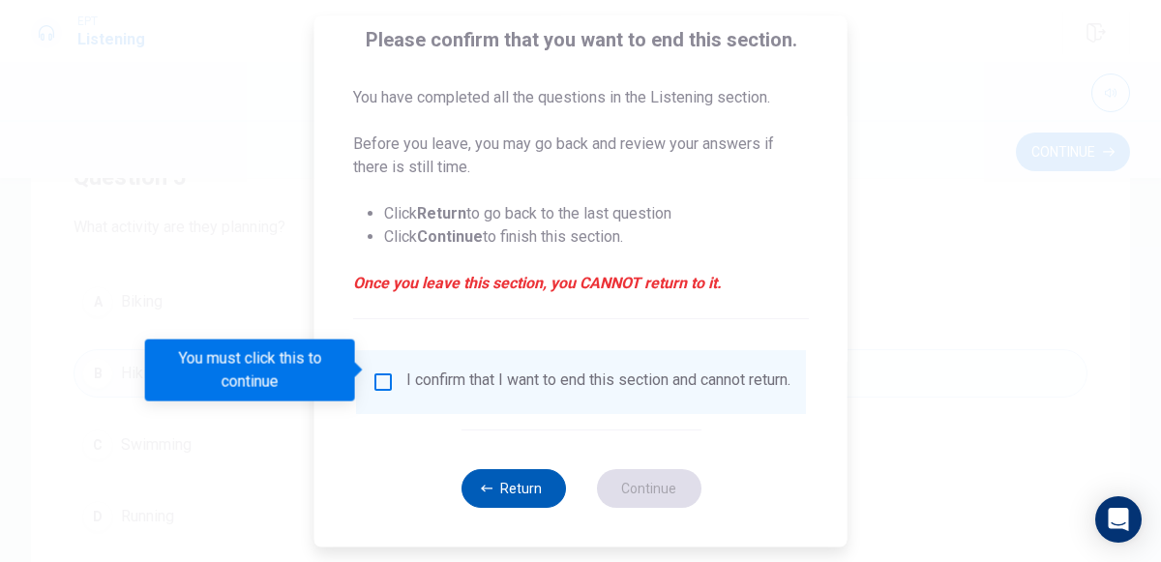
click at [529, 470] on button "Return" at bounding box center [512, 488] width 104 height 39
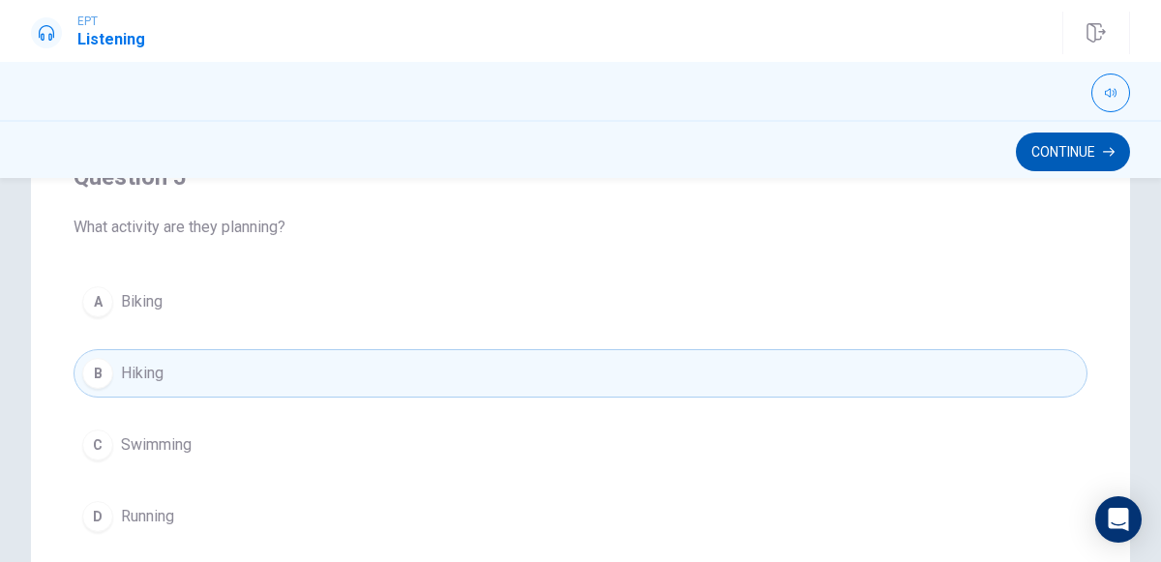
click at [1025, 162] on button "Continue" at bounding box center [1072, 151] width 114 height 39
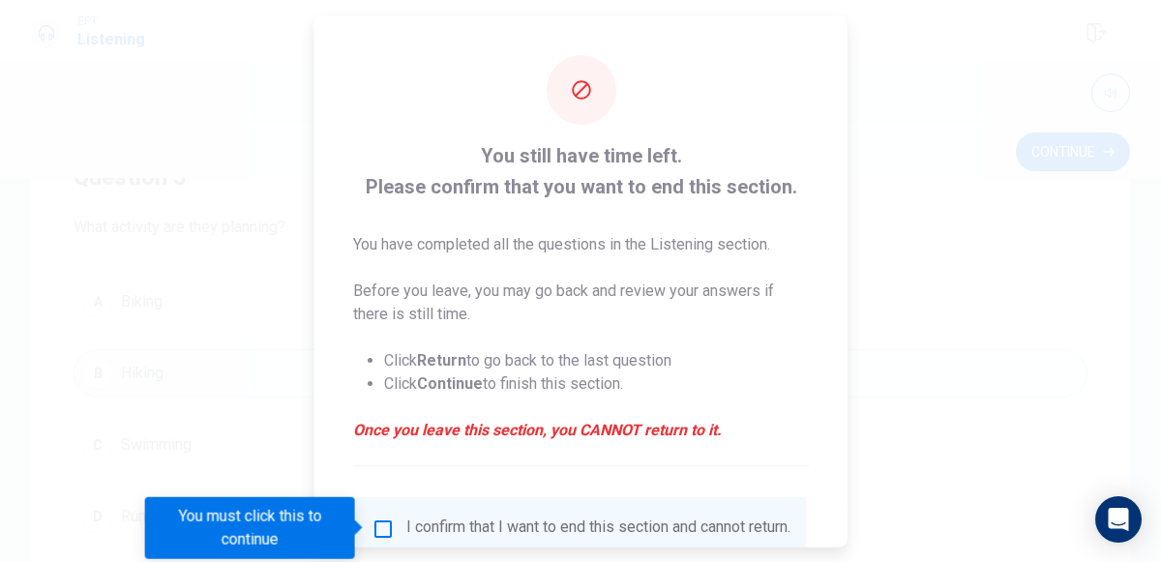
click at [381, 521] on input "You must click this to continue" at bounding box center [382, 527] width 23 height 23
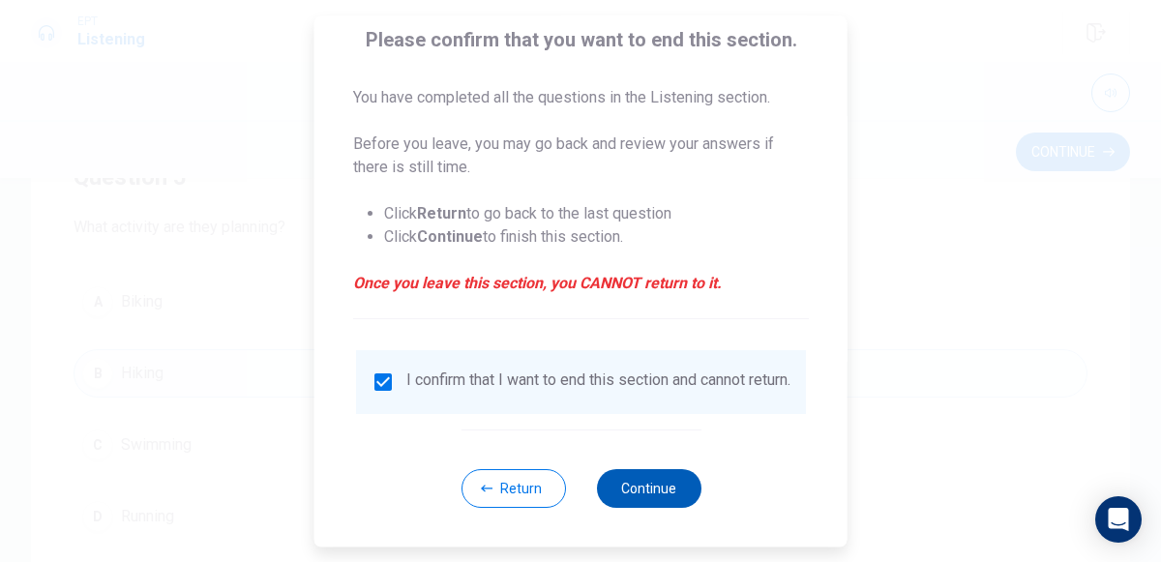
click at [651, 508] on button "Continue" at bounding box center [648, 488] width 104 height 39
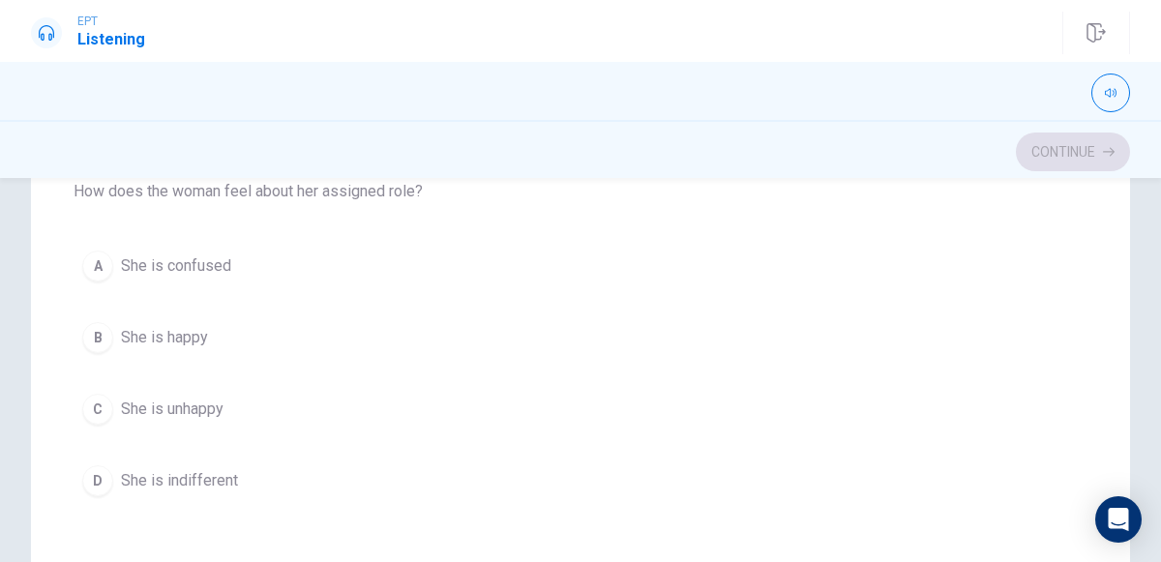
scroll to position [304, 0]
click at [190, 339] on span "She is happy" at bounding box center [164, 336] width 87 height 23
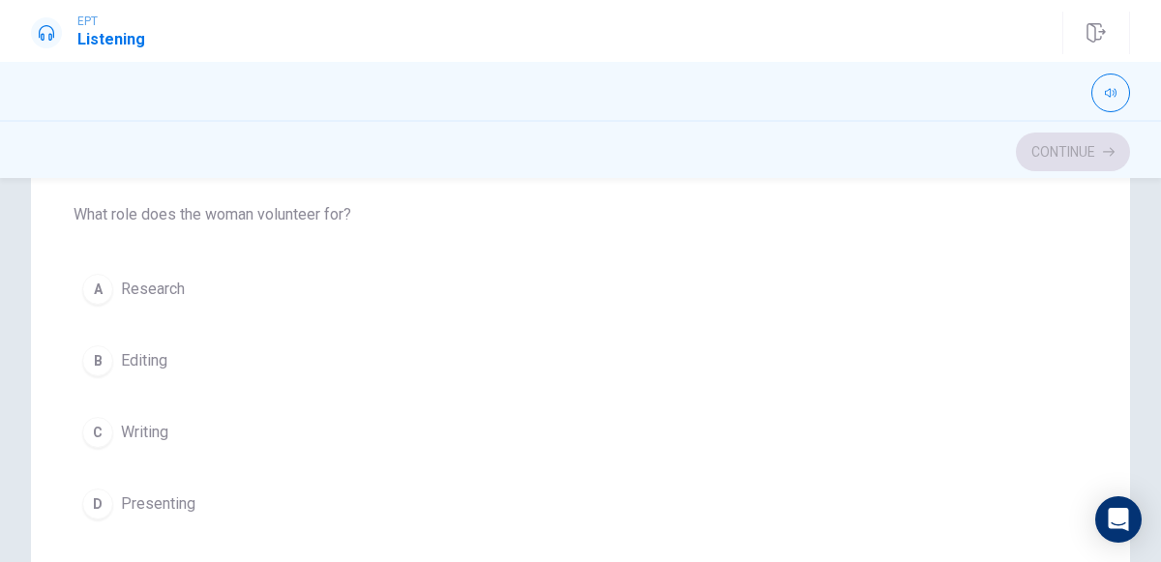
scroll to position [721, 0]
click at [177, 500] on span "Presenting" at bounding box center [158, 502] width 74 height 23
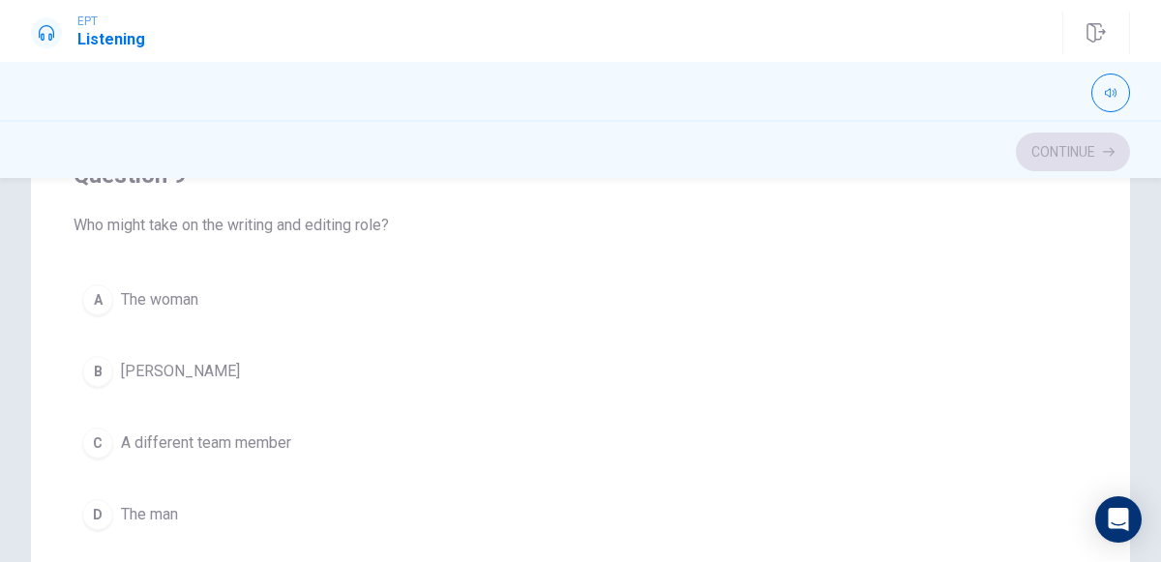
scroll to position [1155, 0]
click at [138, 365] on span "[PERSON_NAME]" at bounding box center [180, 367] width 119 height 23
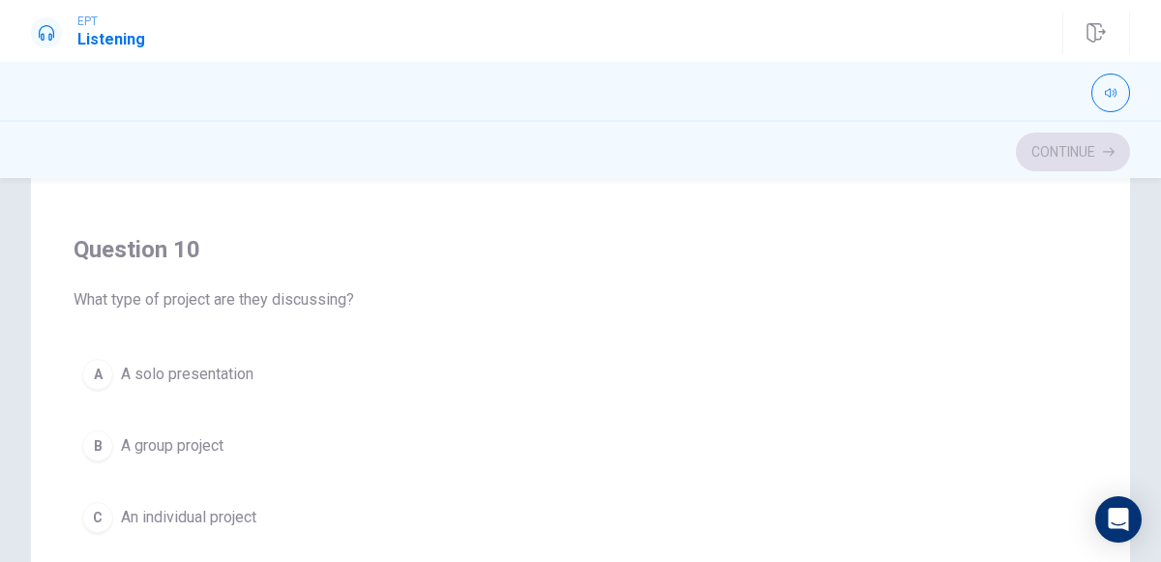
scroll to position [1551, 0]
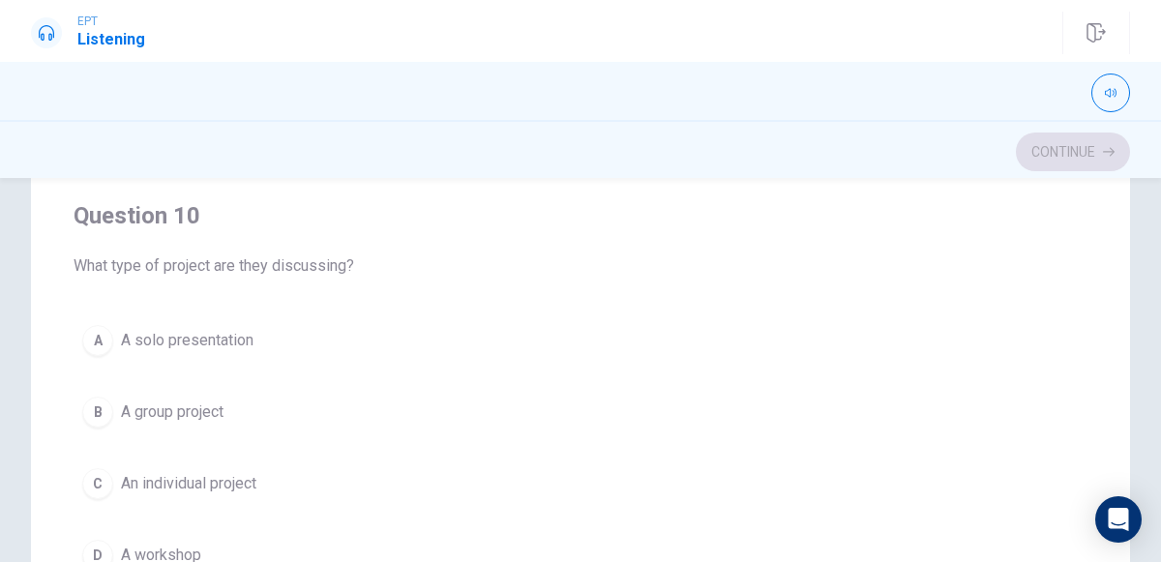
click at [225, 329] on span "A solo presentation" at bounding box center [187, 340] width 132 height 23
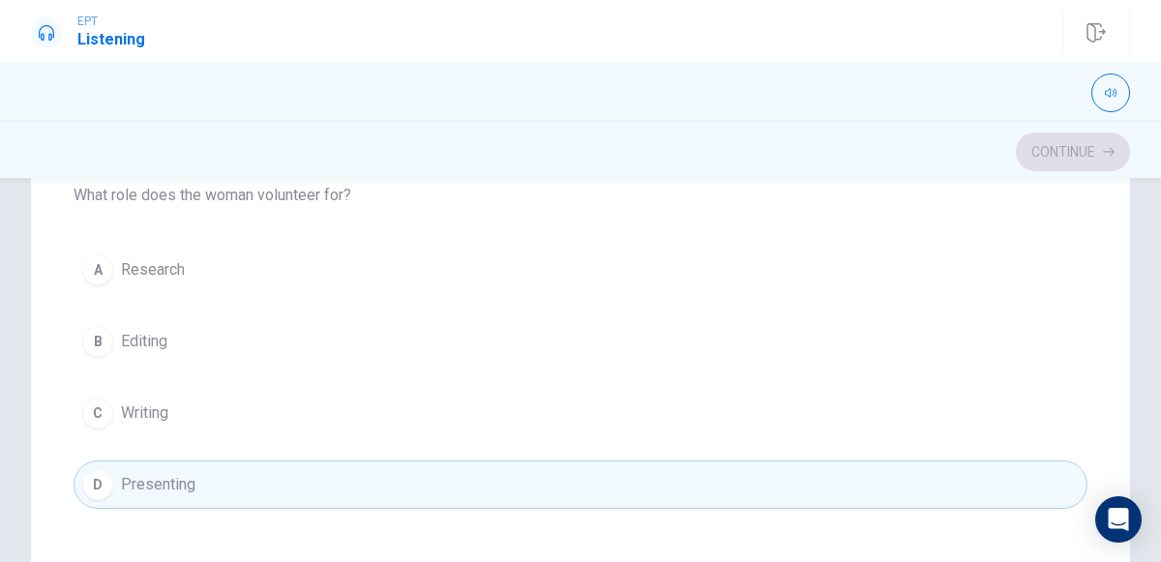
scroll to position [741, 0]
click at [155, 272] on span "Research" at bounding box center [153, 268] width 64 height 23
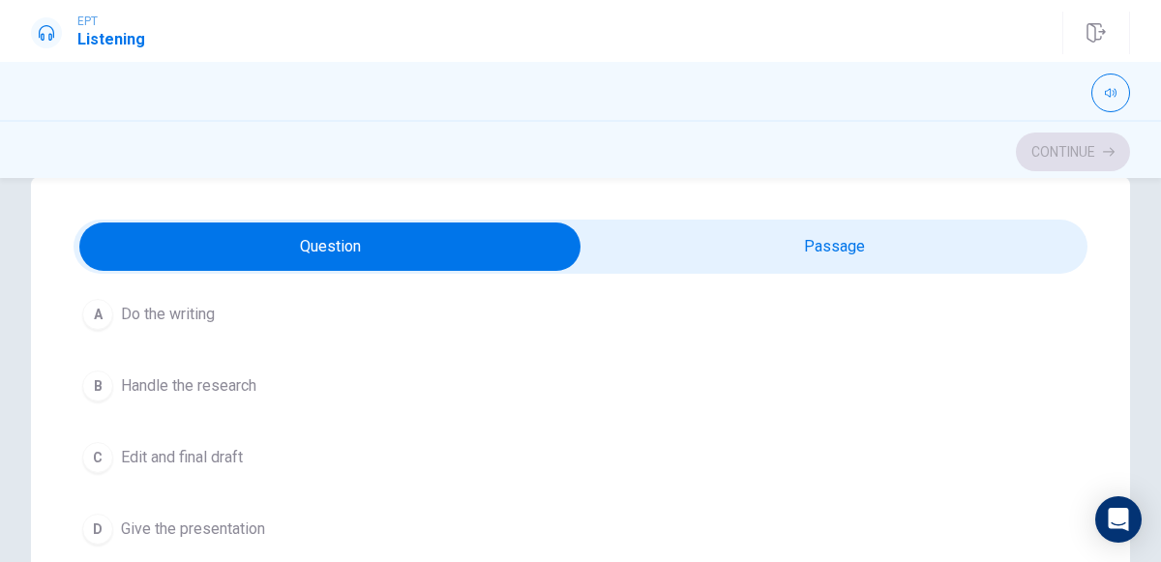
scroll to position [121, 0]
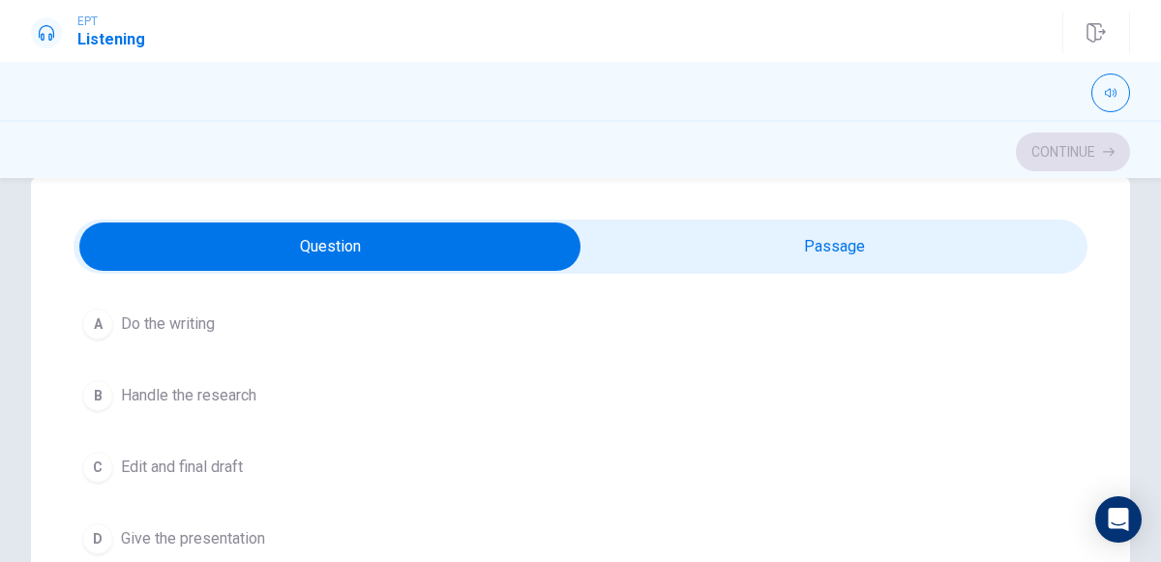
click at [244, 385] on span "Handle the research" at bounding box center [188, 395] width 135 height 23
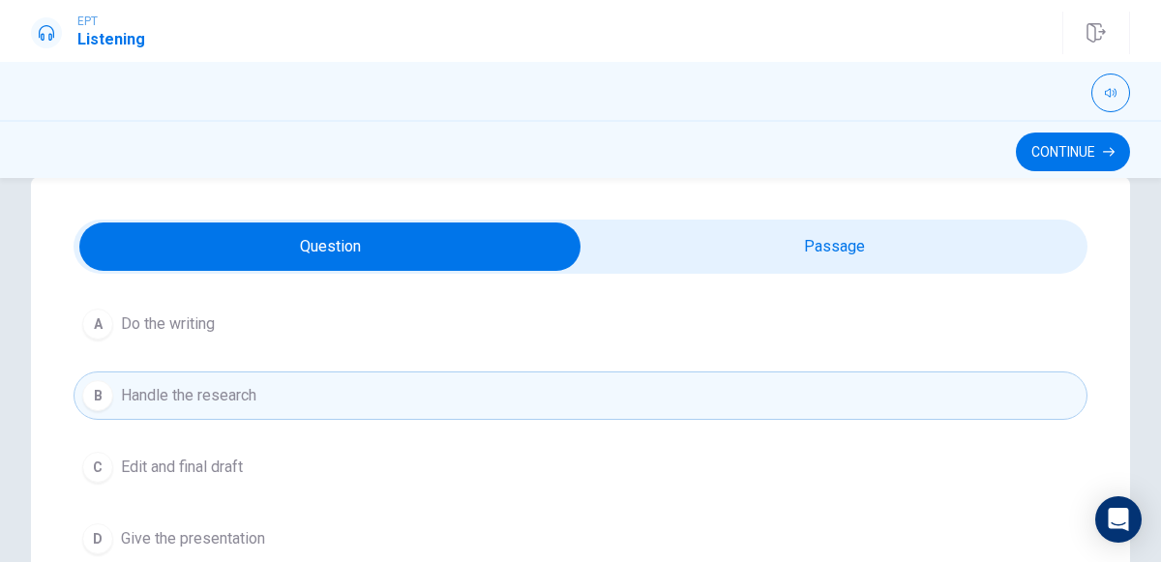
click at [998, 249] on input "checkbox" at bounding box center [330, 246] width 1520 height 48
checkbox input "true"
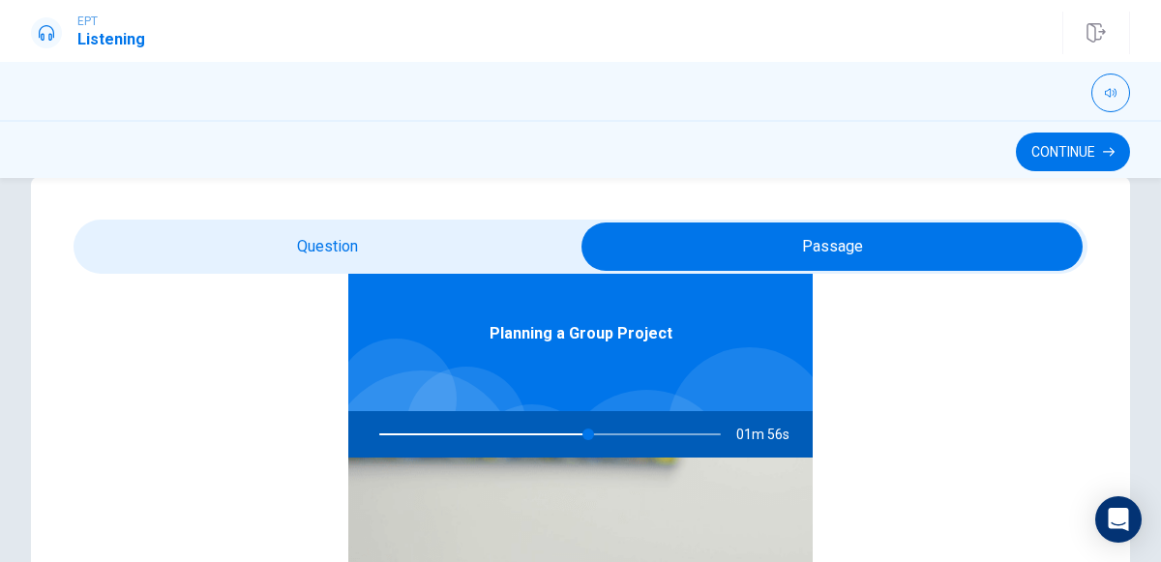
scroll to position [107, 0]
type input "62"
click at [318, 232] on input "checkbox" at bounding box center [832, 246] width 1520 height 48
checkbox input "false"
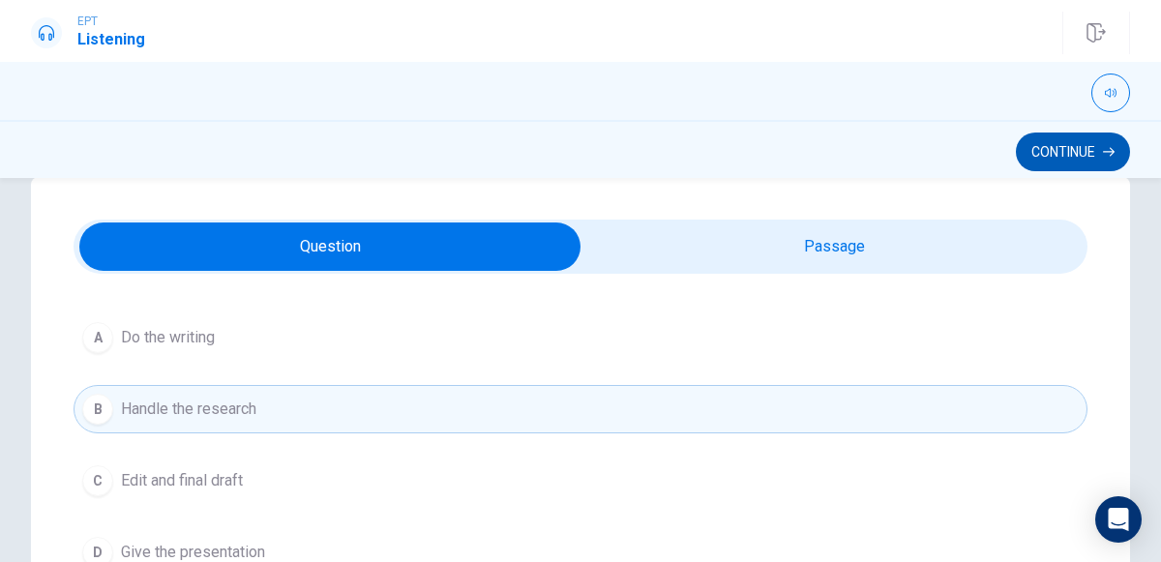
click at [1043, 157] on button "Continue" at bounding box center [1072, 151] width 114 height 39
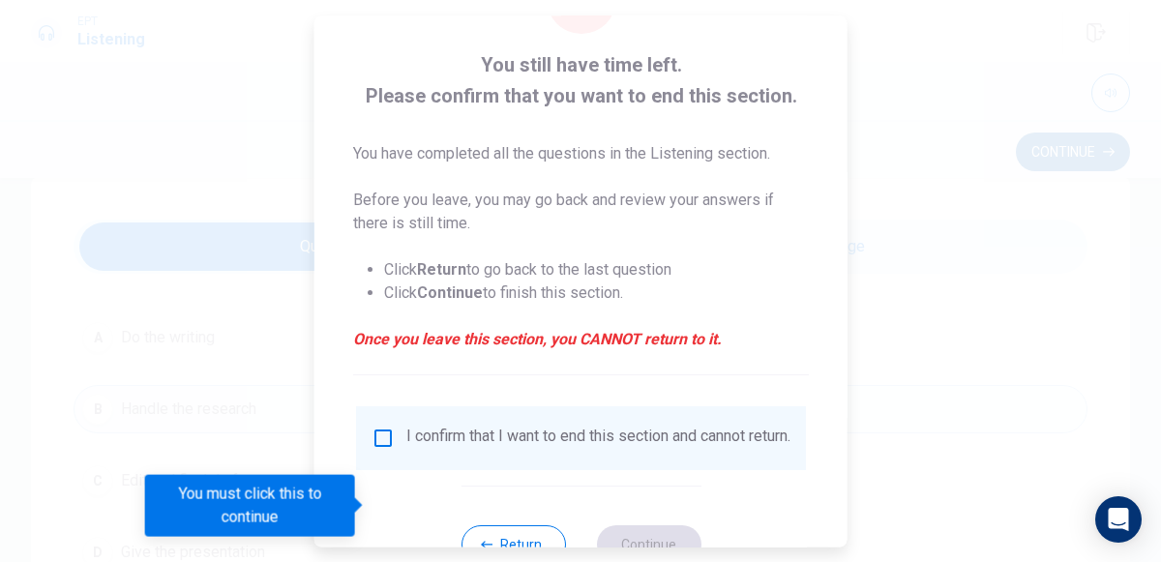
scroll to position [92, 0]
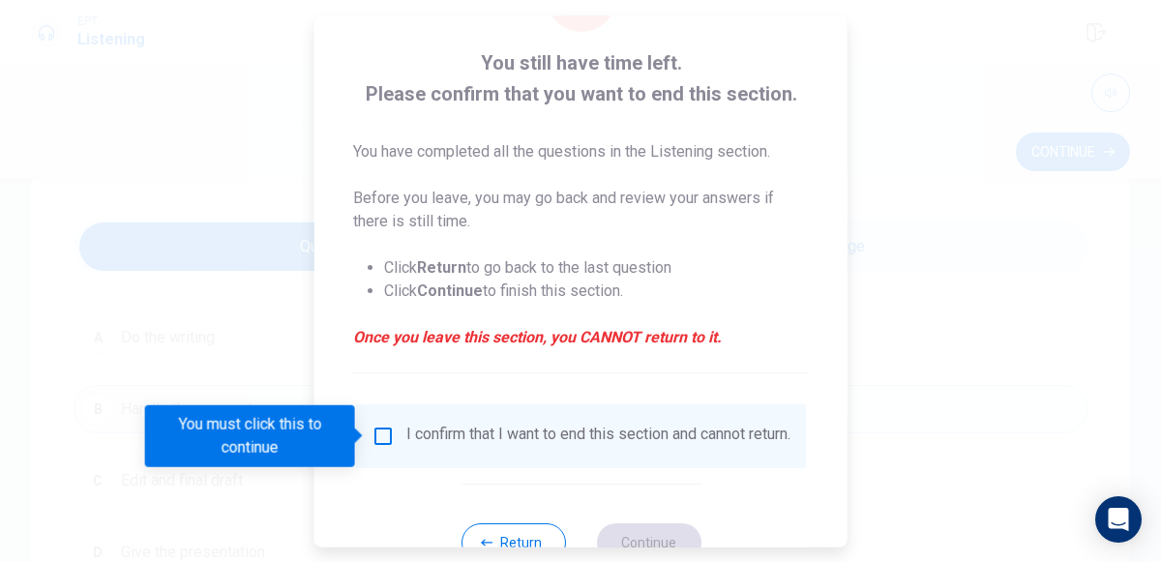
click at [383, 436] on input "You must click this to continue" at bounding box center [382, 436] width 23 height 23
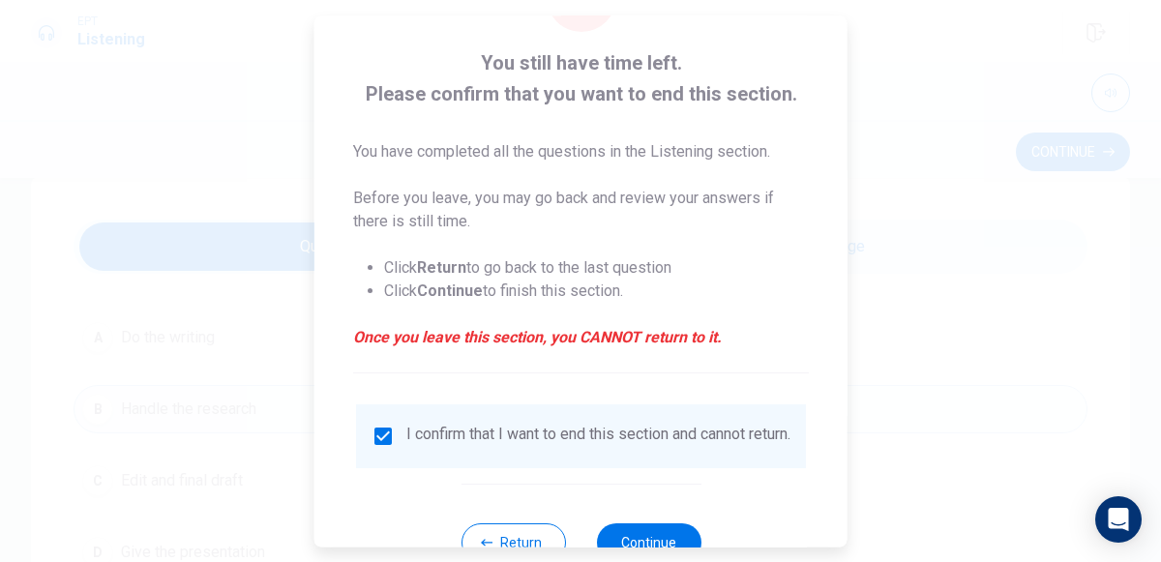
scroll to position [158, 0]
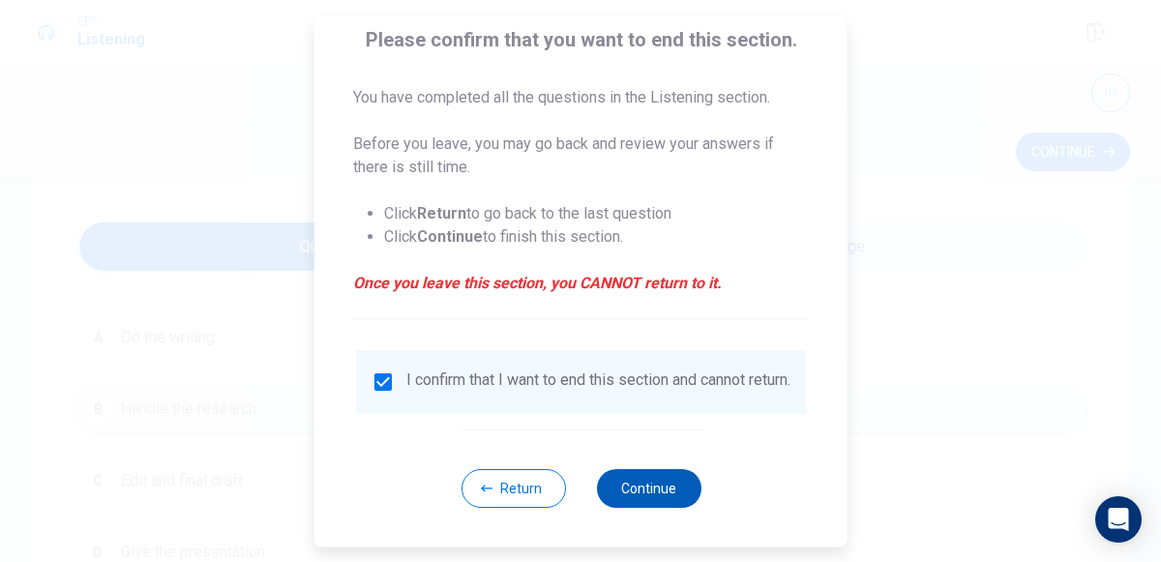
click at [645, 493] on button "Continue" at bounding box center [648, 488] width 104 height 39
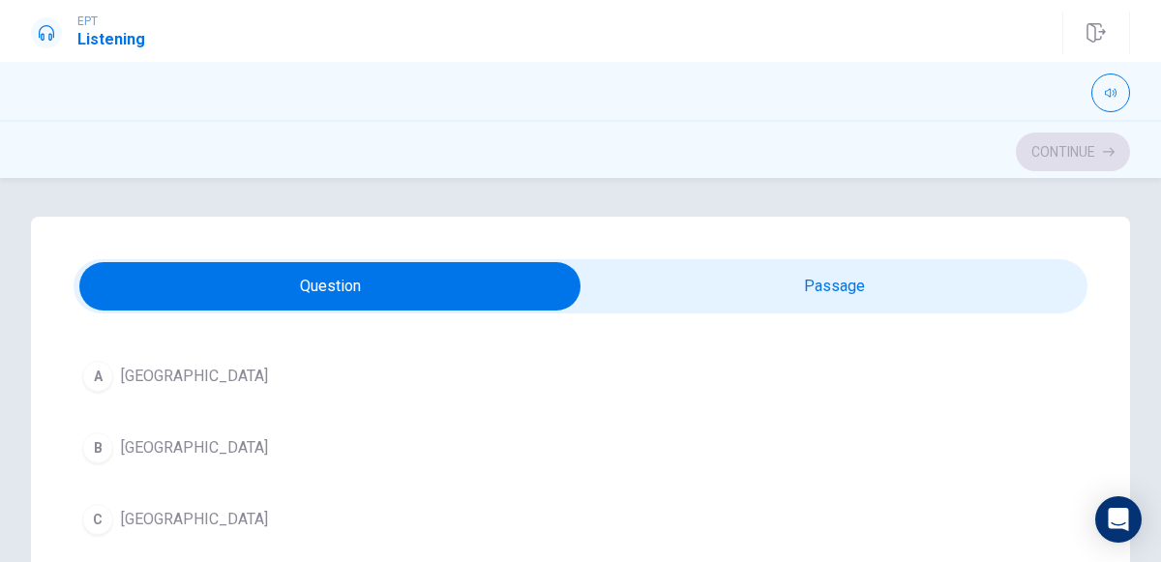
scroll to position [1440, 0]
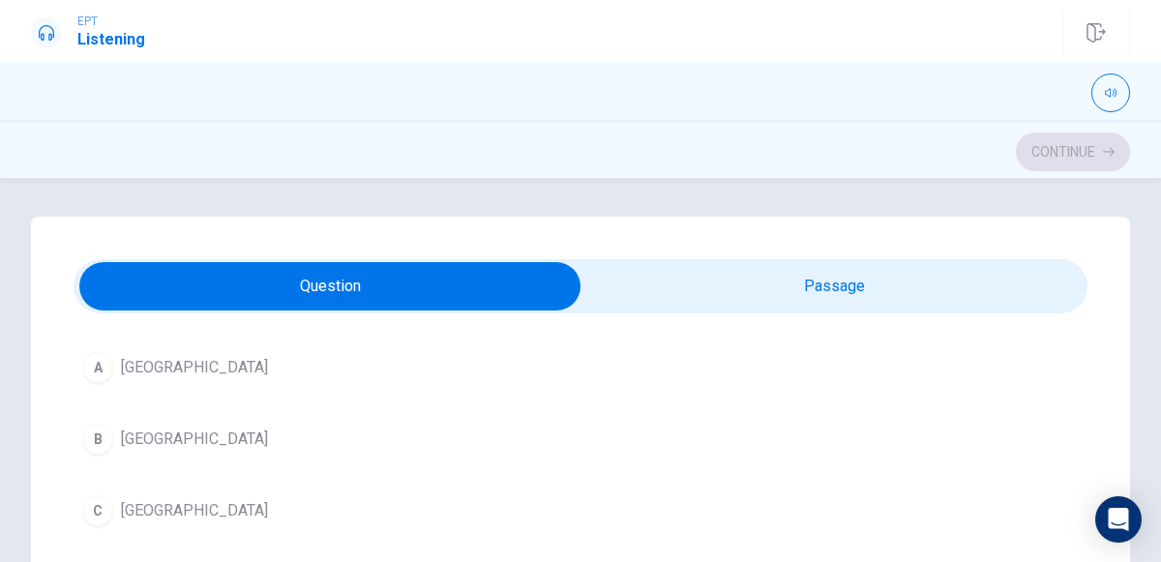
click at [104, 367] on div "A" at bounding box center [97, 367] width 31 height 31
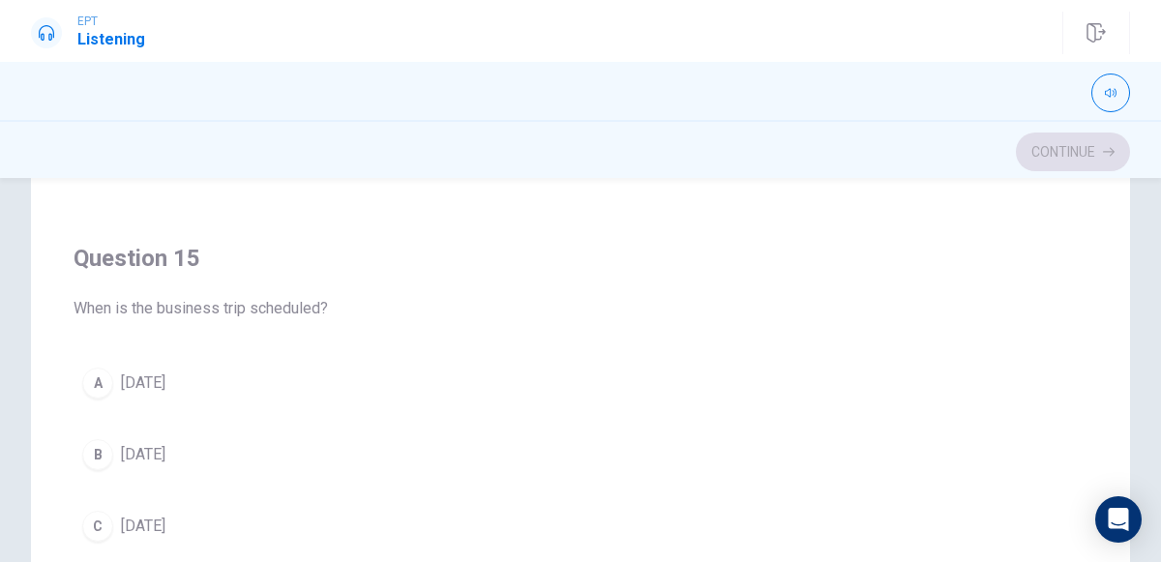
scroll to position [324, 0]
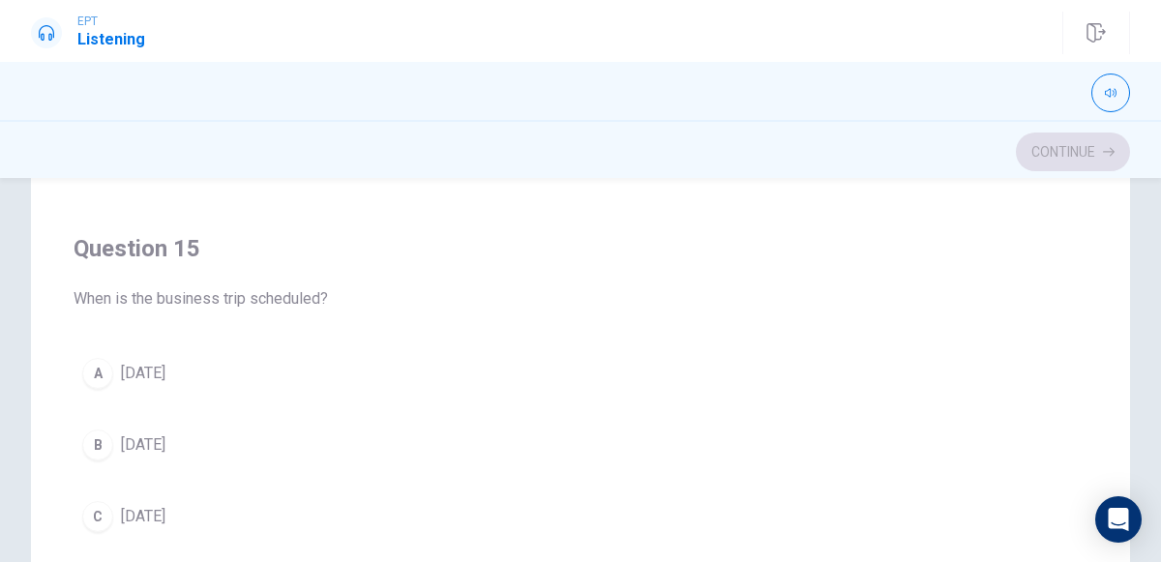
click at [97, 359] on div "A" at bounding box center [97, 373] width 31 height 31
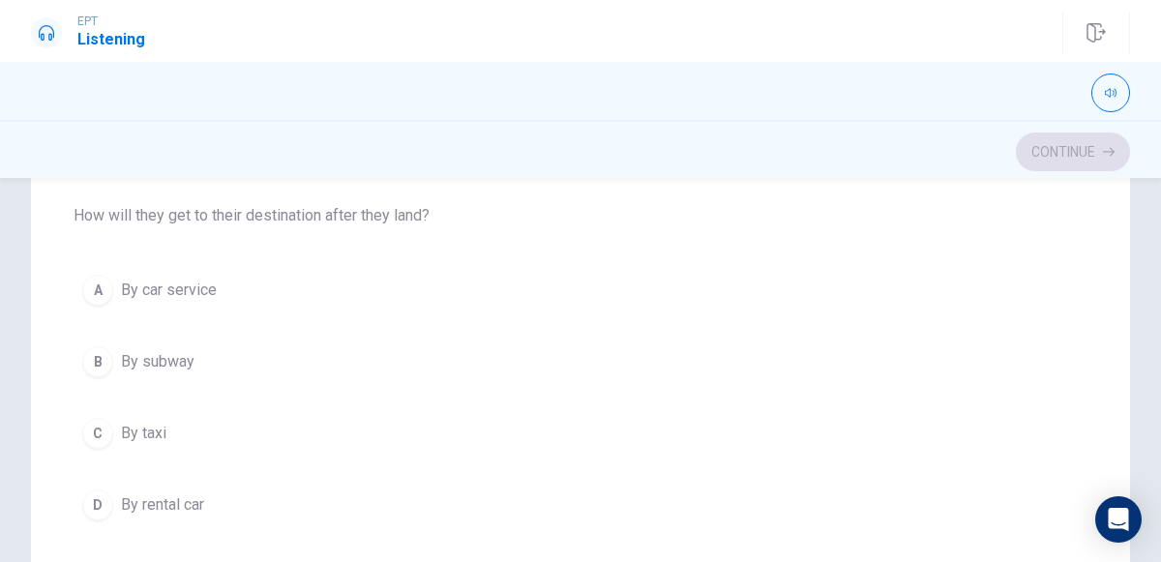
scroll to position [193, 0]
click at [144, 281] on span "By car service" at bounding box center [169, 290] width 96 height 23
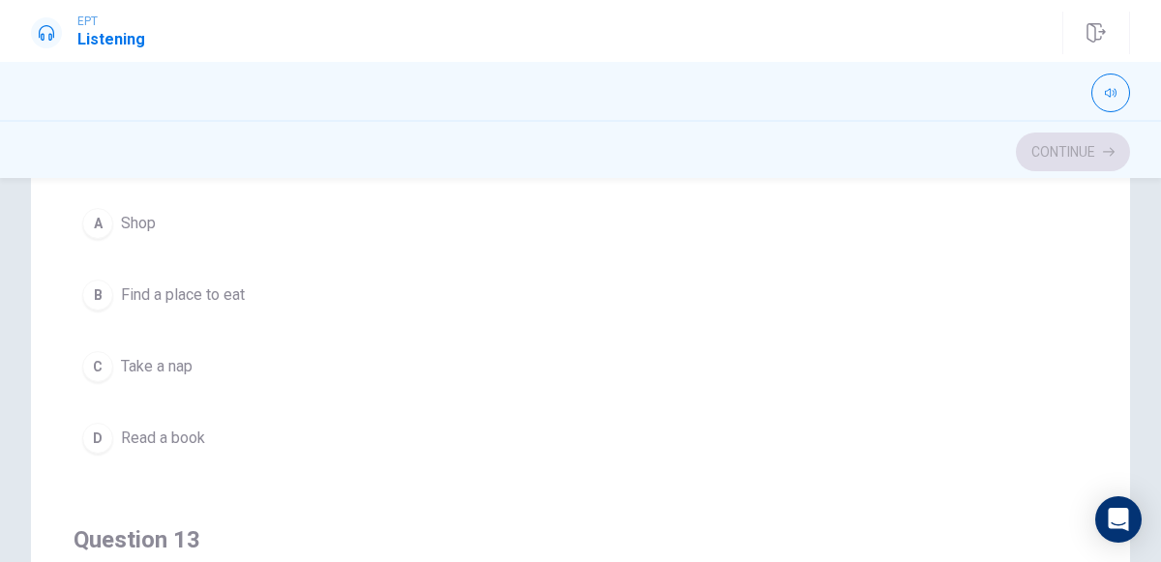
scroll to position [509, 0]
click at [83, 295] on div "B" at bounding box center [97, 294] width 31 height 31
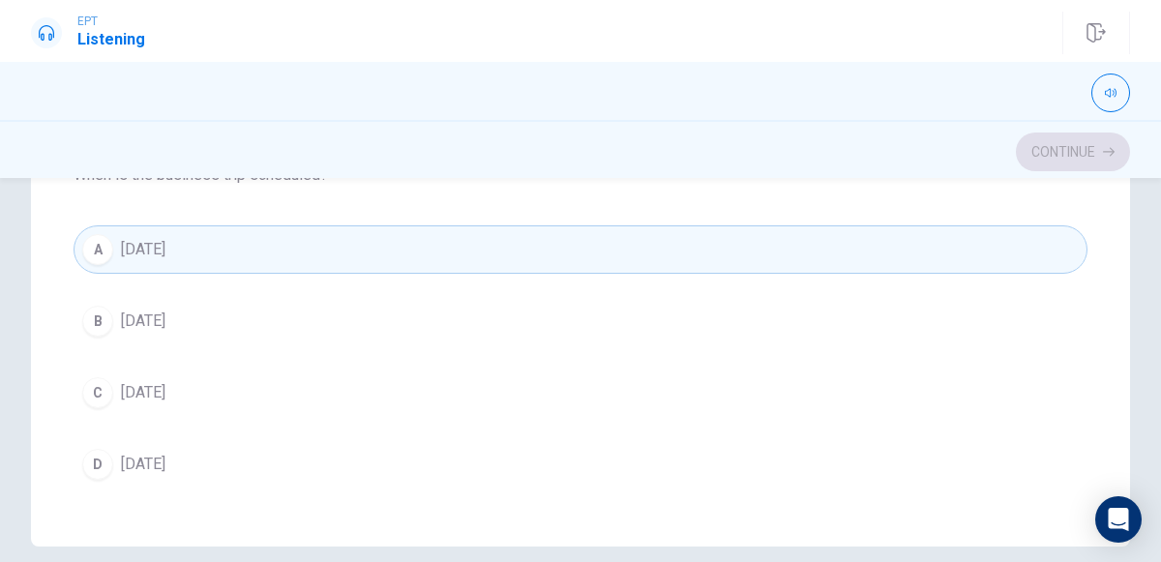
scroll to position [470, 0]
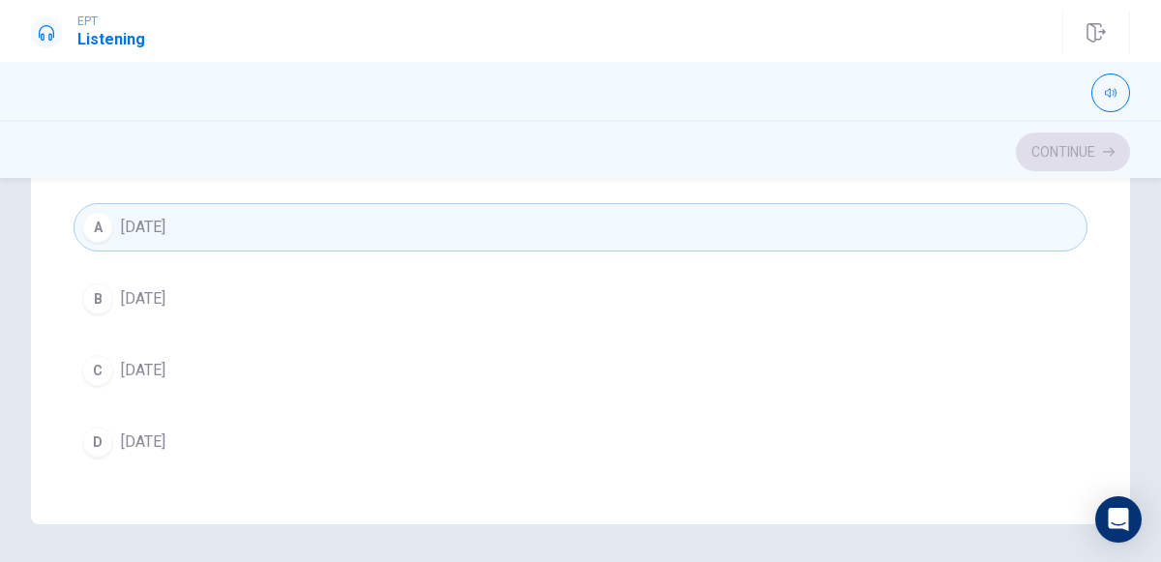
click at [165, 430] on span "[DATE]" at bounding box center [143, 441] width 44 height 23
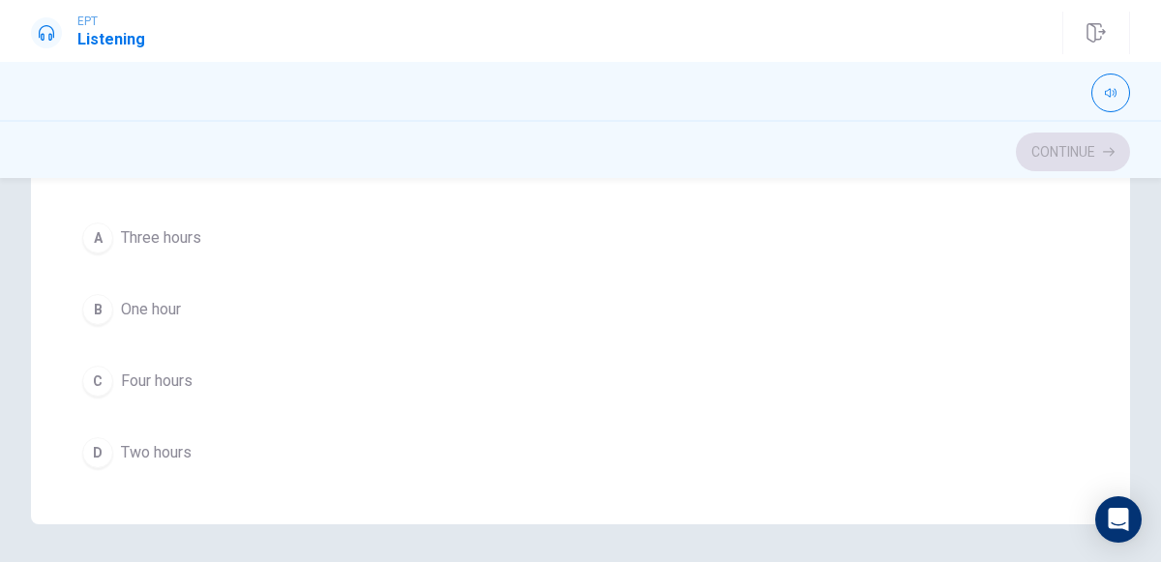
scroll to position [662, 0]
click at [148, 446] on span "Two hours" at bounding box center [156, 448] width 71 height 23
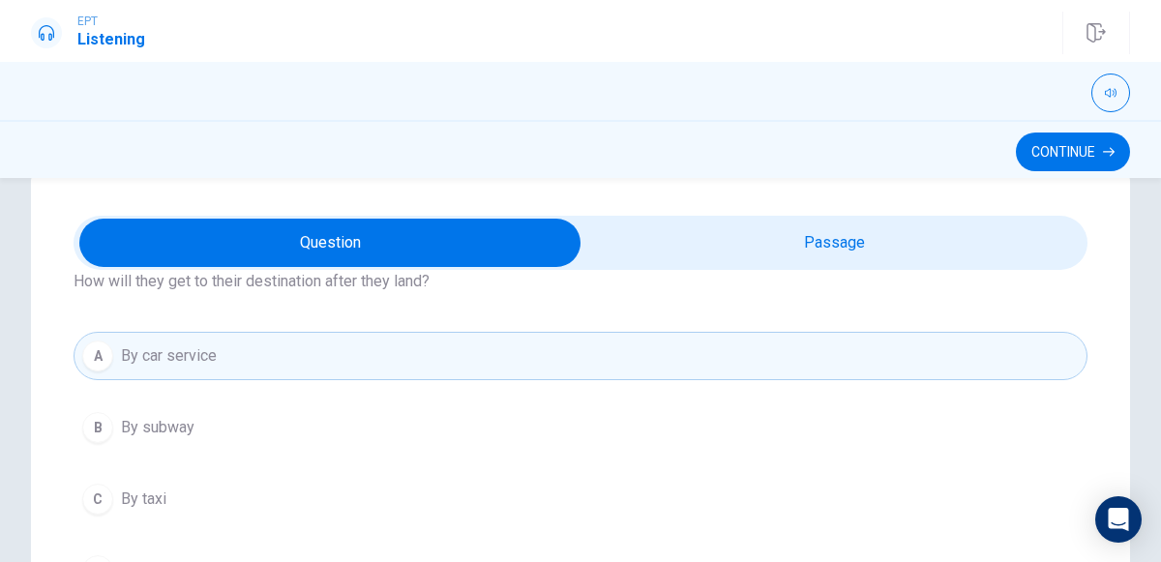
scroll to position [83, 0]
click at [1064, 162] on button "Continue" at bounding box center [1072, 151] width 114 height 39
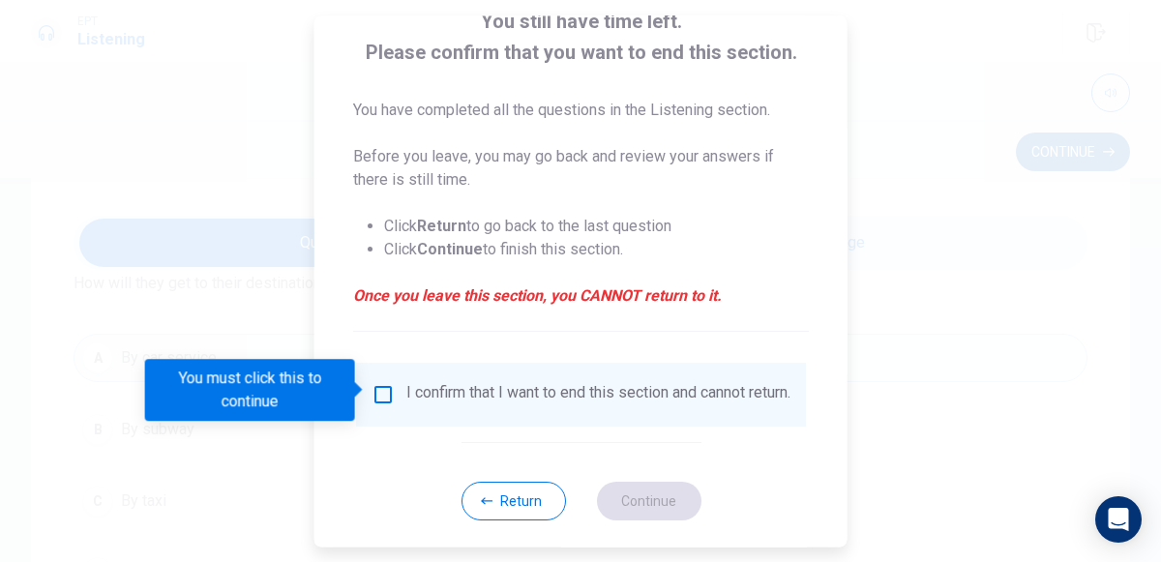
scroll to position [158, 0]
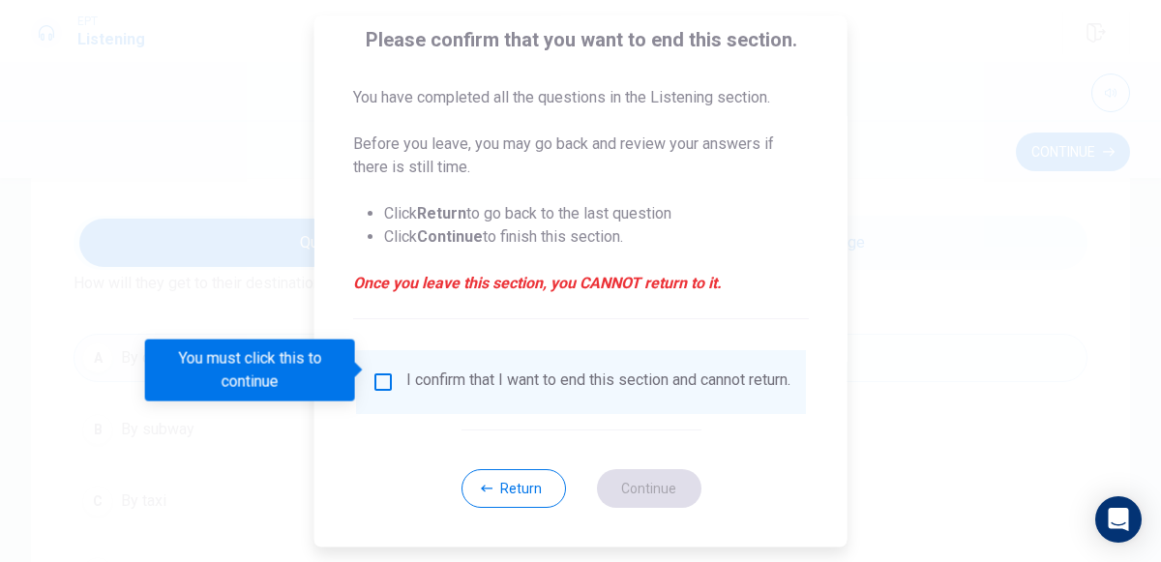
click at [382, 370] on input "You must click this to continue" at bounding box center [382, 381] width 23 height 23
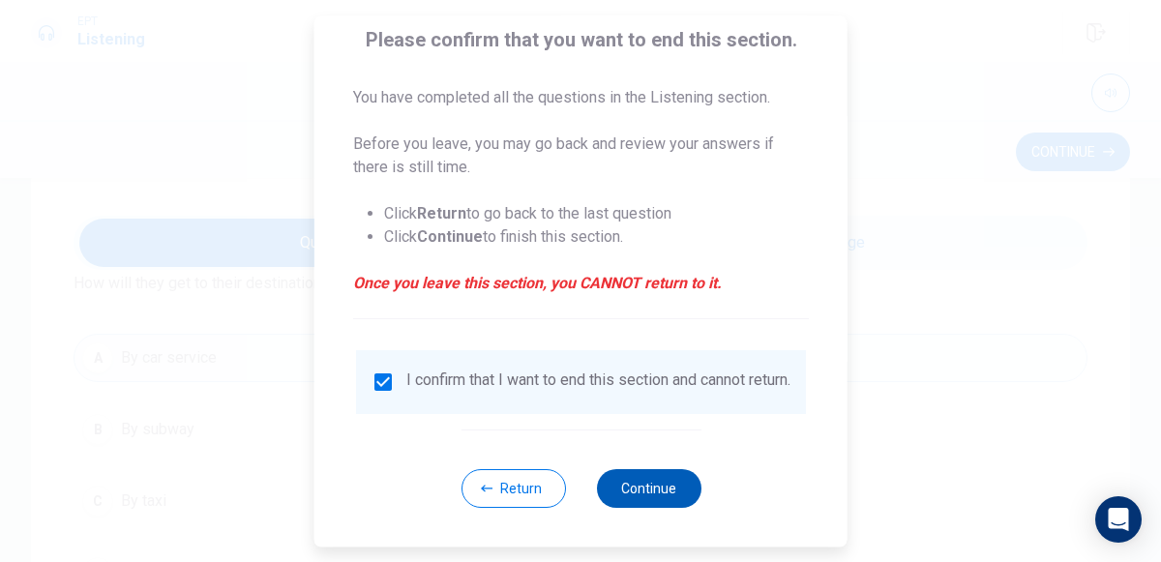
click at [646, 496] on button "Continue" at bounding box center [648, 488] width 104 height 39
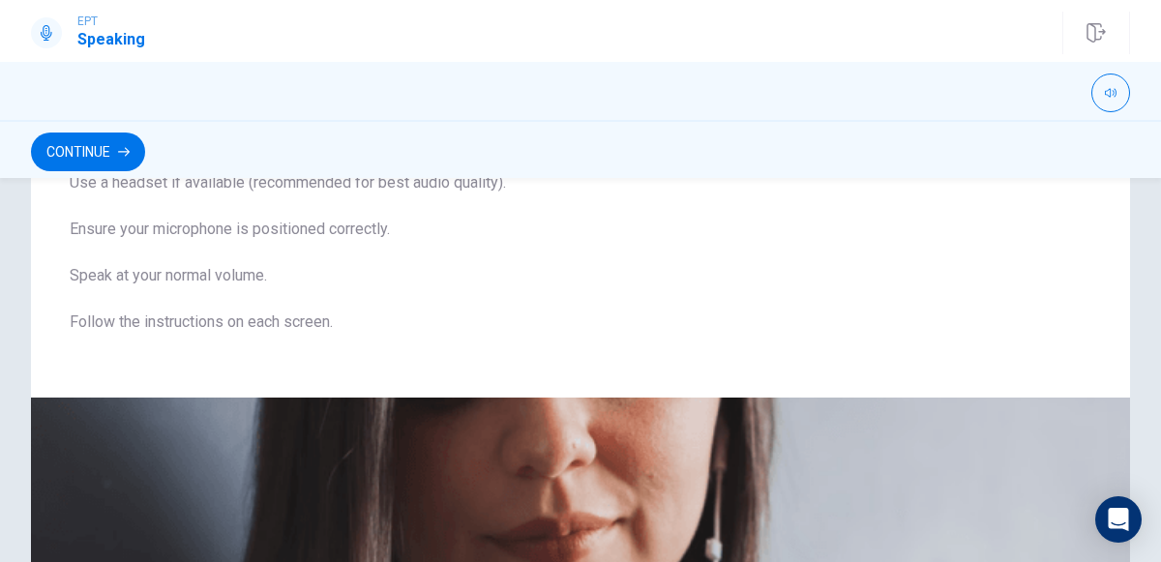
scroll to position [0, 0]
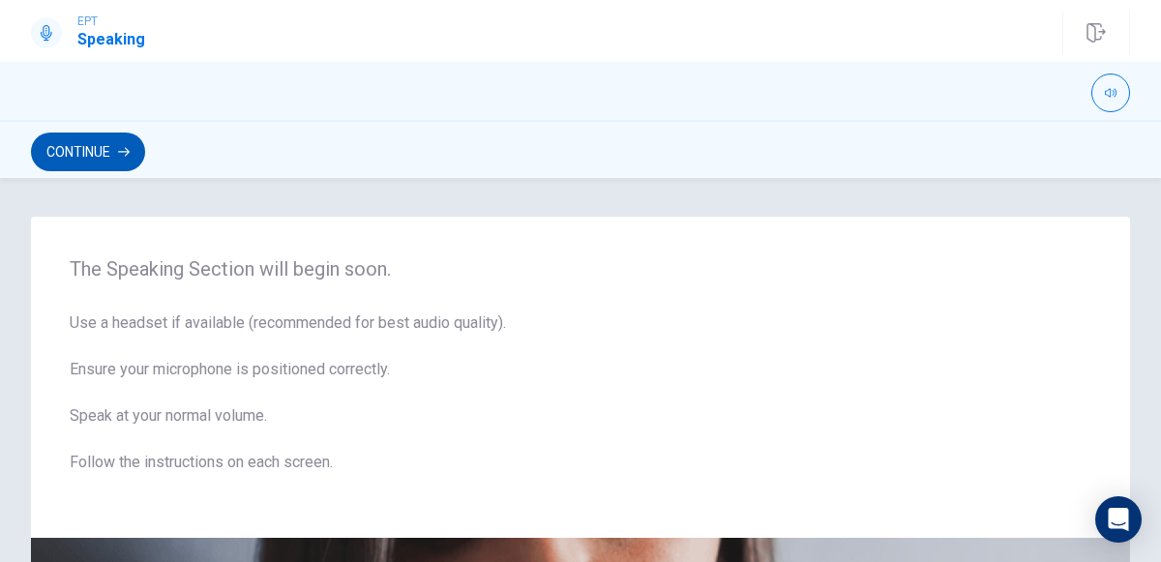
click at [89, 151] on button "Continue" at bounding box center [88, 151] width 114 height 39
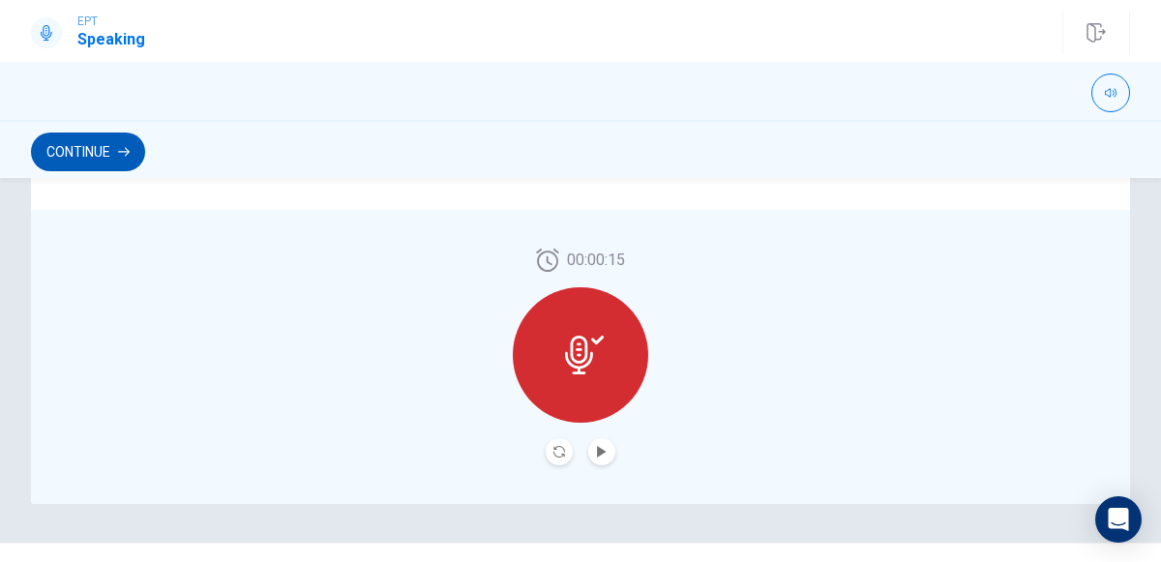
scroll to position [575, 0]
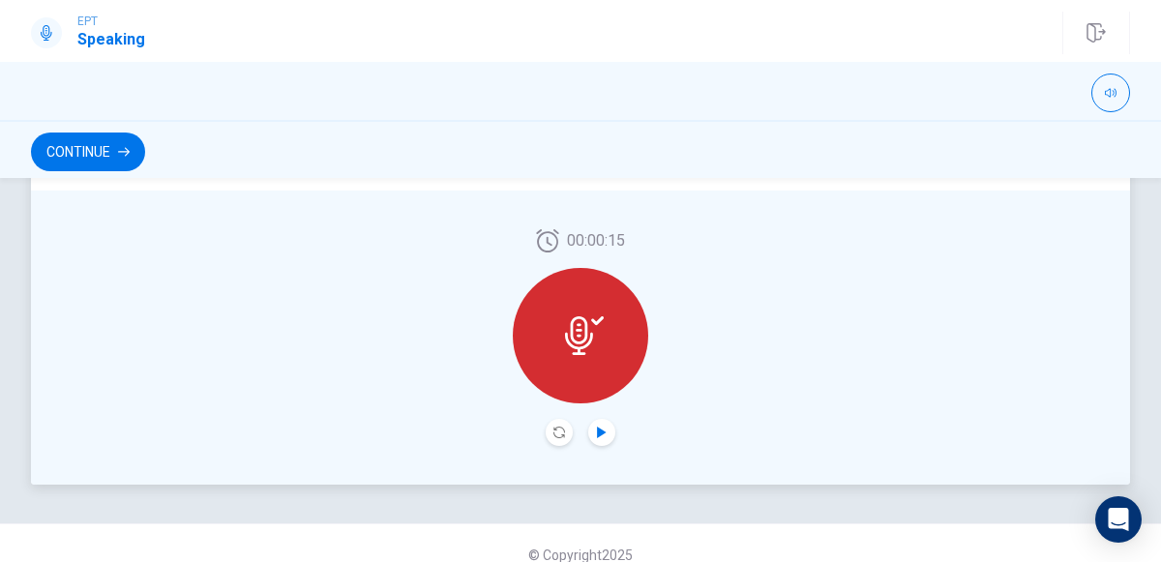
click at [601, 435] on icon "Play Audio" at bounding box center [602, 432] width 12 height 12
click at [604, 429] on icon "Pause Audio" at bounding box center [602, 432] width 10 height 12
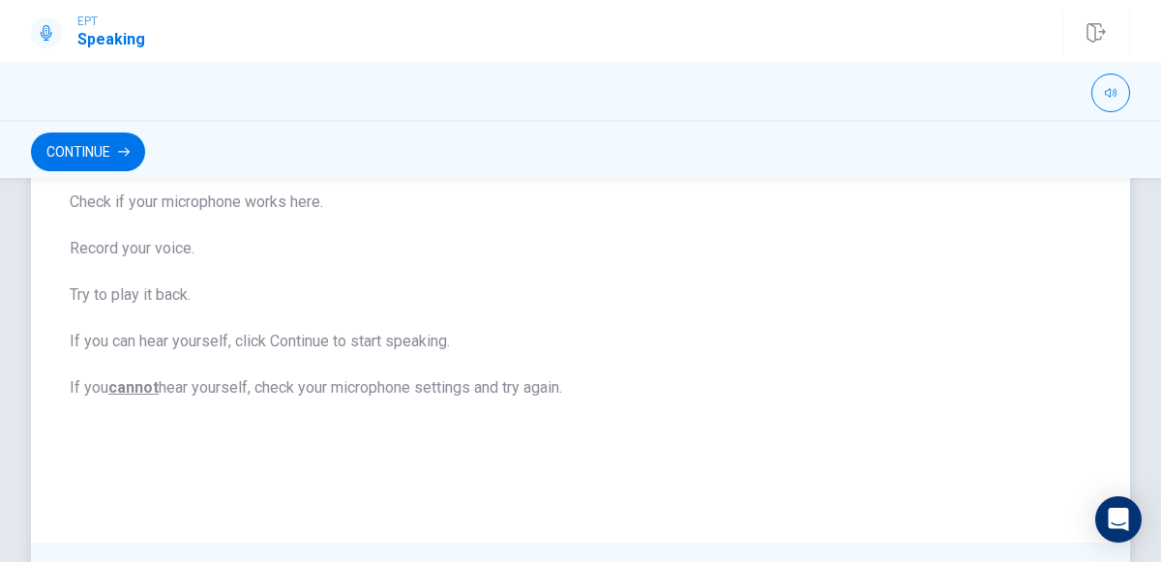
scroll to position [0, 0]
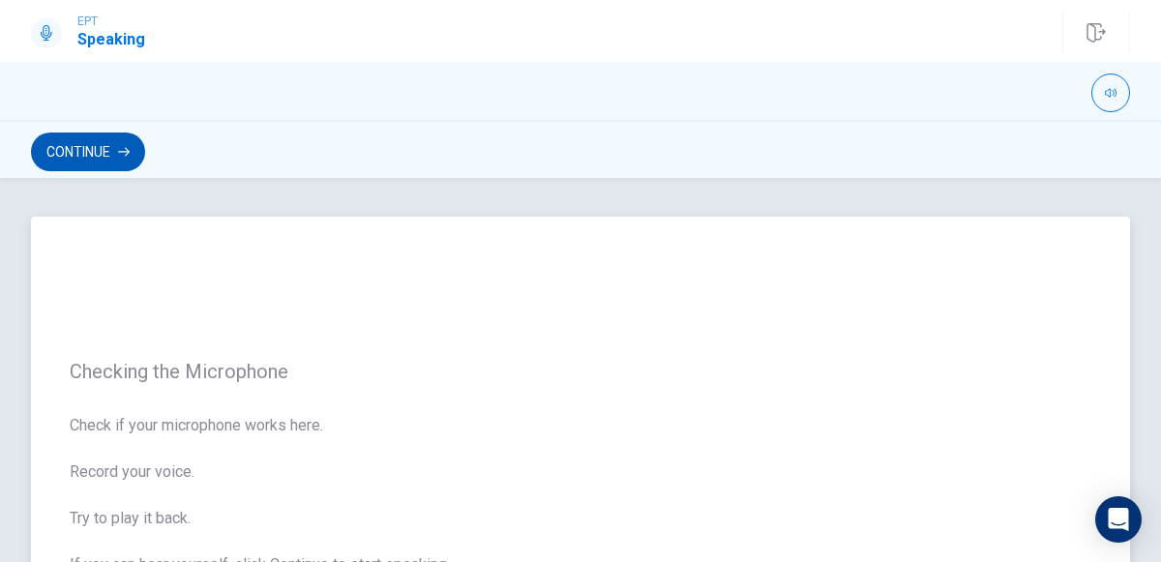
click at [124, 151] on icon "button" at bounding box center [124, 152] width 12 height 9
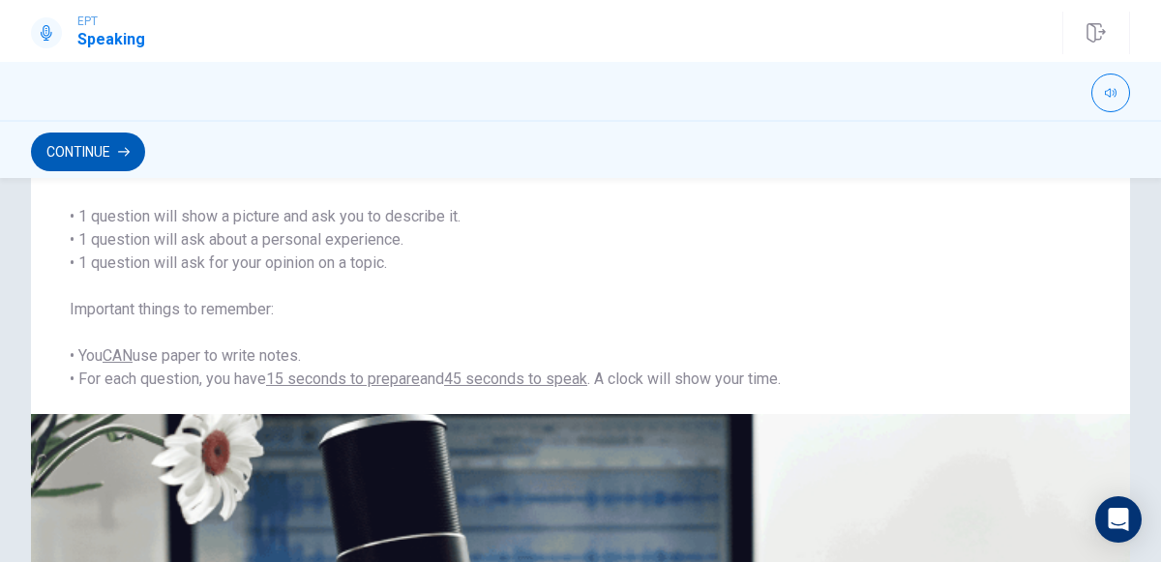
scroll to position [184, 0]
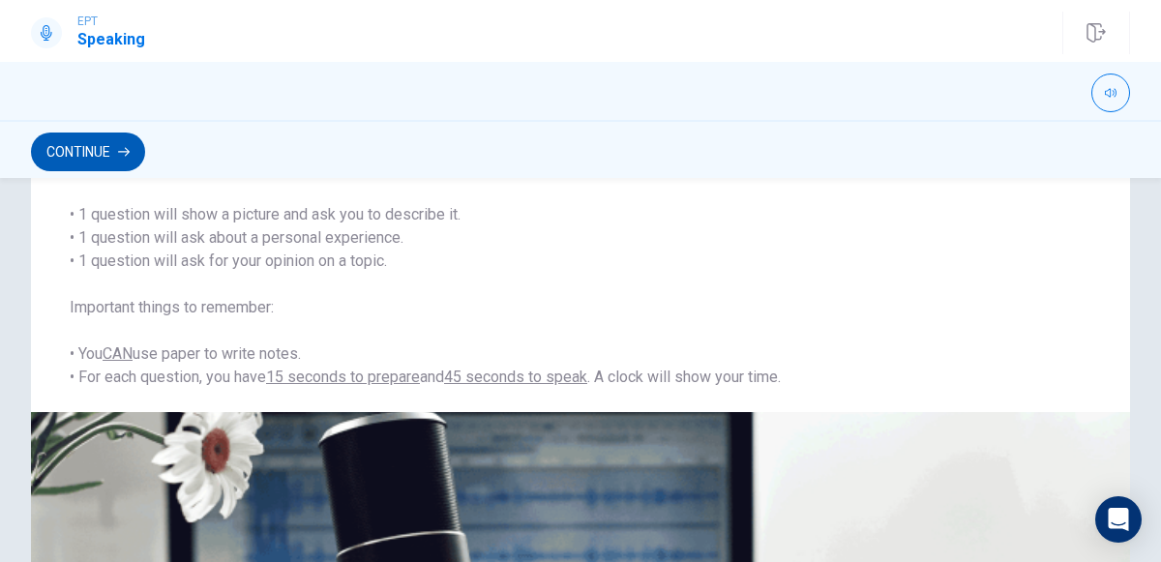
click at [107, 143] on button "Continue" at bounding box center [88, 151] width 114 height 39
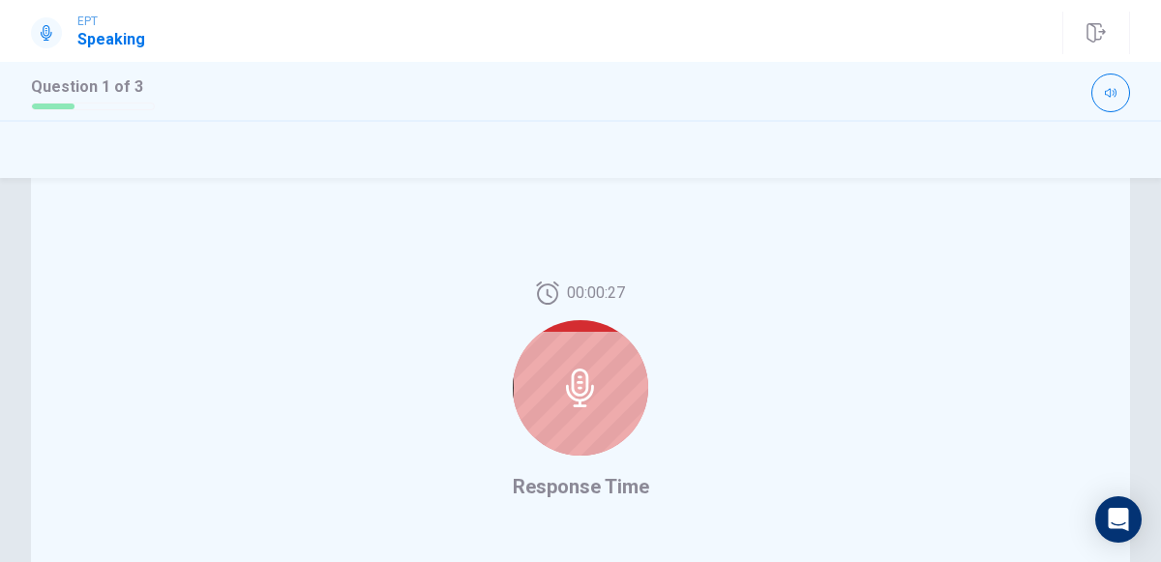
scroll to position [557, 0]
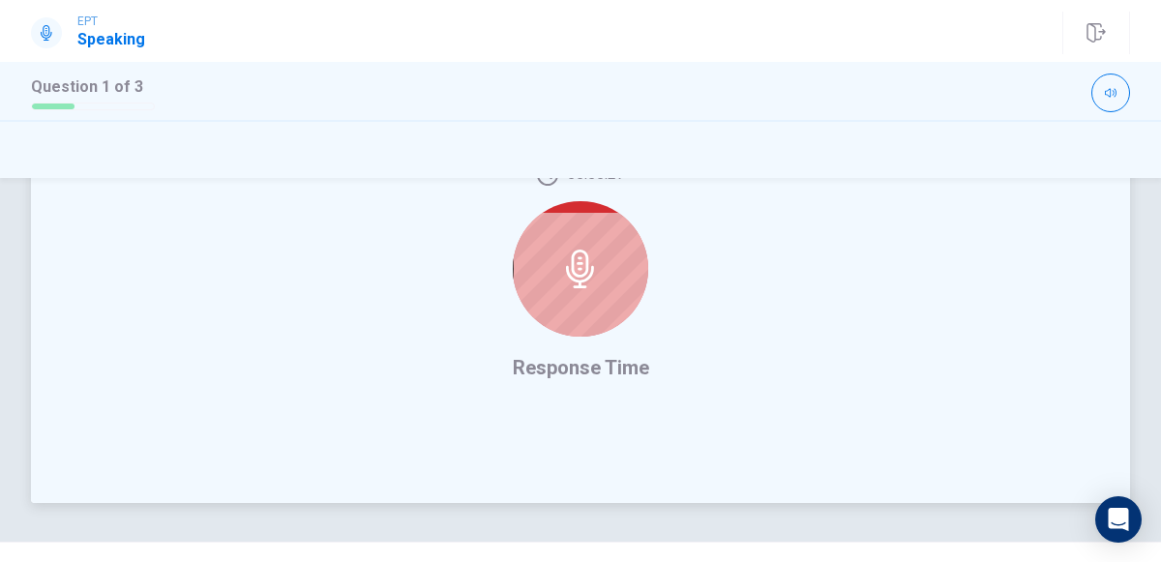
click at [590, 286] on icon at bounding box center [580, 269] width 39 height 39
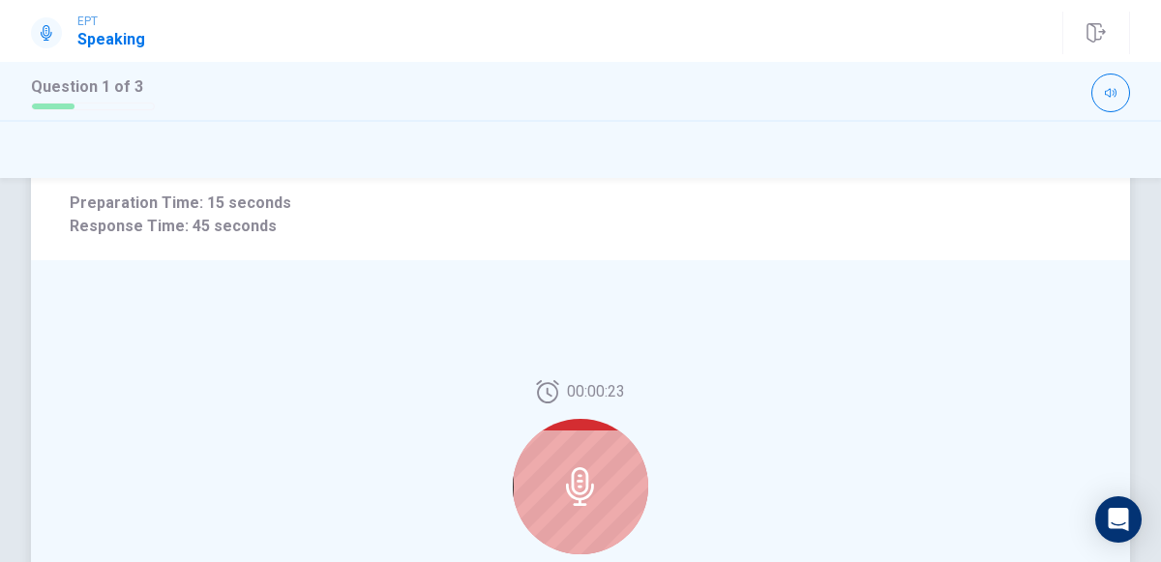
scroll to position [477, 0]
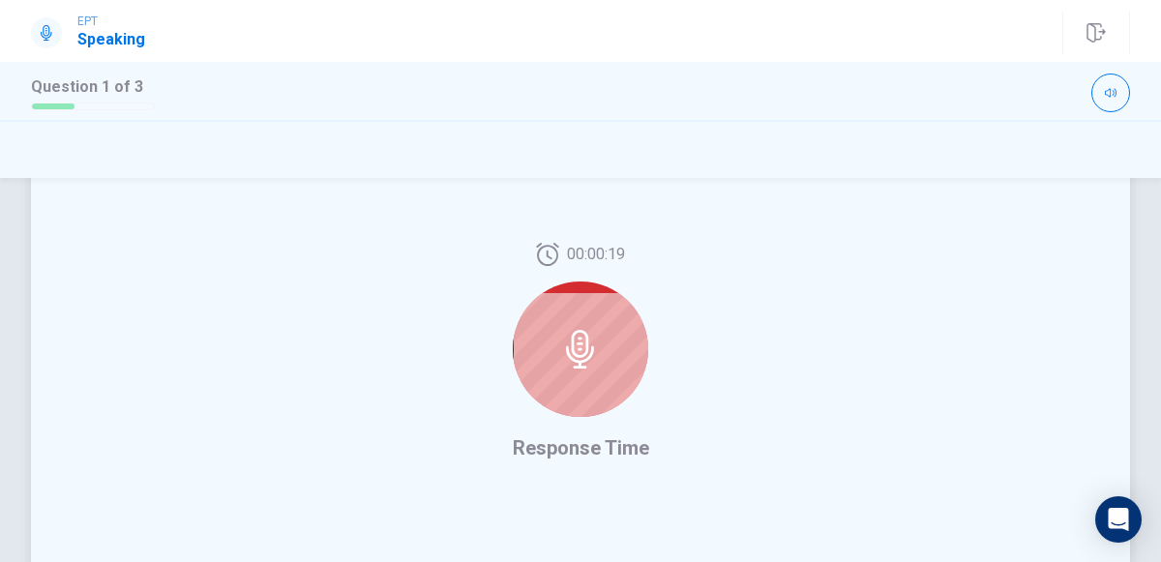
click at [591, 341] on icon at bounding box center [580, 349] width 39 height 39
click at [580, 340] on icon at bounding box center [580, 349] width 39 height 39
click at [587, 334] on icon at bounding box center [580, 349] width 39 height 39
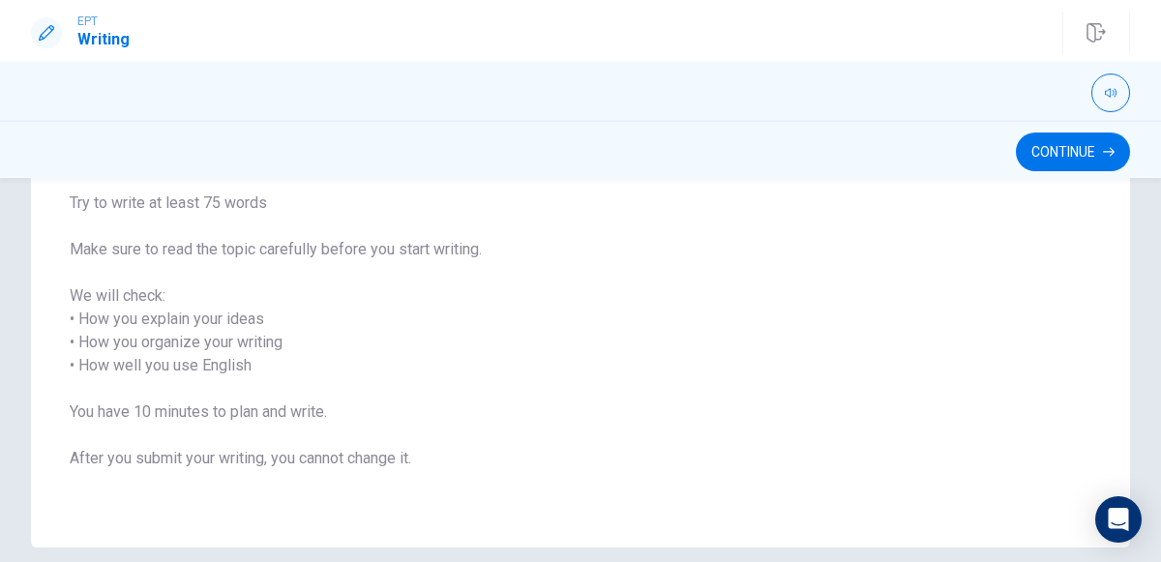
scroll to position [243, 0]
click at [1073, 148] on button "Continue" at bounding box center [1072, 151] width 114 height 39
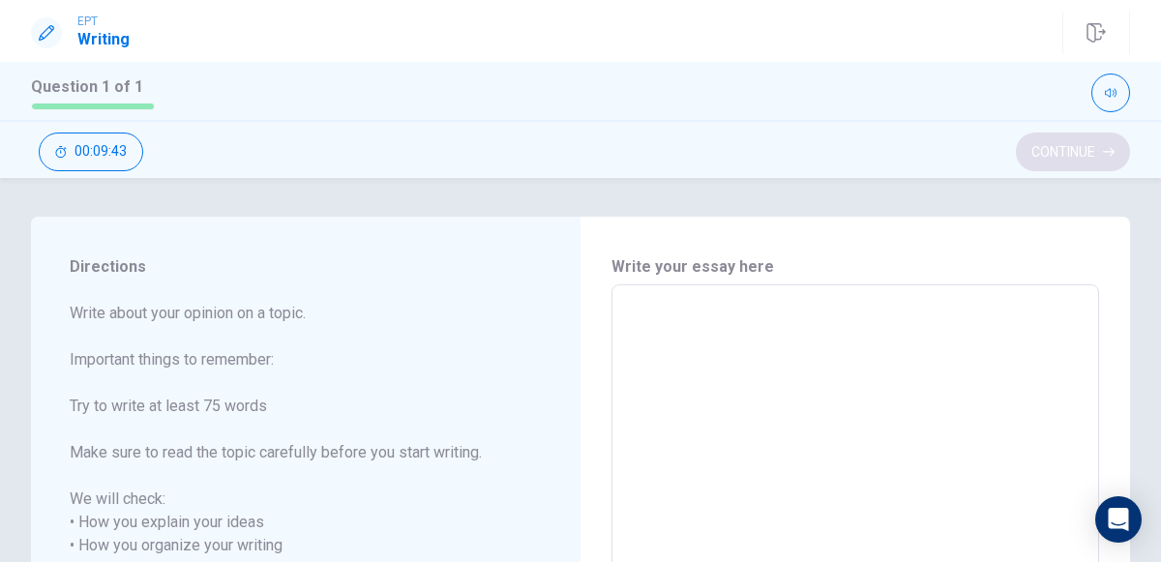
scroll to position [15, 0]
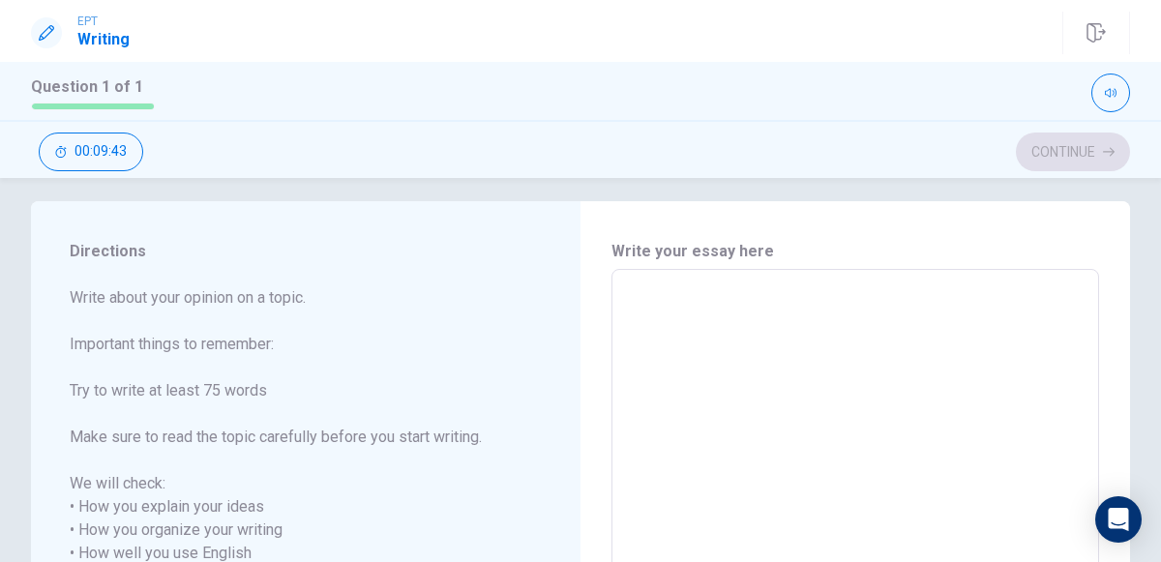
click at [635, 294] on textarea at bounding box center [855, 553] width 460 height 537
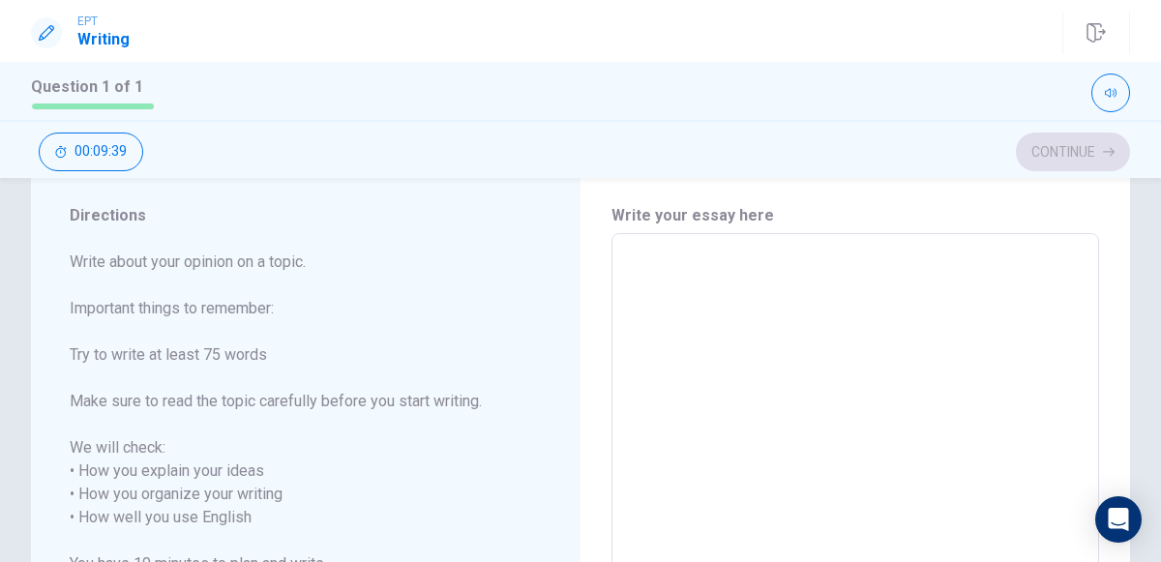
scroll to position [44, 0]
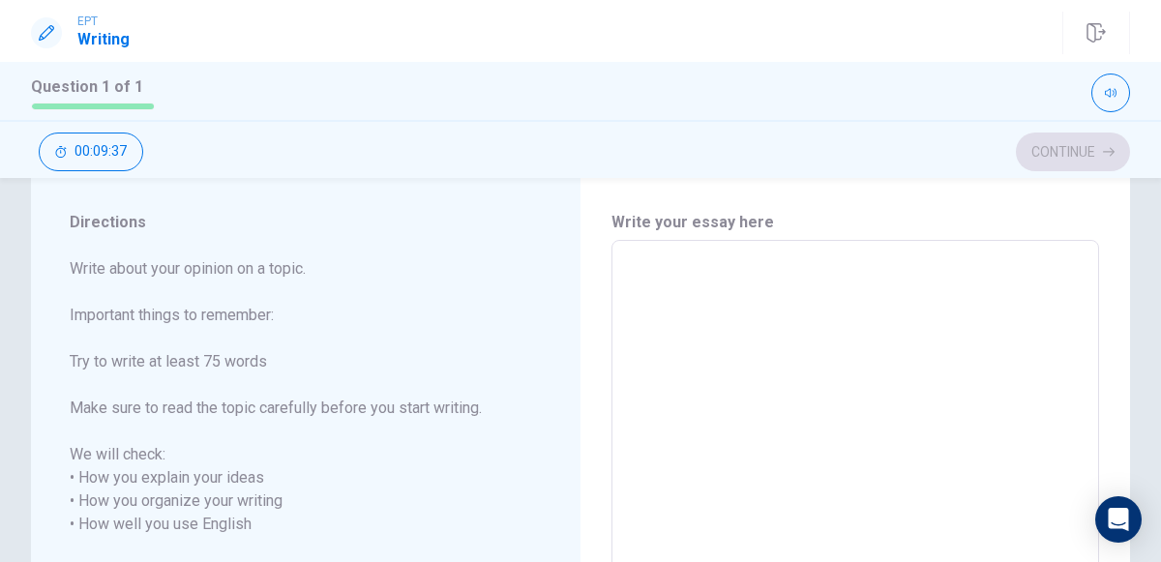
type textarea "O"
type textarea "x"
type textarea "On"
type textarea "x"
type textarea "One"
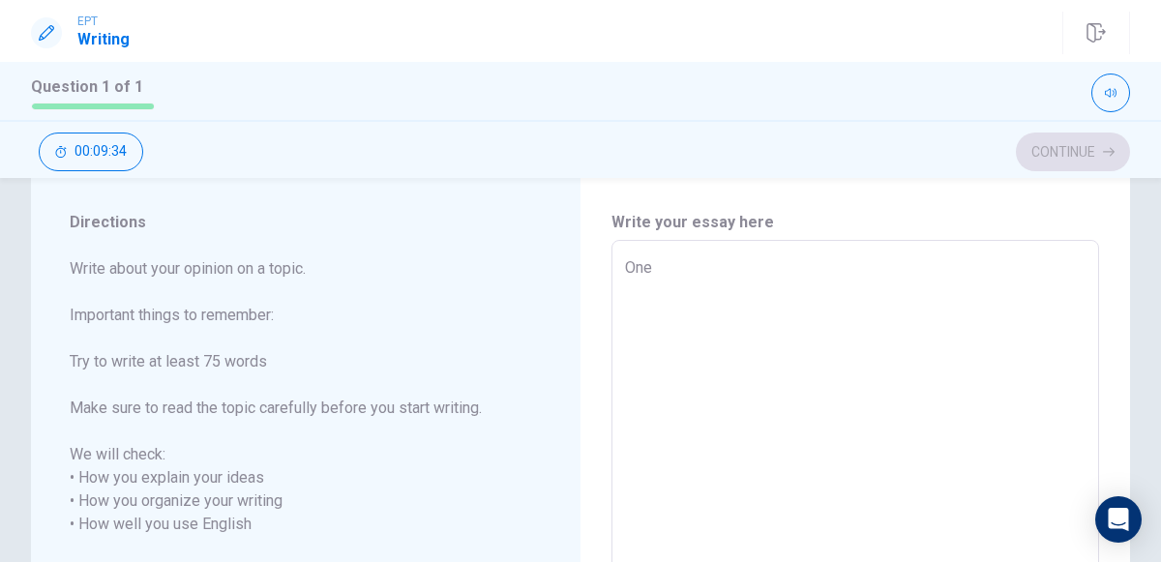
type textarea "x"
type textarea "One"
type textarea "x"
type textarea "One p"
type textarea "x"
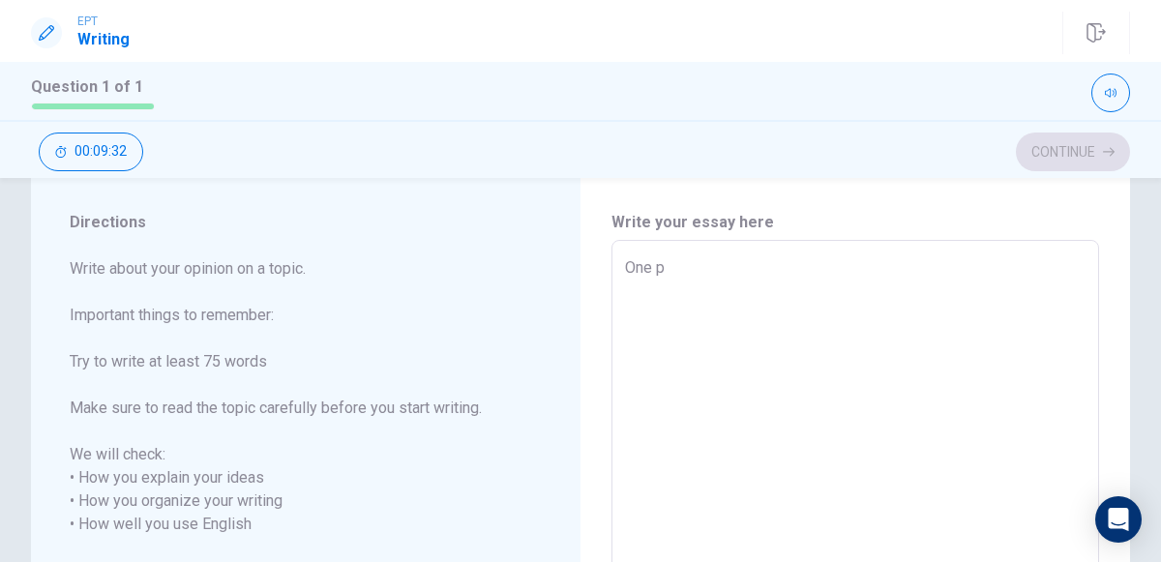
type textarea "One pe"
type textarea "x"
type textarea "One per"
type textarea "x"
type textarea "One pers"
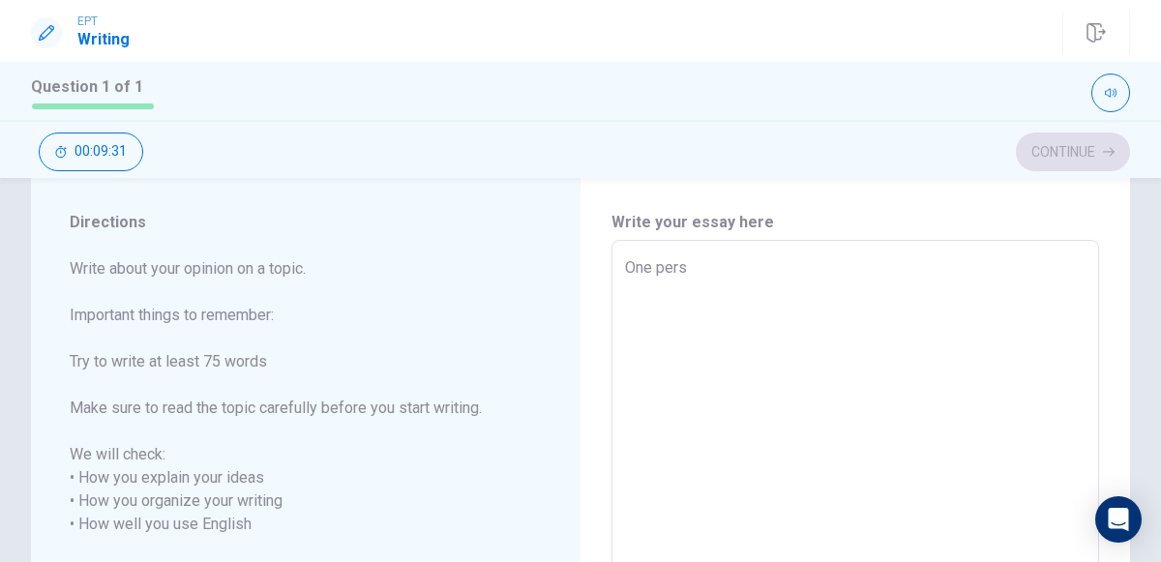
type textarea "x"
type textarea "One perso"
type textarea "x"
type textarea "One person"
type textarea "x"
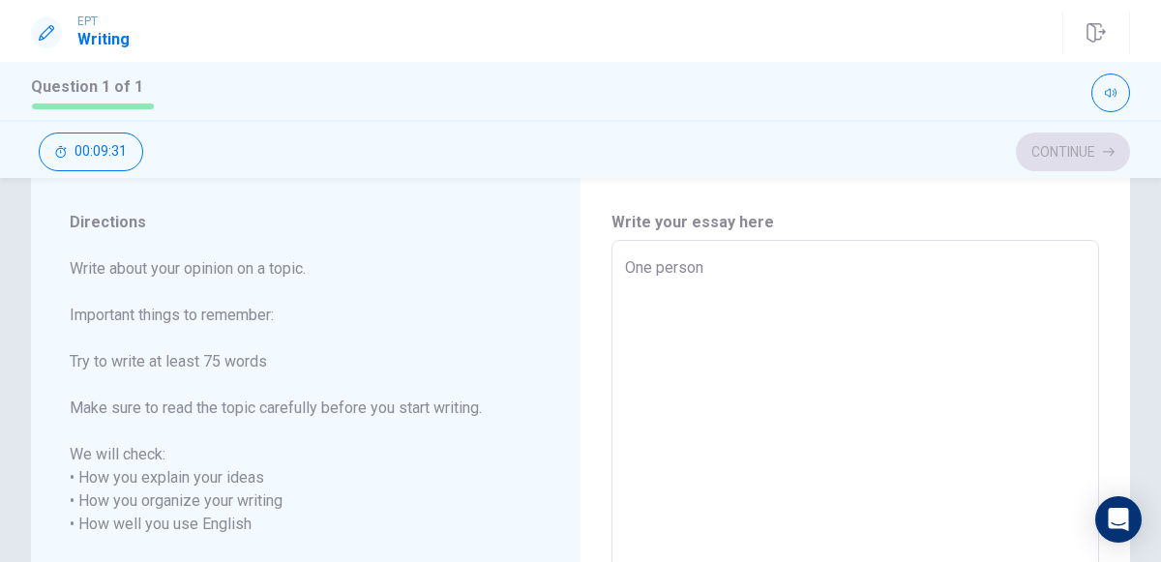
type textarea "One person"
type textarea "x"
type textarea "One person t"
type textarea "x"
type textarea "One person th"
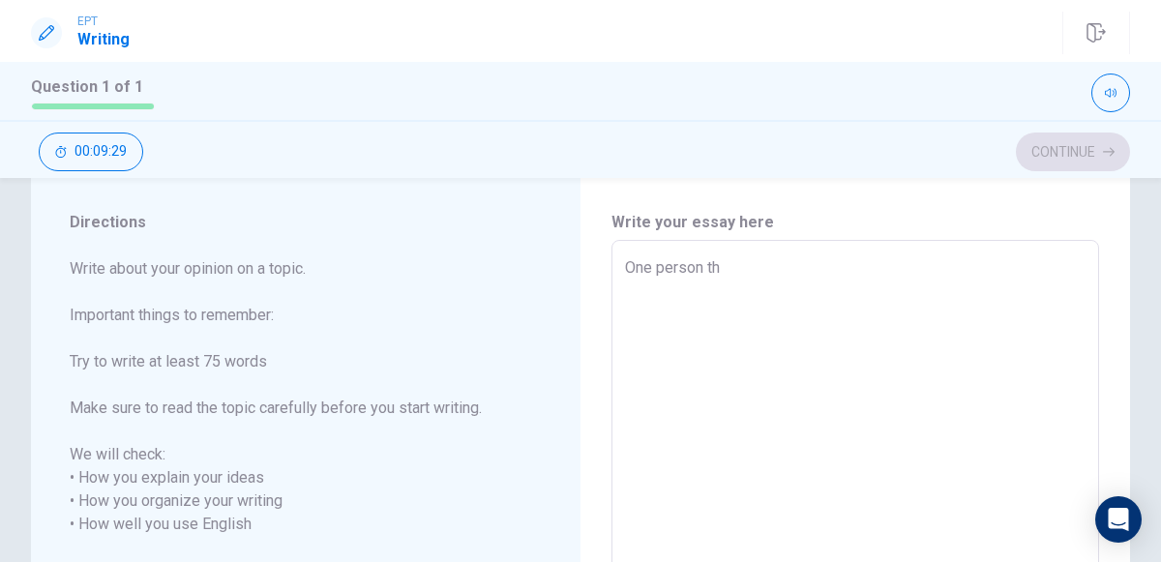
type textarea "x"
type textarea "One person tha"
type textarea "x"
type textarea "One person that"
type textarea "x"
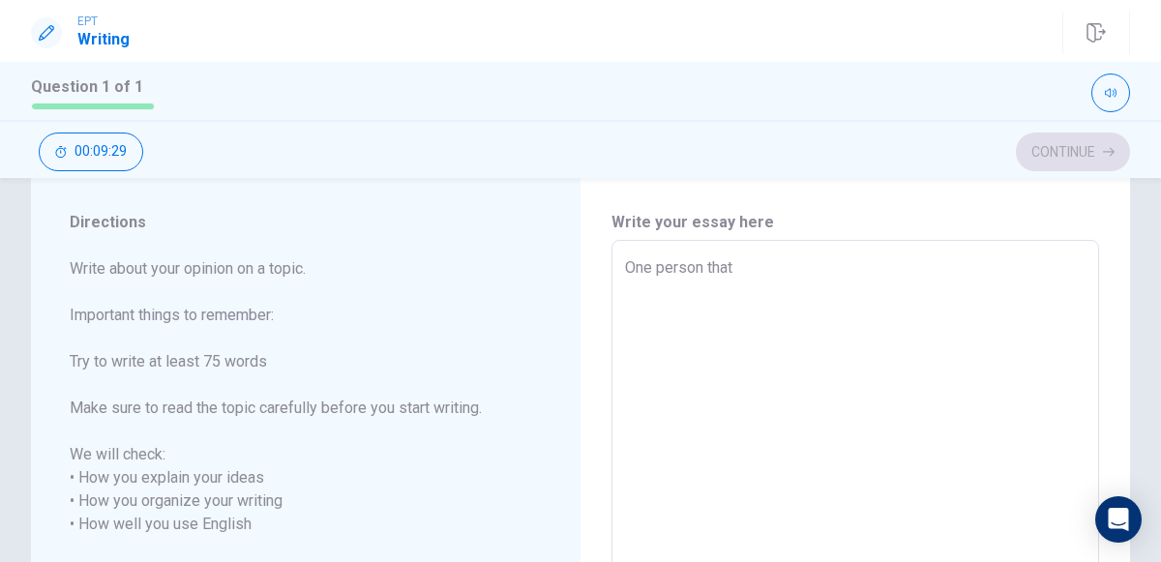
type textarea "One person that"
type textarea "x"
type textarea "One person that i"
type textarea "x"
type textarea "One person that in"
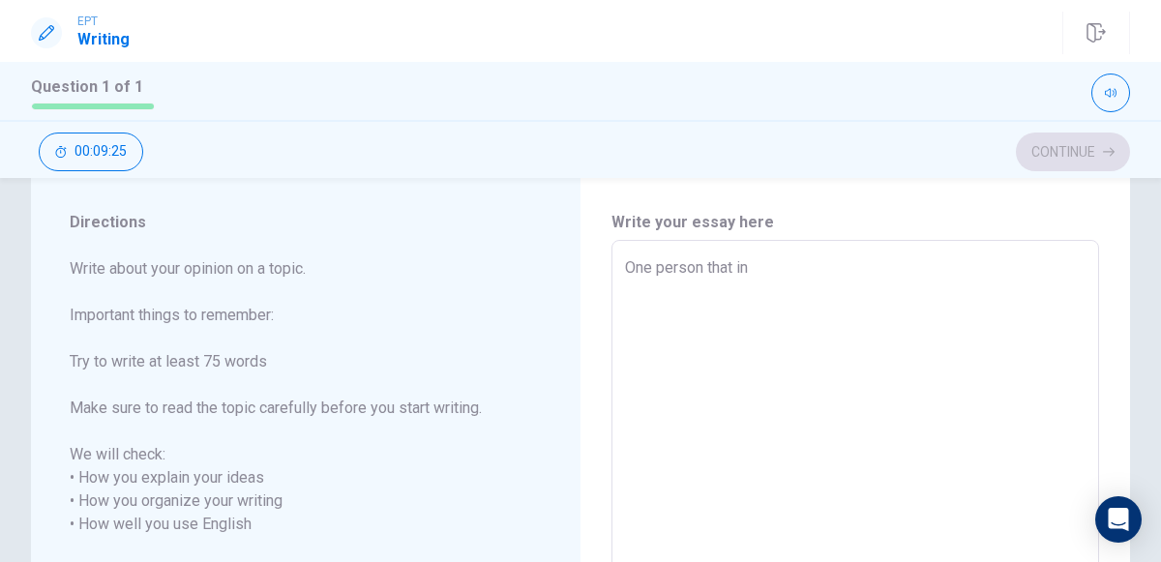
type textarea "x"
type textarea "One person that ins"
type textarea "x"
type textarea "One person that insp"
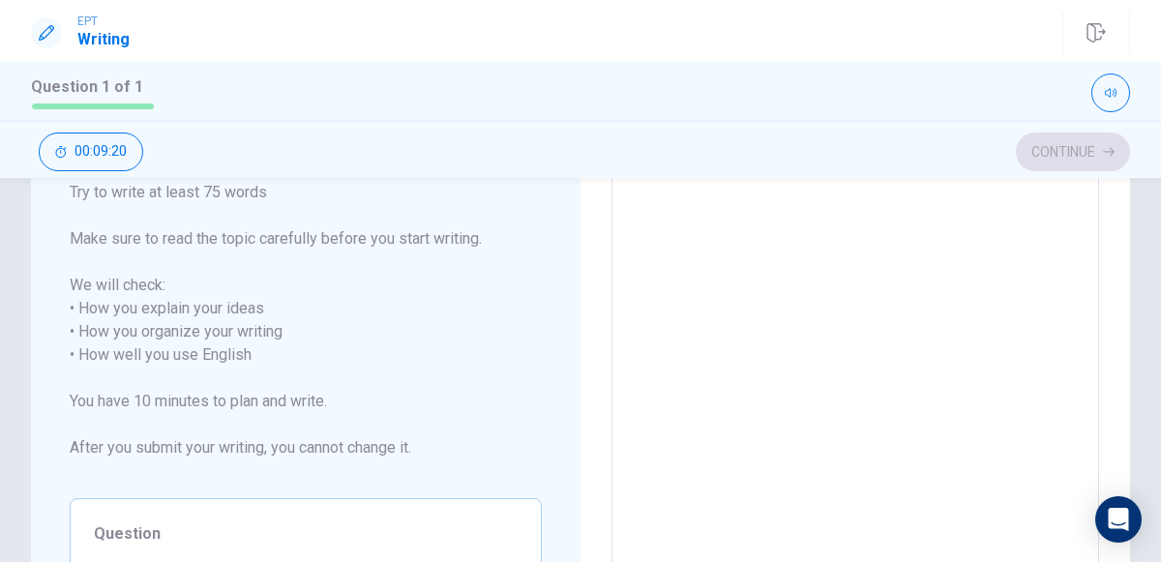
scroll to position [0, 0]
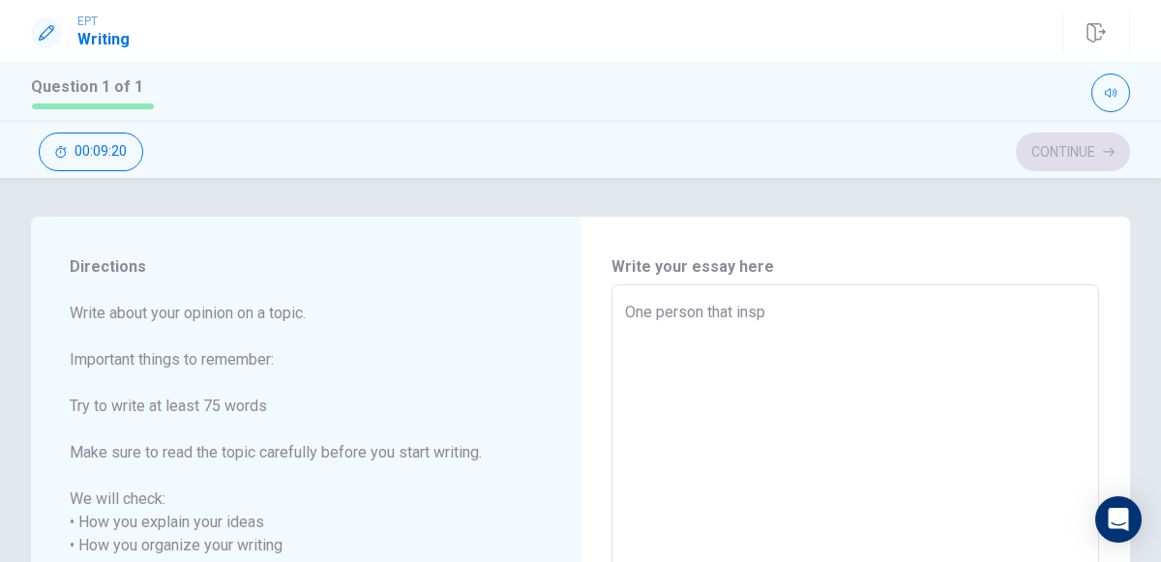
type textarea "x"
type textarea "One person that inspi"
type textarea "x"
type textarea "One person that inspir"
type textarea "x"
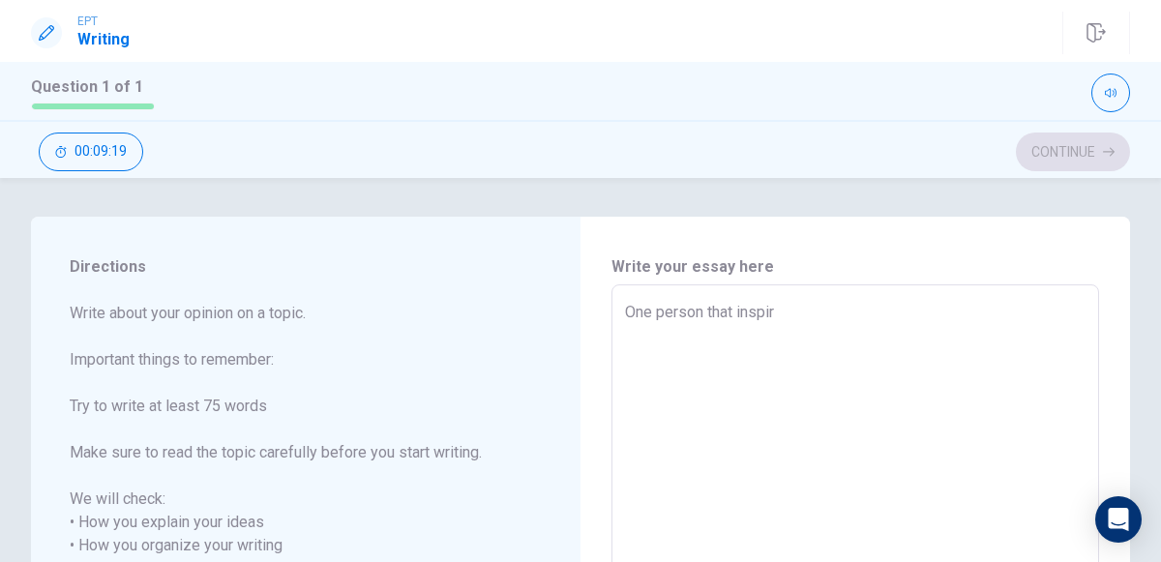
type textarea "One person that inspire"
type textarea "x"
type textarea "One person that inspires"
type textarea "x"
type textarea "One person that inspires"
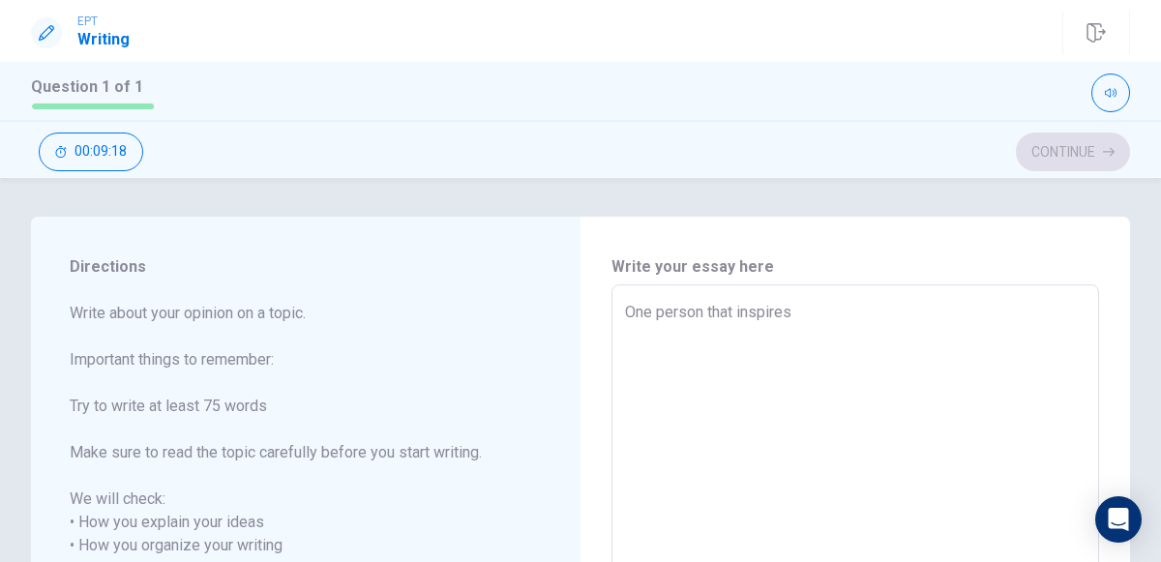
type textarea "x"
type textarea "One person that inspires n"
type textarea "x"
type textarea "One person that inspires"
type textarea "x"
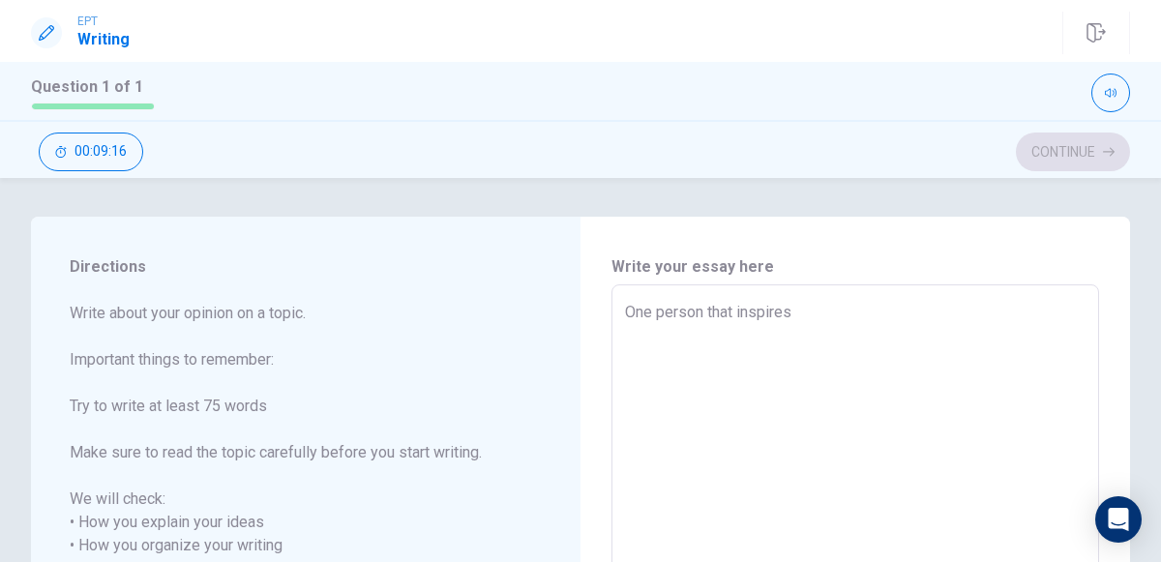
type textarea "One person that inspires m"
type textarea "x"
type textarea "One person that inspires me"
type textarea "x"
type textarea "One person that inspires me"
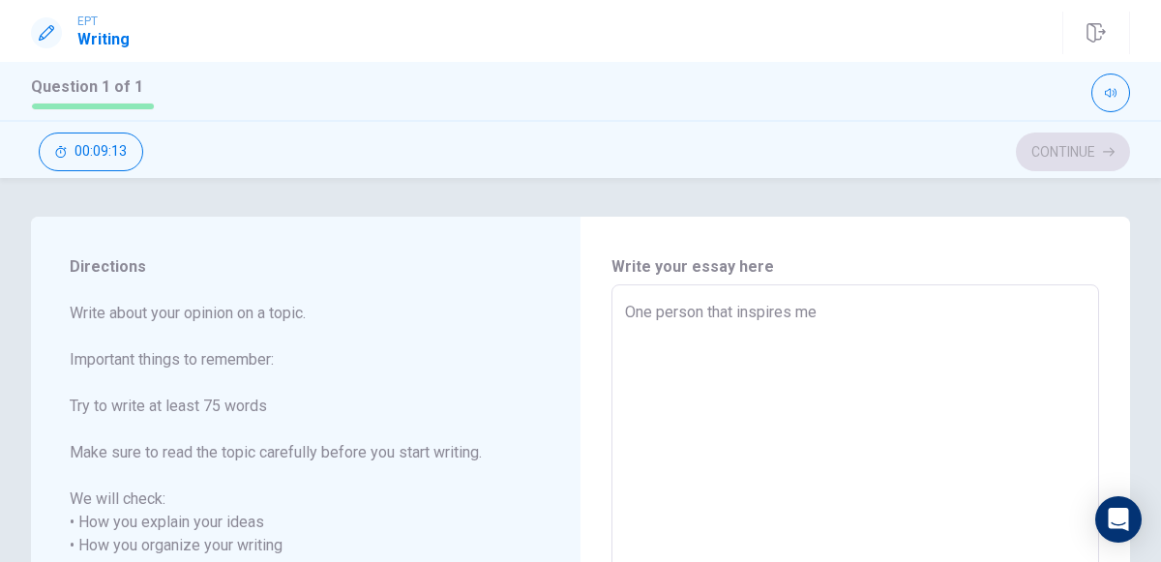
type textarea "x"
type textarea "One person that inspires me i"
type textarea "x"
type textarea "One person that inspires me is"
type textarea "x"
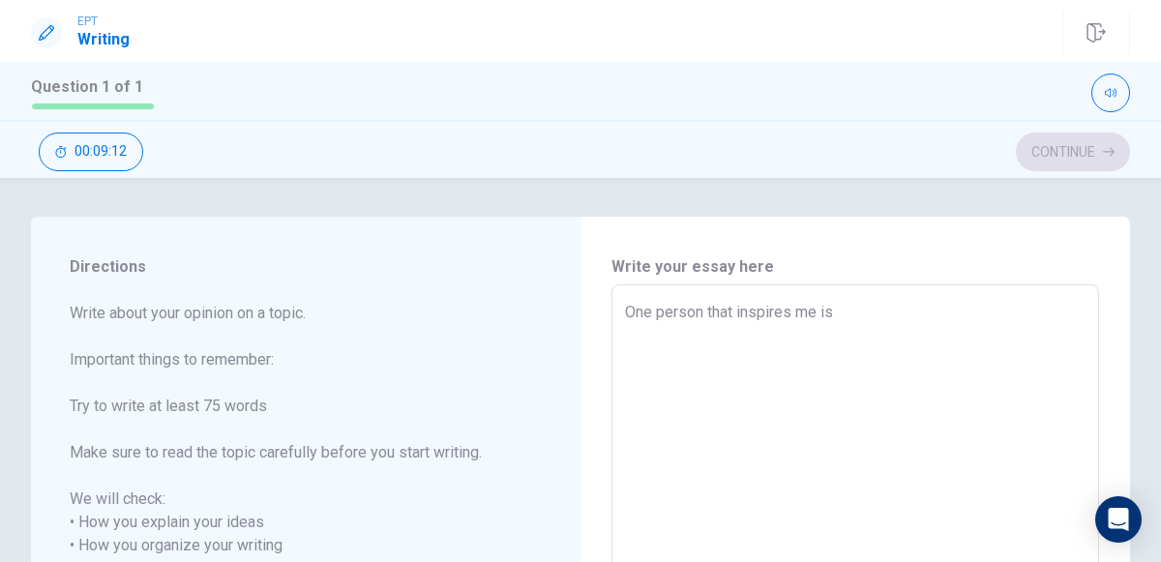
type textarea "One person that inspires me is"
type textarea "x"
type textarea "One person that inspires me is"
click at [1097, 377] on div "One person that inspires me is x ​" at bounding box center [854, 568] width 487 height 569
click at [927, 367] on textarea "One person that inspires me is" at bounding box center [855, 569] width 460 height 537
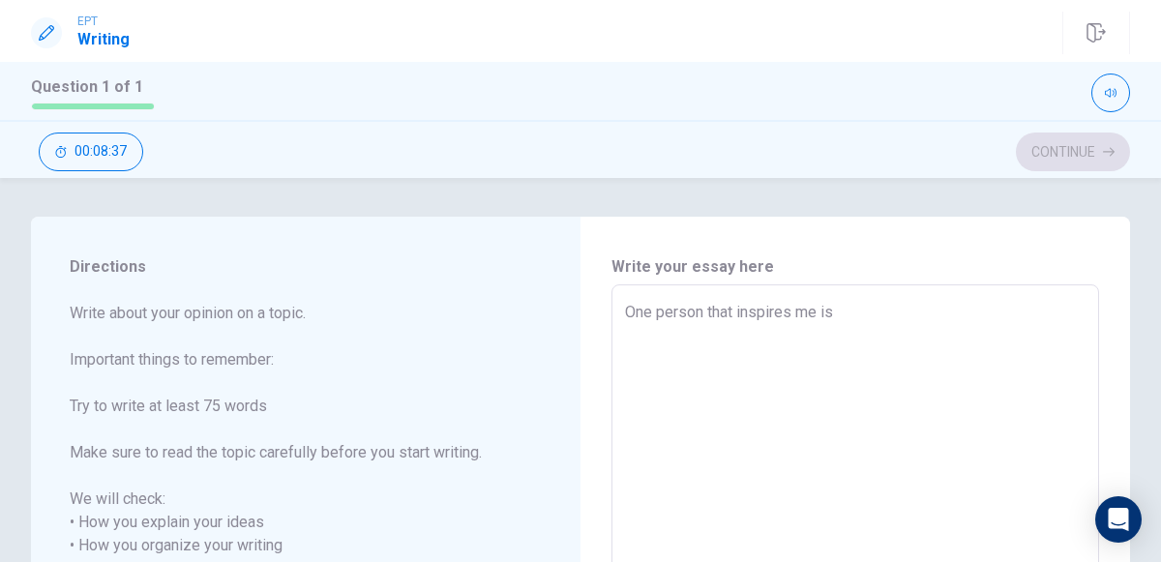
type textarea "x"
type textarea "One person that inspires me is M"
type textarea "x"
type textarea "One person that inspires me is Me"
type textarea "x"
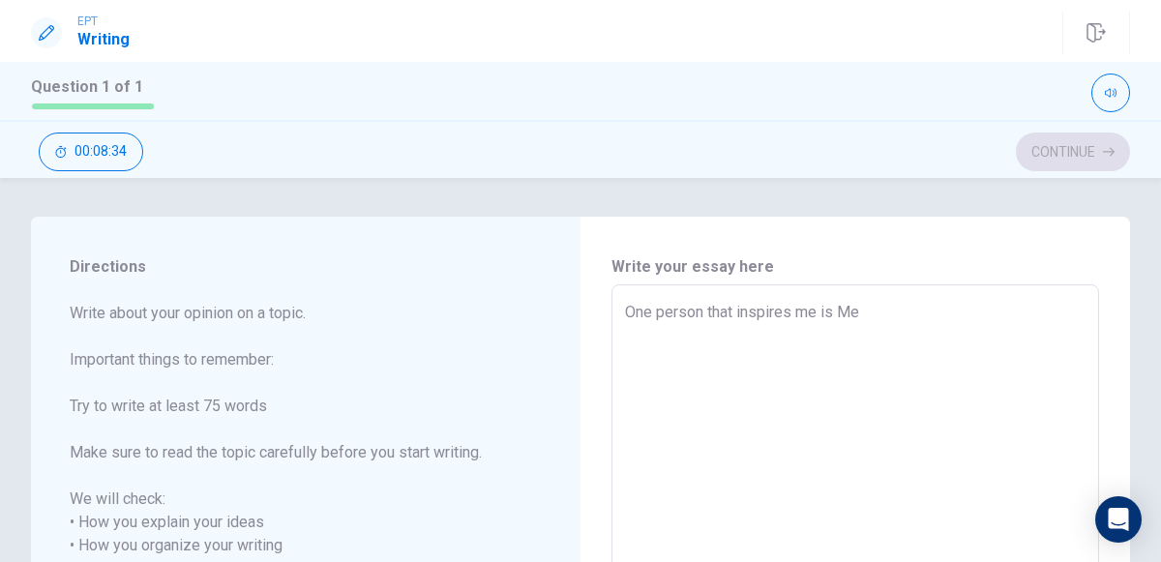
type textarea "One person that inspires me is [PERSON_NAME]"
type textarea "x"
type textarea "One person that inspires me is Mega"
type textarea "x"
type textarea "One person that inspires me is [PERSON_NAME]"
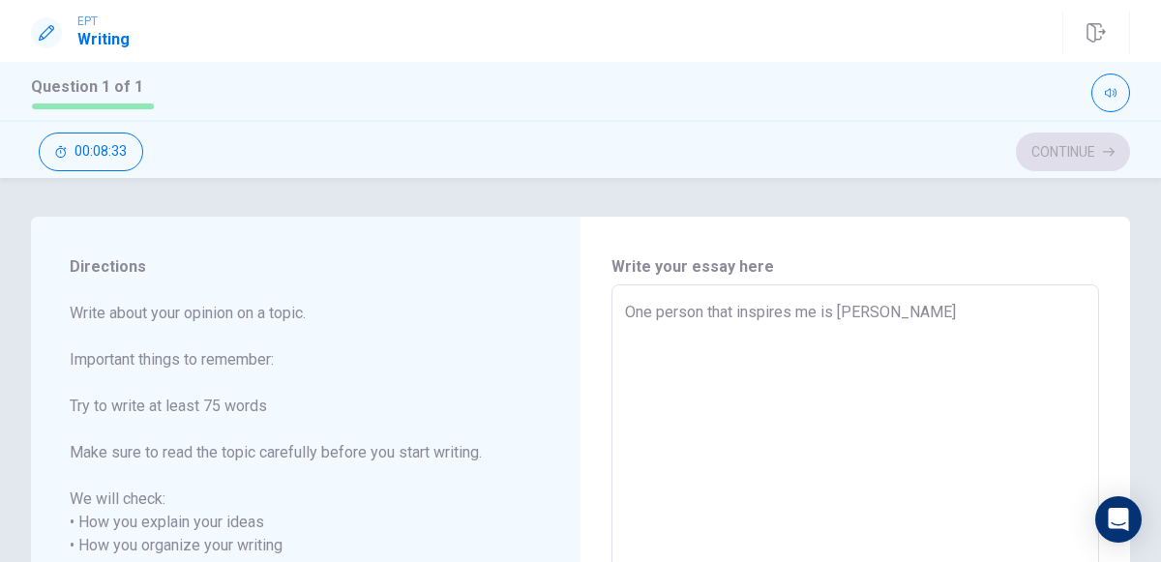
type textarea "x"
type textarea "One person that inspires me is [PERSON_NAME]"
type textarea "x"
type textarea "One person that inspires me is [PERSON_NAME]"
type textarea "x"
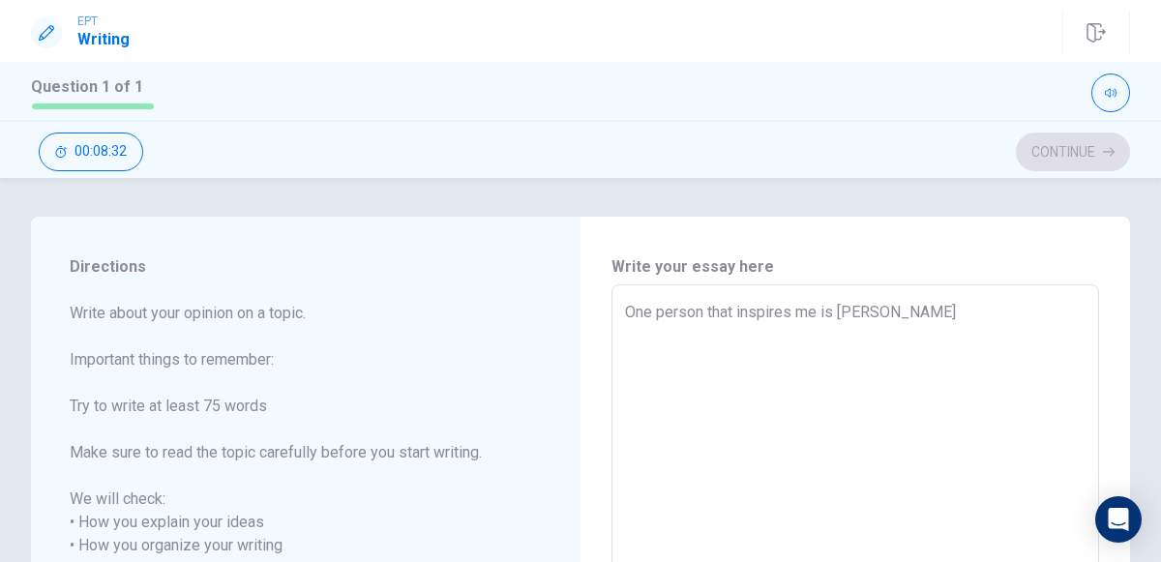
type textarea "One person that inspires me is [PERSON_NAME] fr"
type textarea "x"
type textarea "One person that inspires me is [PERSON_NAME]"
type textarea "x"
type textarea "One person that inspires me is [PERSON_NAME] from"
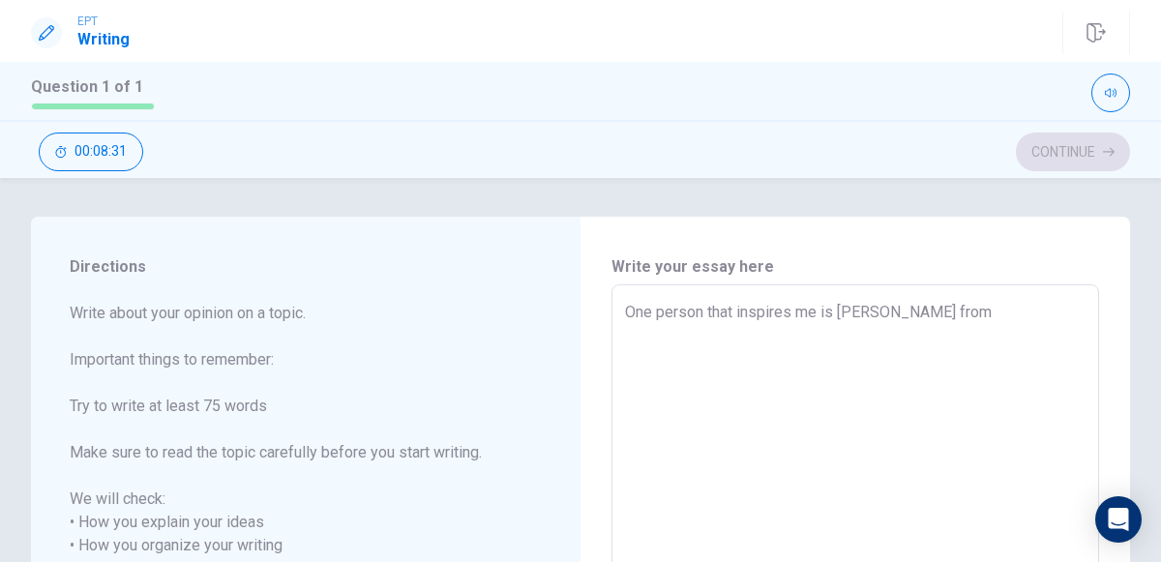
type textarea "x"
type textarea "One person that inspires me is [PERSON_NAME] from"
type textarea "x"
type textarea "One person that inspires me is [PERSON_NAME] from a"
type textarea "x"
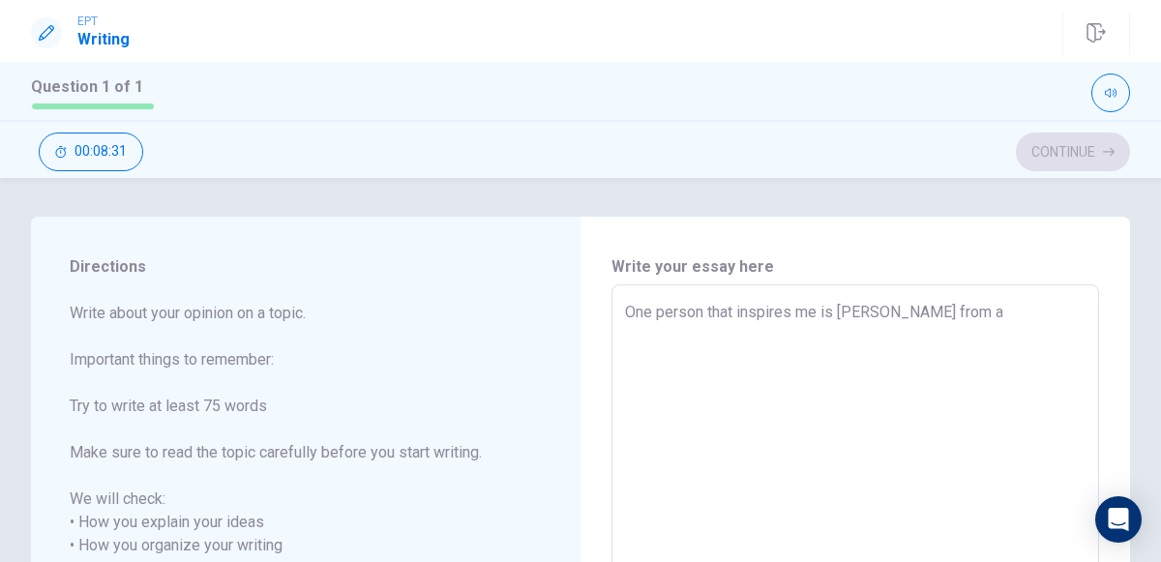
type textarea "One person that inspires me is [PERSON_NAME] from a"
type textarea "x"
type textarea "One person that inspires me is [PERSON_NAME] from a k"
type textarea "x"
type textarea "One person that inspires me is [PERSON_NAME] from a kp"
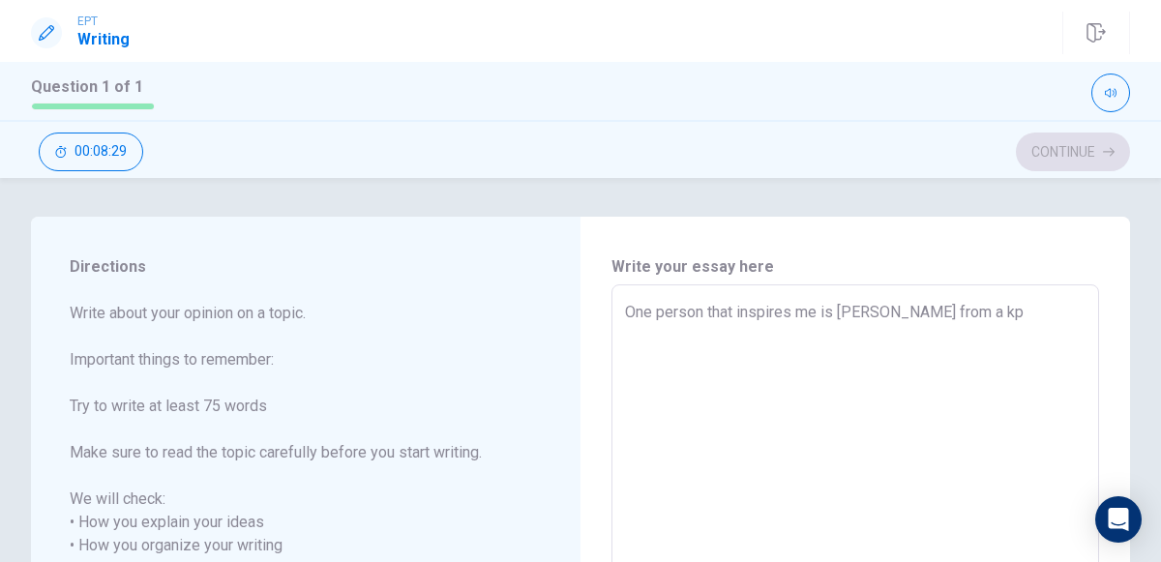
type textarea "x"
type textarea "One person that inspires me is [PERSON_NAME] from a kpo"
type textarea "x"
type textarea "One person that inspires me is [PERSON_NAME] from a kpop"
type textarea "x"
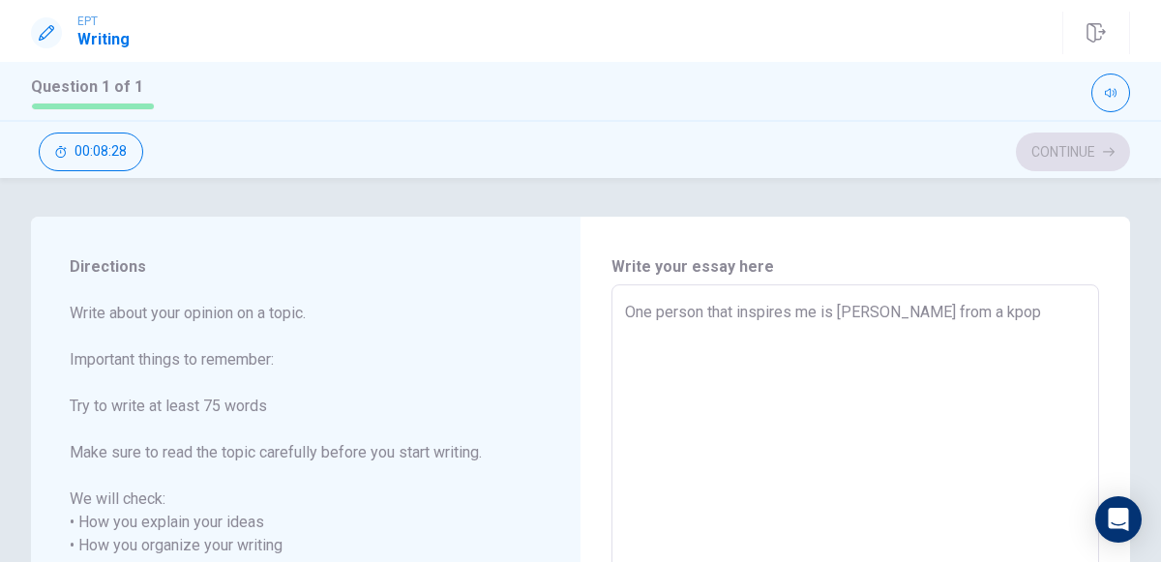
type textarea "One person that inspires me is [PERSON_NAME] from a kpop"
type textarea "x"
type textarea "One person that inspires me is [PERSON_NAME] from a kpop b"
type textarea "x"
type textarea "One person that inspires me is [PERSON_NAME] from a kpop ba"
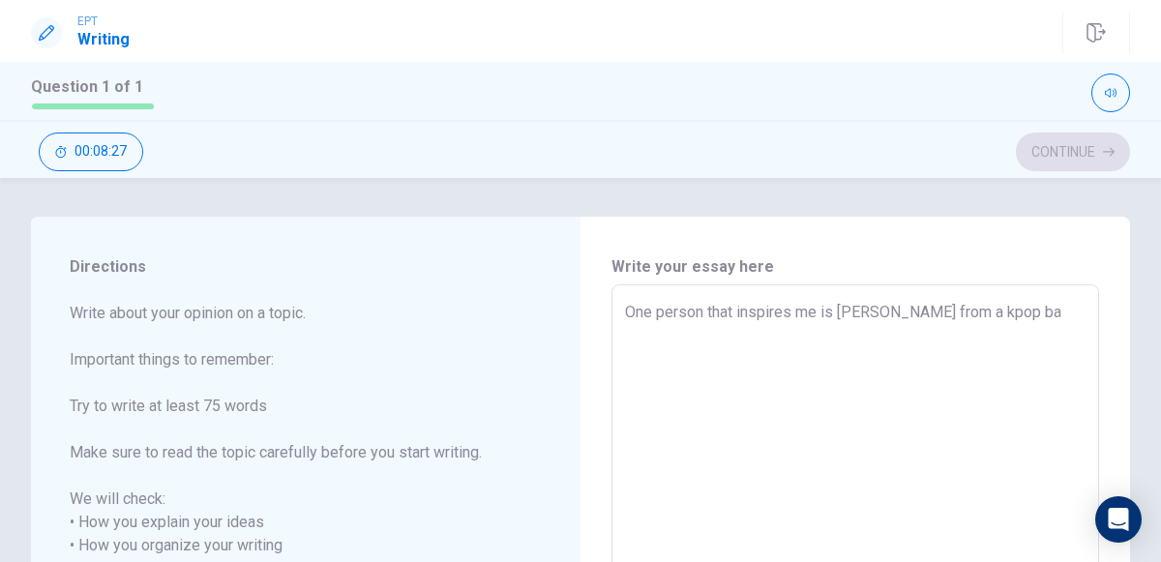
type textarea "x"
type textarea "One person that inspires me is [PERSON_NAME] from a kpop ban"
type textarea "x"
type textarea "One person that inspires me is [PERSON_NAME] from a kpop band"
type textarea "x"
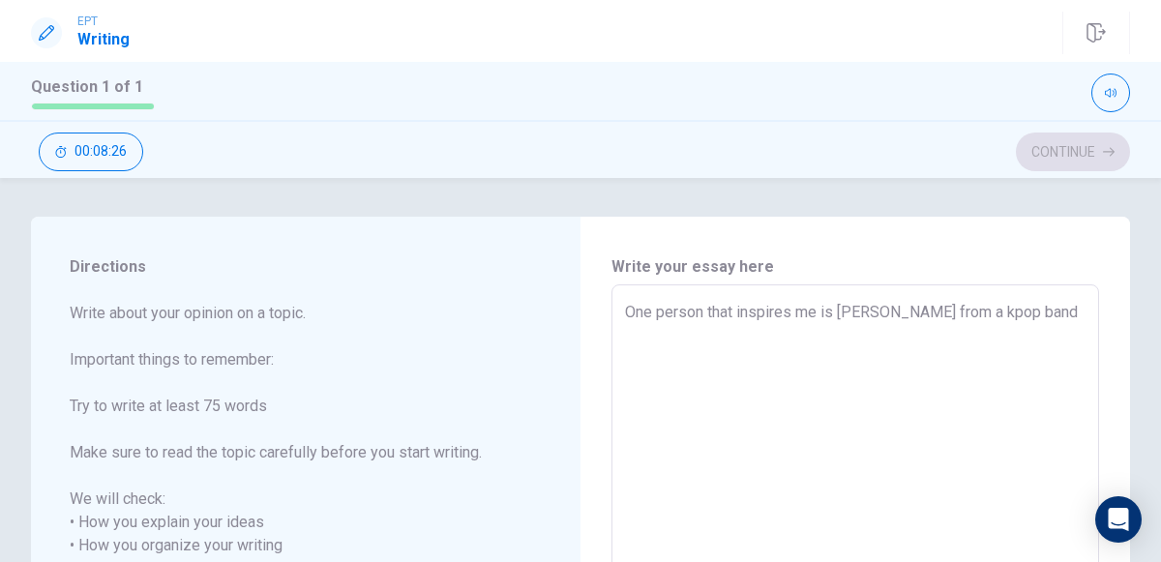
type textarea "One person that inspires me is [PERSON_NAME] from a kpop band"
type textarea "x"
type textarea "One person that inspires me is [PERSON_NAME] from a kpop band c"
type textarea "x"
type textarea "One person that inspires me is [PERSON_NAME] from a kpop band ca"
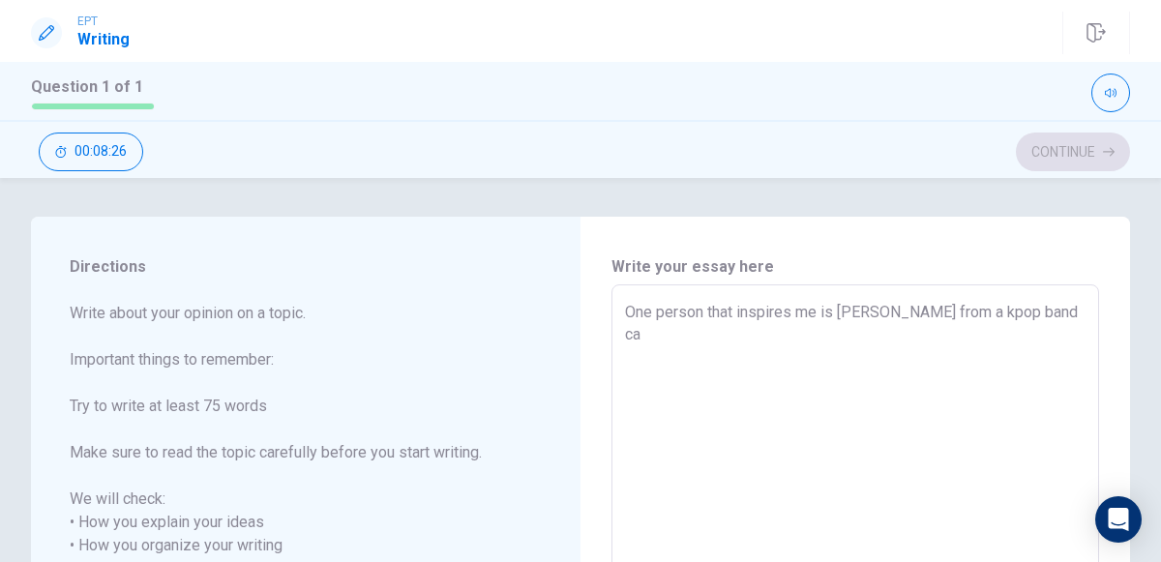
type textarea "x"
type textarea "One person that inspires me is [PERSON_NAME] from a kpop band cal"
type textarea "x"
type textarea "One person that inspires me is [PERSON_NAME] from a kpop band call"
type textarea "x"
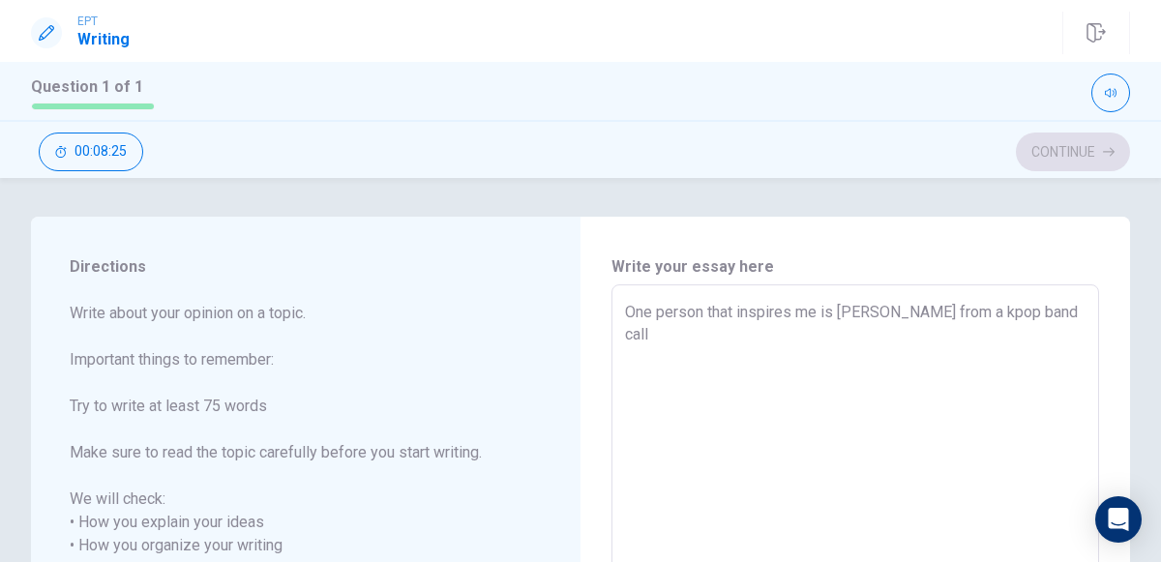
type textarea "One person that inspires me is [PERSON_NAME] from a kpop band calle"
type textarea "x"
type textarea "One person that inspires me is [PERSON_NAME] from a kpop band called"
type textarea "x"
type textarea "One person that inspires me is [PERSON_NAME] from a kpop band called"
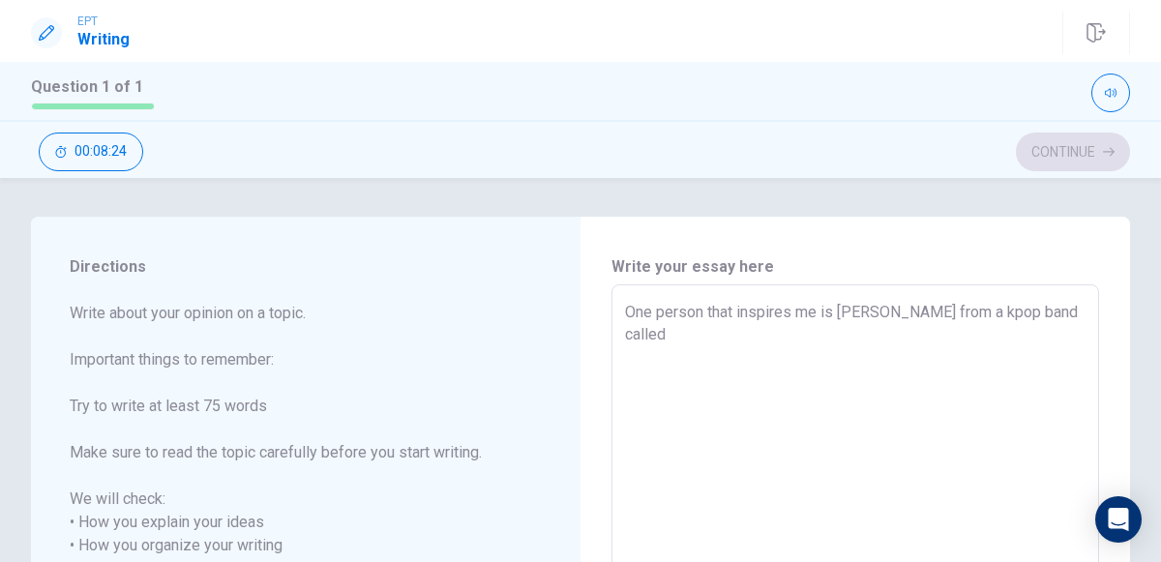
type textarea "x"
type textarea "One person that inspires me is [PERSON_NAME] from a kpop band called"
click at [959, 431] on textarea "One person that inspires me is [PERSON_NAME] from a kpop band called" at bounding box center [855, 569] width 460 height 537
type textarea "x"
type textarea "One person that inspires me is [PERSON_NAME] from a kpoKp band called"
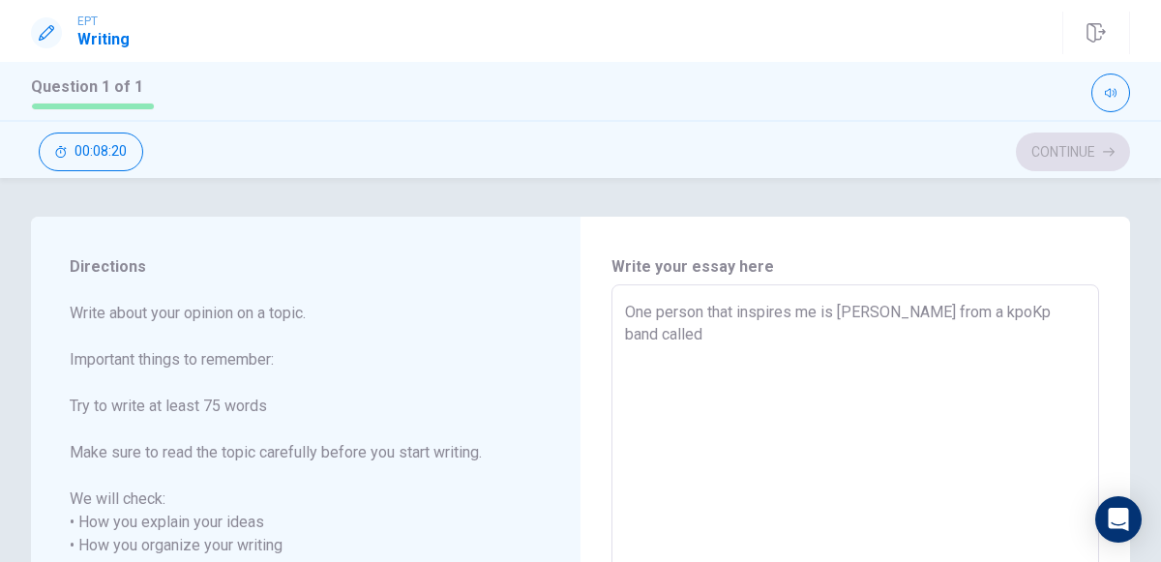
click at [1062, 317] on textarea "One person that inspires me is [PERSON_NAME] from a kpoKp band called" at bounding box center [855, 569] width 460 height 537
type textarea "x"
type textarea "One person that inspires me is [PERSON_NAME] from a kpop band called"
type textarea "x"
type textarea "One person that inspires me is [PERSON_NAME] from a kpop band called"
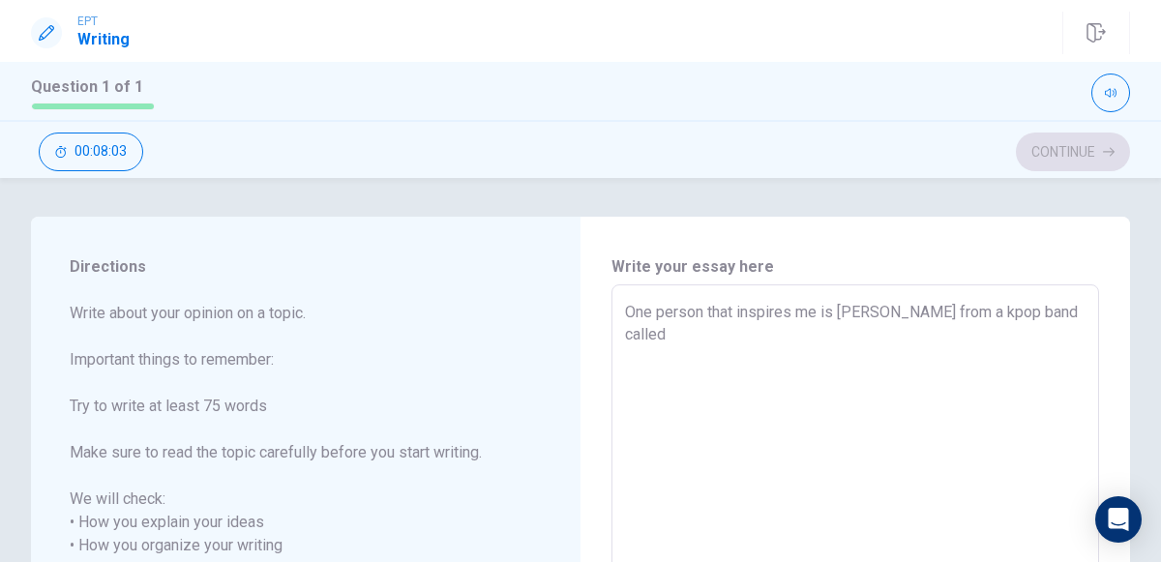
type textarea "x"
type textarea "One person that inspires me is [PERSON_NAME] from a kpop band called K"
type textarea "x"
type textarea "One person that inspires me is [PERSON_NAME] from a kpop band called KA"
type textarea "x"
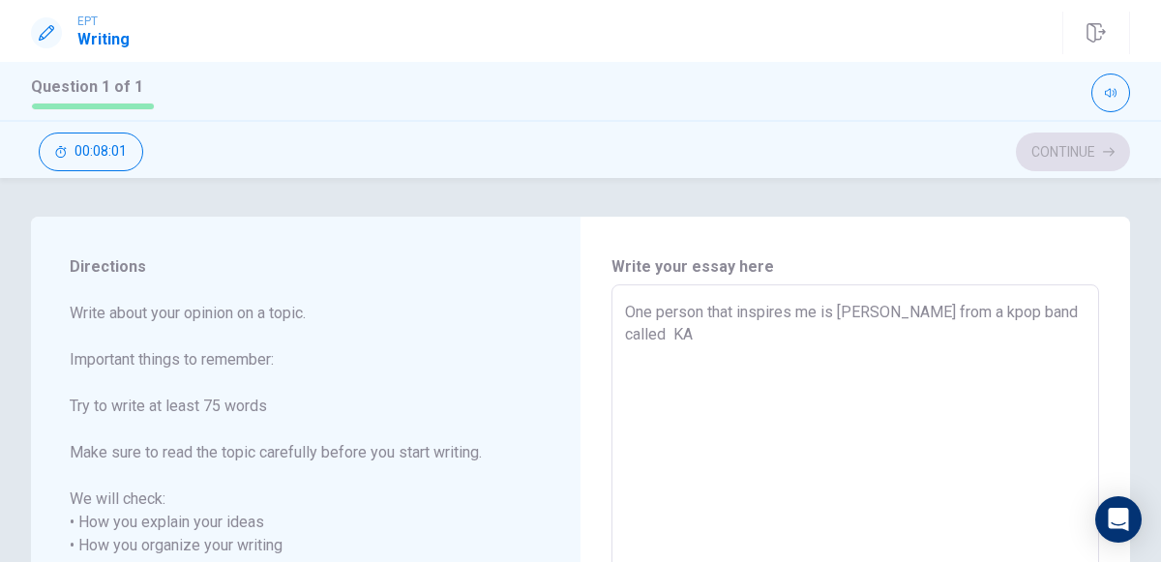
type textarea "One person that inspires me is [PERSON_NAME] from a kpop band called KAT"
type textarea "x"
type textarea "One person that inspires me is [PERSON_NAME] from a kpop band called KATS"
type textarea "x"
type textarea "One person that inspires me is [PERSON_NAME] from a kpop band called KATSE"
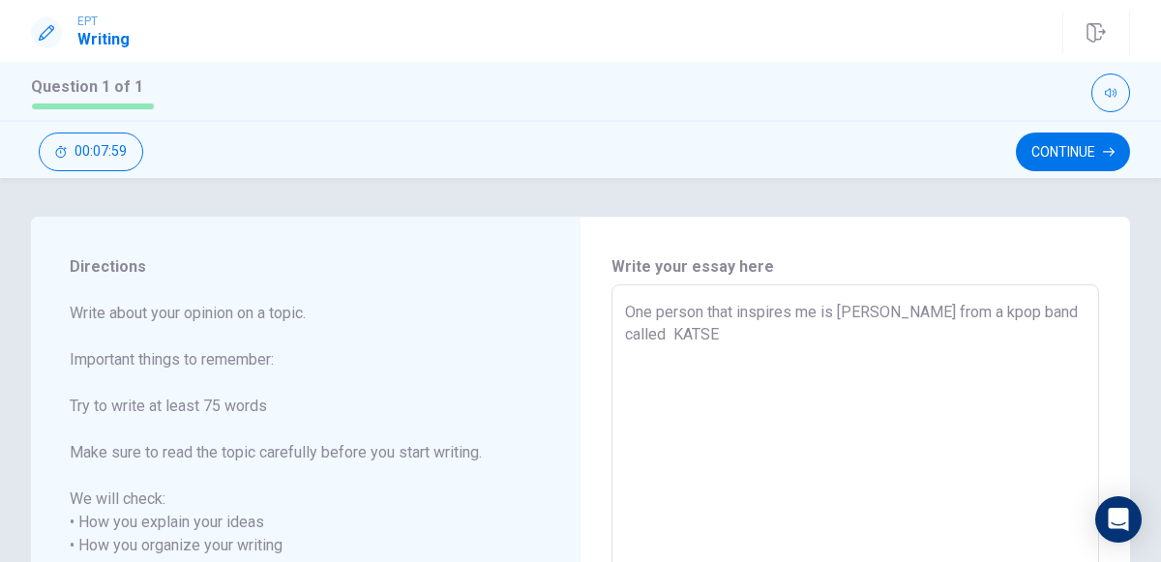
type textarea "x"
type textarea "One person that inspires me is [PERSON_NAME] from a kpop band called [PERSON_NA…"
type textarea "x"
type textarea "One person that inspires me is [PERSON_NAME] from a kpop band called KATSEYE"
type textarea "x"
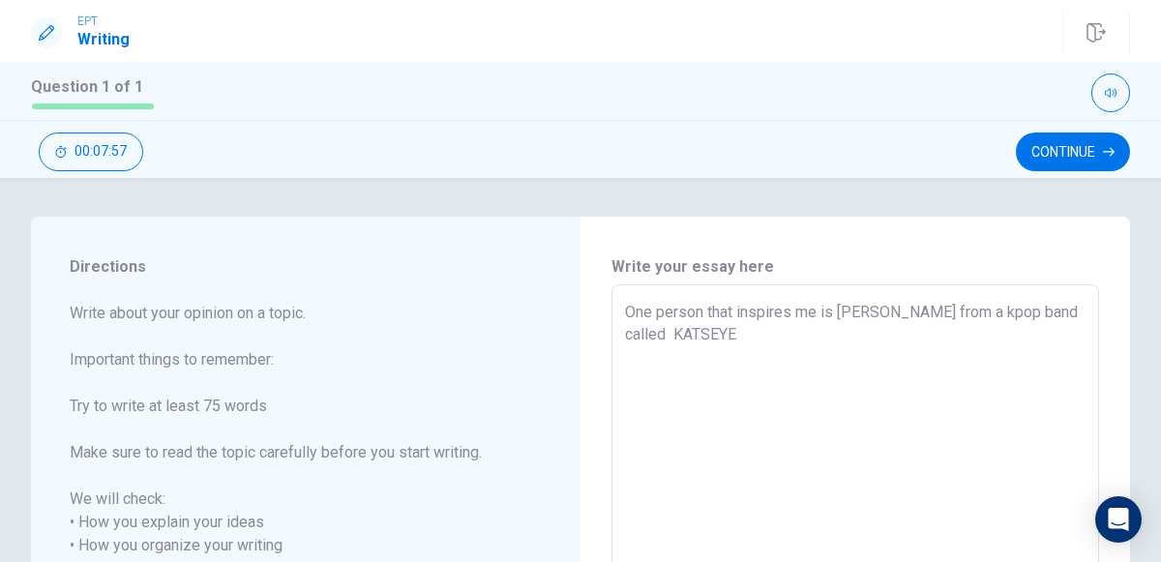
type textarea "One person that inspires me is [PERSON_NAME] from a kpop band called KATSEYE,"
type textarea "x"
type textarea "One person that inspires me is [PERSON_NAME] from a kpop band called KATSEYE,"
type textarea "x"
type textarea "One person that inspires me is [PERSON_NAME] from a kpop band called KATSEYE, s"
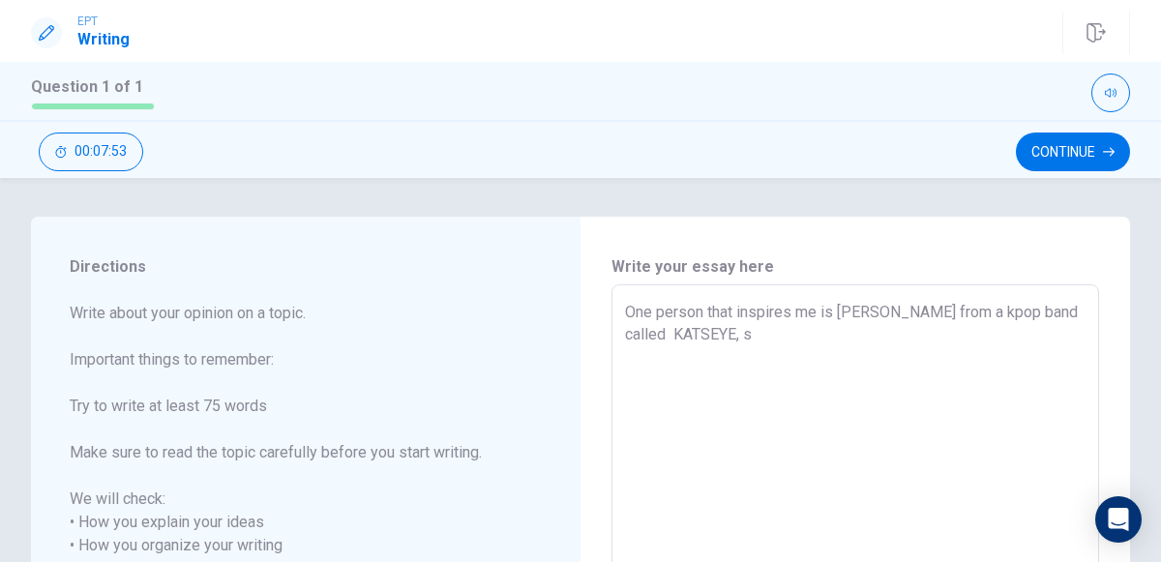
type textarea "x"
type textarea "One person that inspires me is [PERSON_NAME] from a kpop band called KATSEYE, sh"
type textarea "x"
type textarea "One person that inspires me is [PERSON_NAME] from a kpop band called KATSEYE, s…"
type textarea "x"
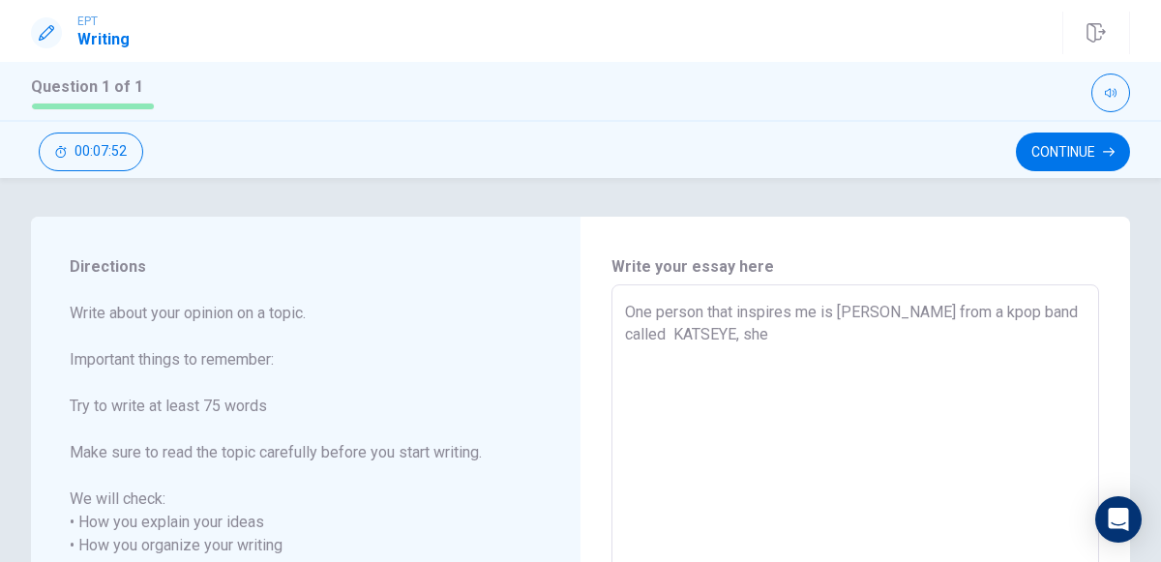
type textarea "One person that inspires me is [PERSON_NAME] from a kpop band called KATSEYE, s…"
type textarea "x"
type textarea "One person that inspires me is [PERSON_NAME] from a kpop band called KATSEYE, s…"
type textarea "x"
type textarea "One person that inspires me is [PERSON_NAME] from a kpop band called KATSEYE, s…"
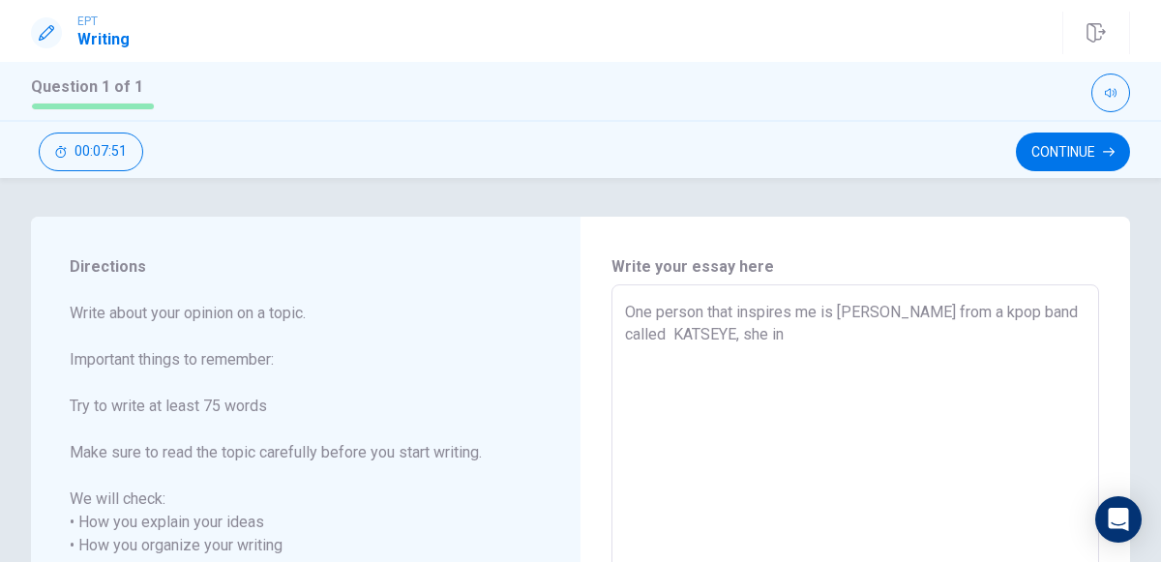
type textarea "x"
type textarea "One person that inspires me is [PERSON_NAME] from a kpop band called KATSEYE, s…"
type textarea "x"
type textarea "One person that inspires me is [PERSON_NAME] from a kpop band called KATSEYE, s…"
type textarea "x"
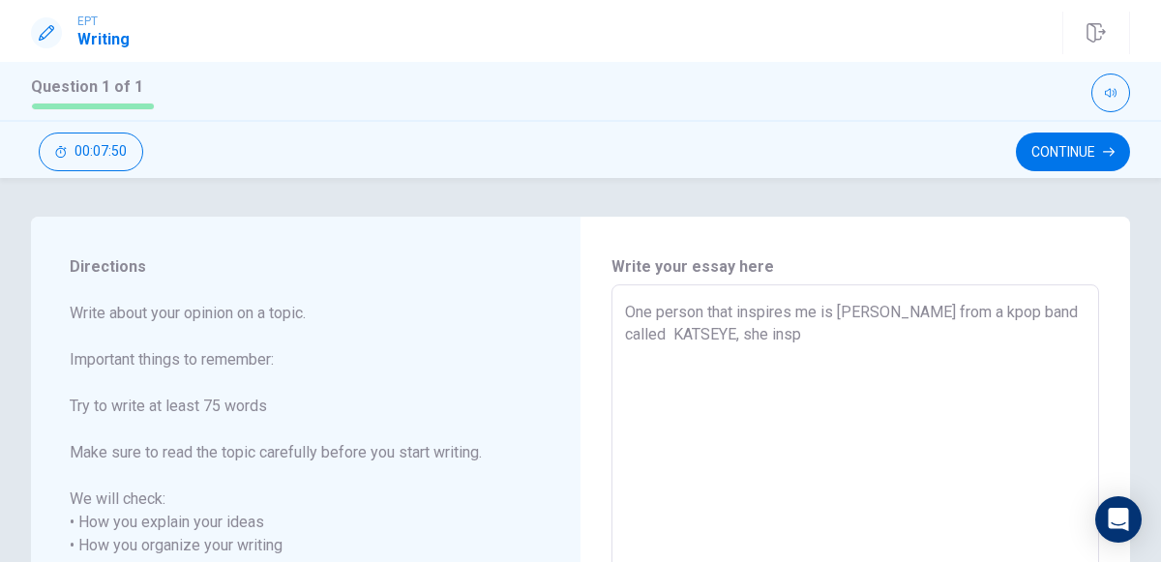
type textarea "One person that inspires me is [PERSON_NAME] from a kpop band called KATSEYE, s…"
type textarea "x"
type textarea "One person that inspires me is [PERSON_NAME] from a kpop band called KATSEYE, s…"
type textarea "x"
type textarea "One person that inspires me is [PERSON_NAME] from a kpop band called KATSEYE, s…"
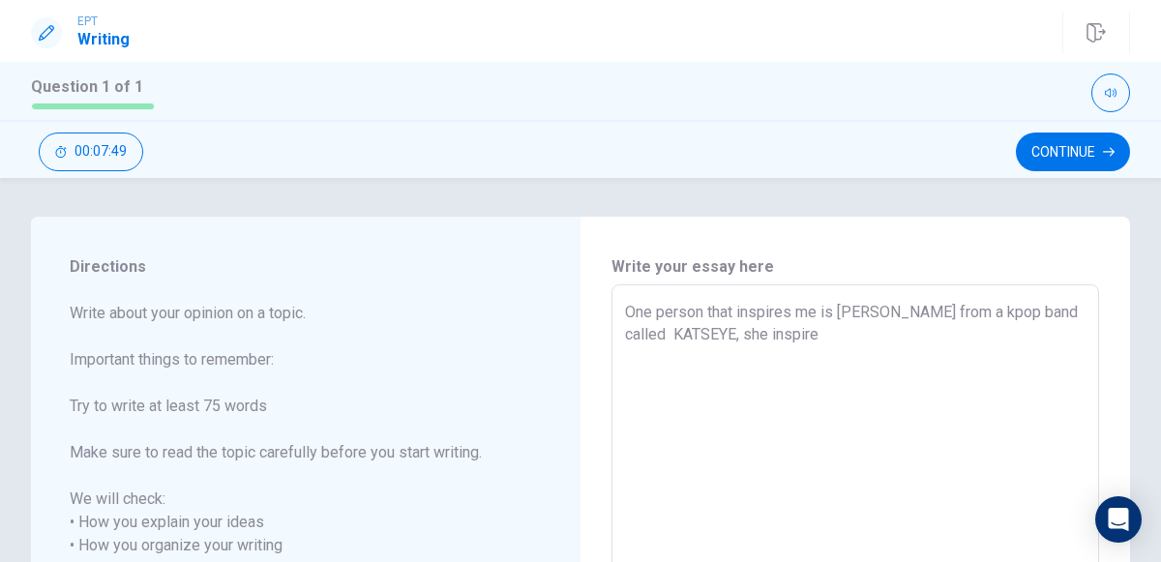
type textarea "x"
type textarea "One person that inspires me is [PERSON_NAME] from a kpop band called KATSEYE, s…"
type textarea "x"
type textarea "One person that inspires me is [PERSON_NAME] from a kpop band called KATSEYE, s…"
type textarea "x"
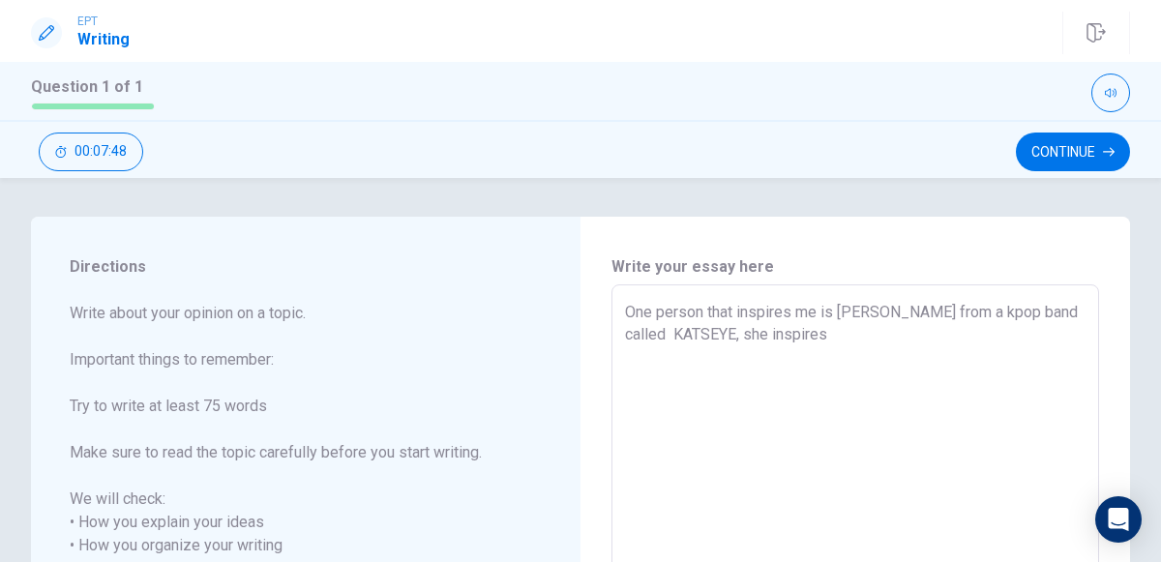
type textarea "One person that inspires me is [PERSON_NAME] from a kpop band called KATSEYE, s…"
type textarea "x"
type textarea "One person that inspires me is [PERSON_NAME] from a kpop band called KATSEYE, s…"
type textarea "x"
type textarea "One person that inspires me is [PERSON_NAME] from a kpop band called KATSEYE, s…"
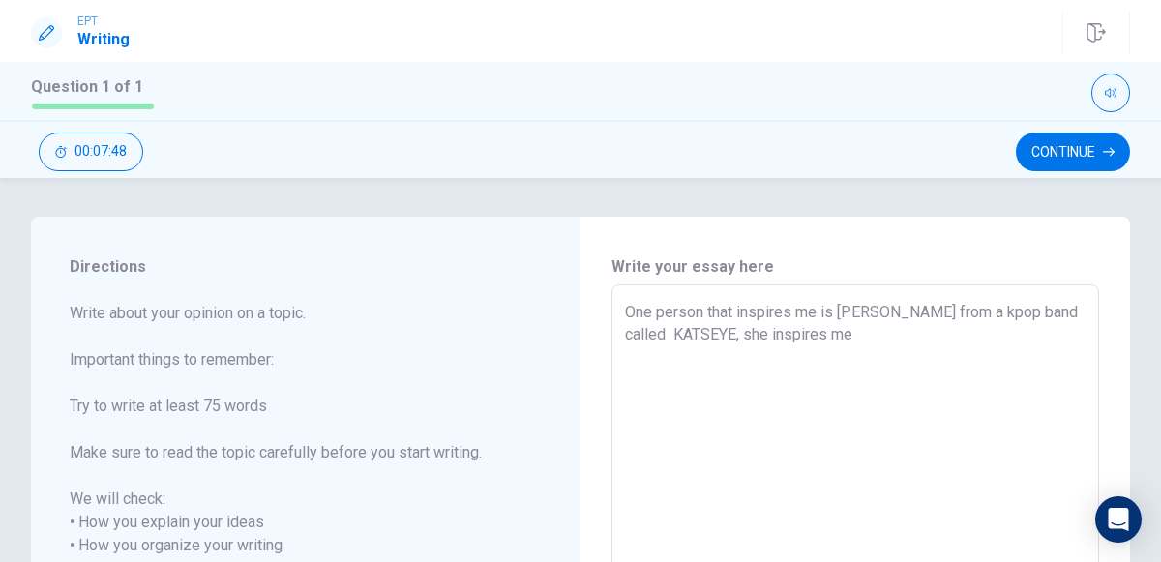
type textarea "x"
type textarea "One person that inspires me is [PERSON_NAME] from a kpop band called KATSEYE, s…"
type textarea "x"
type textarea "One person that inspires me is [PERSON_NAME] from a kpop band called KATSEYE, s…"
type textarea "x"
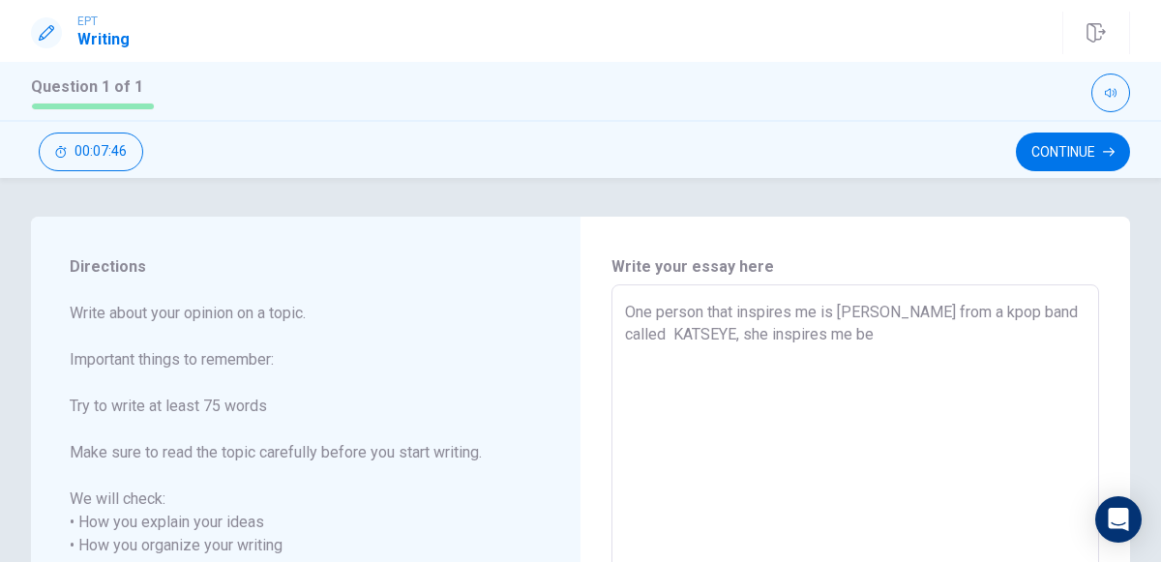
type textarea "One person that inspires me is [PERSON_NAME] from a kpop band called KATSEYE, s…"
type textarea "x"
type textarea "One person that inspires me is [PERSON_NAME] from a kpop band called KATSEYE, s…"
type textarea "x"
type textarea "One person that inspires me is [PERSON_NAME] from a kpop band called KATSEYE, s…"
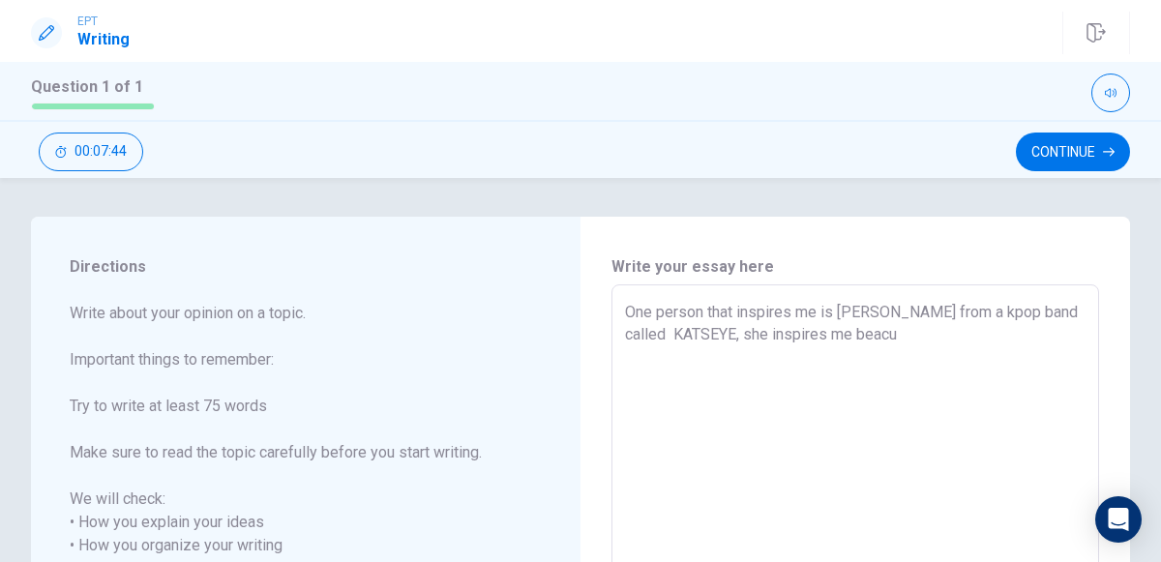
type textarea "x"
type textarea "One person that inspires me is [PERSON_NAME] from a kpop band called KATSEYE, s…"
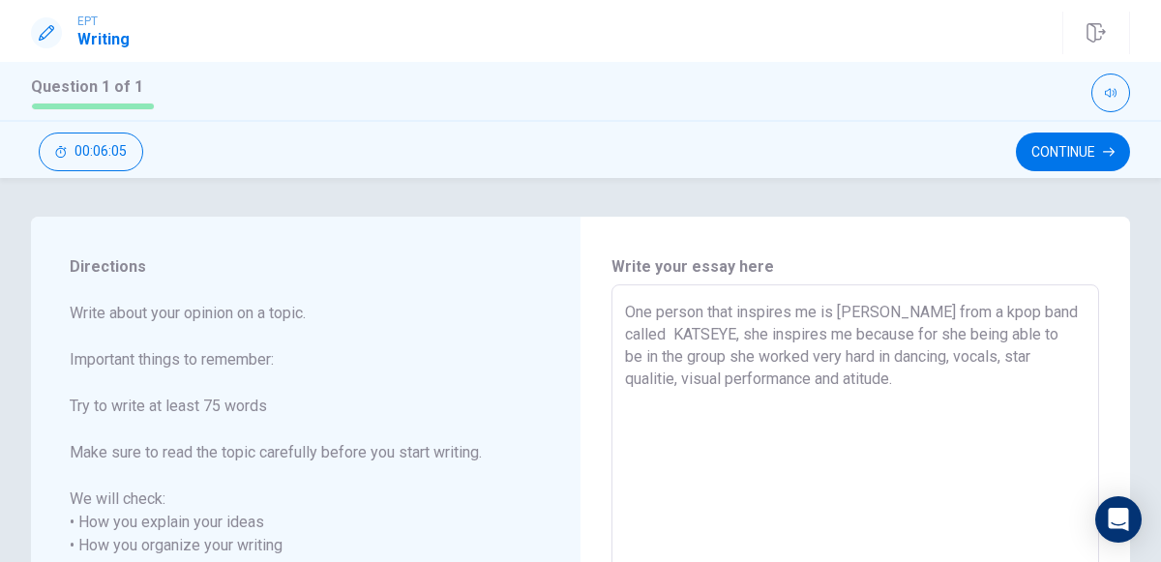
click at [852, 414] on textarea "One person that inspires me is [PERSON_NAME] from a kpop band called KATSEYE, s…" at bounding box center [855, 569] width 460 height 537
click at [892, 482] on textarea "One person that inspires me is [PERSON_NAME] from a kpop band called KATSEYE, s…" at bounding box center [855, 569] width 460 height 537
click at [1065, 381] on textarea "One person that inspires me is [PERSON_NAME] from a kpop band called KATSEYE, s…" at bounding box center [855, 569] width 460 height 537
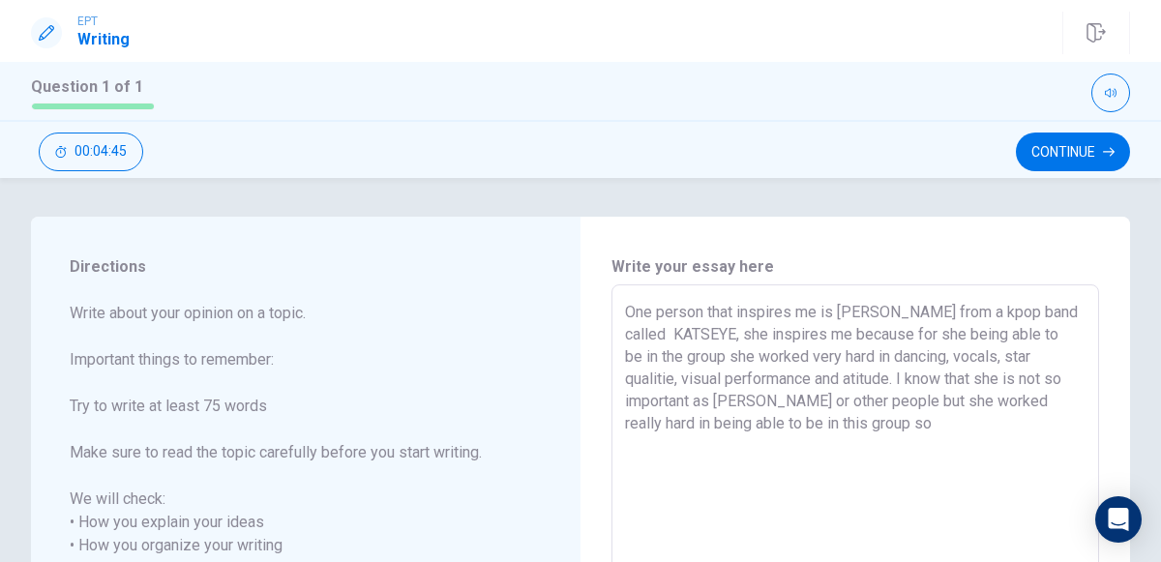
click at [926, 459] on textarea "One person that inspires me is [PERSON_NAME] from a kpop band called KATSEYE, s…" at bounding box center [855, 569] width 460 height 537
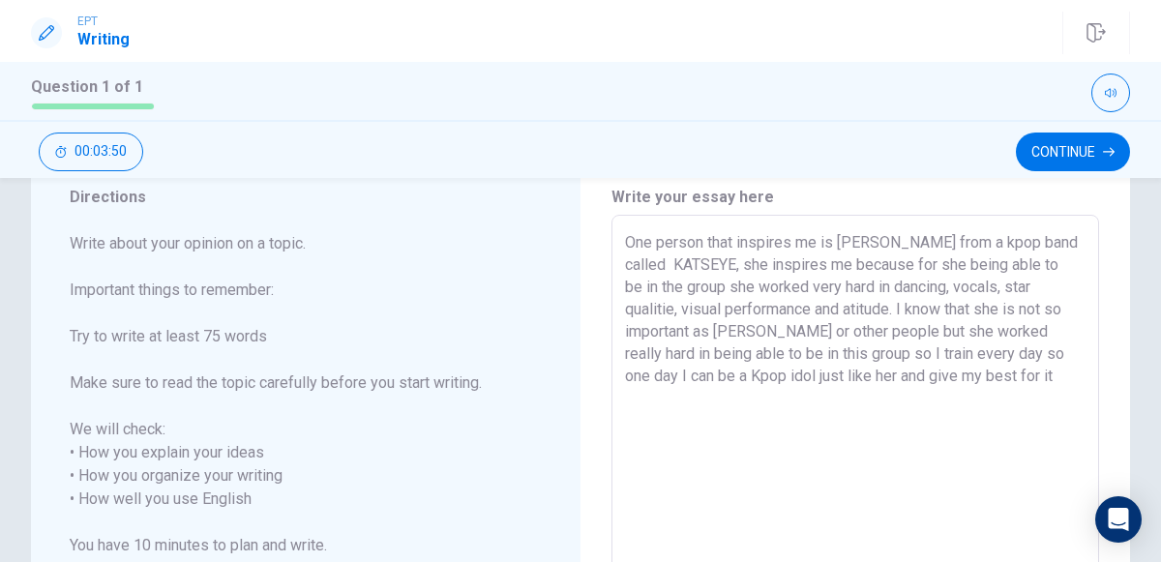
scroll to position [19, 0]
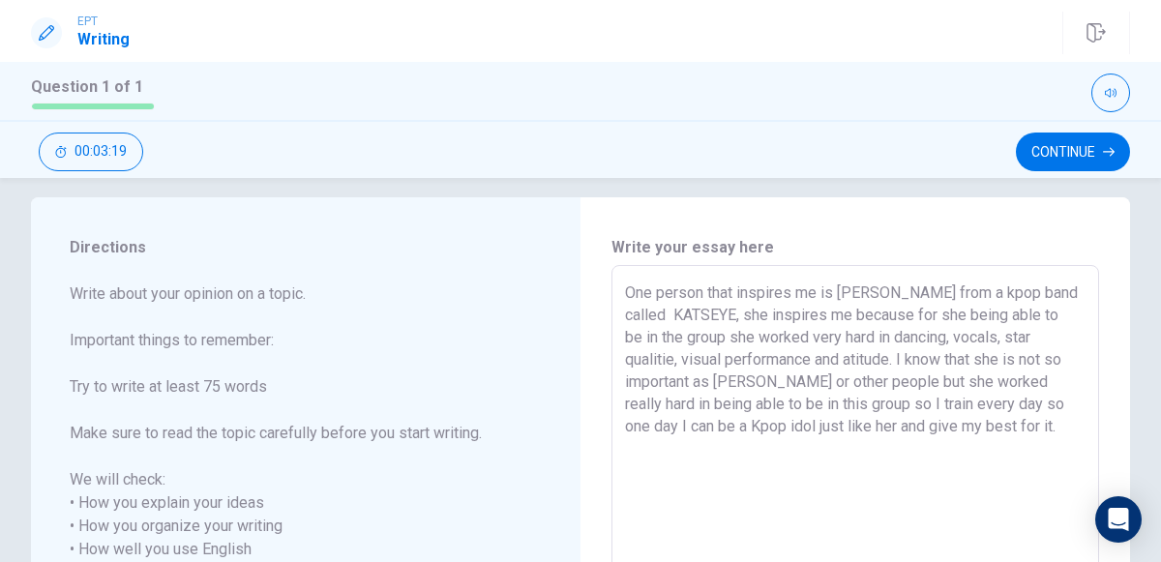
click at [668, 476] on textarea "One person that inspires me is [PERSON_NAME] from a kpop band called KATSEYE, s…" at bounding box center [855, 549] width 460 height 537
click at [937, 419] on textarea "One person that inspires me is [PERSON_NAME] from a kpop band called KATSEYE, s…" at bounding box center [855, 549] width 460 height 537
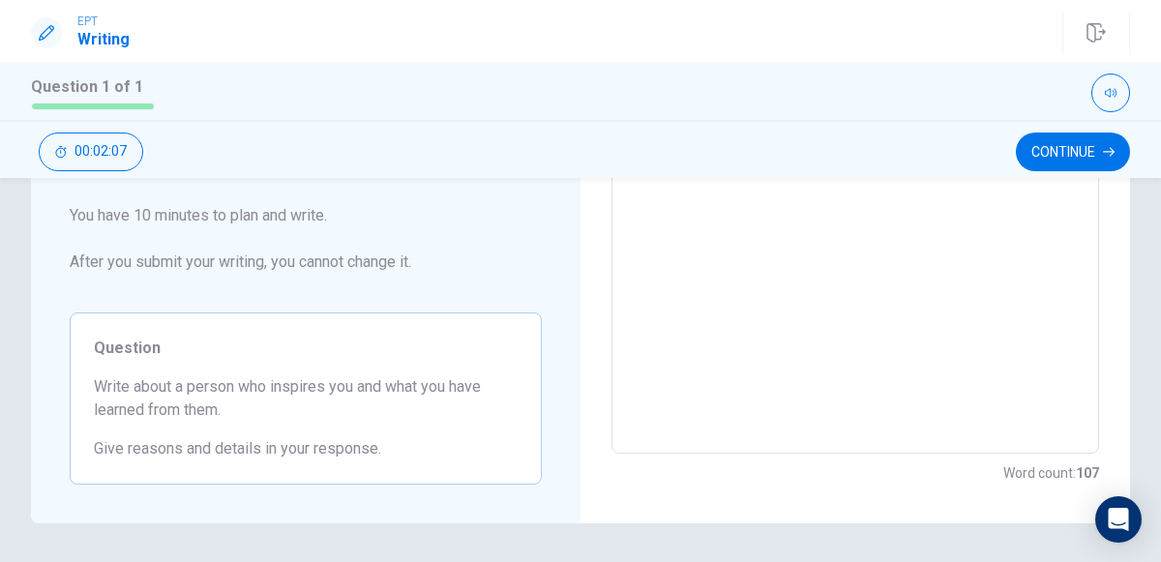
scroll to position [0, 0]
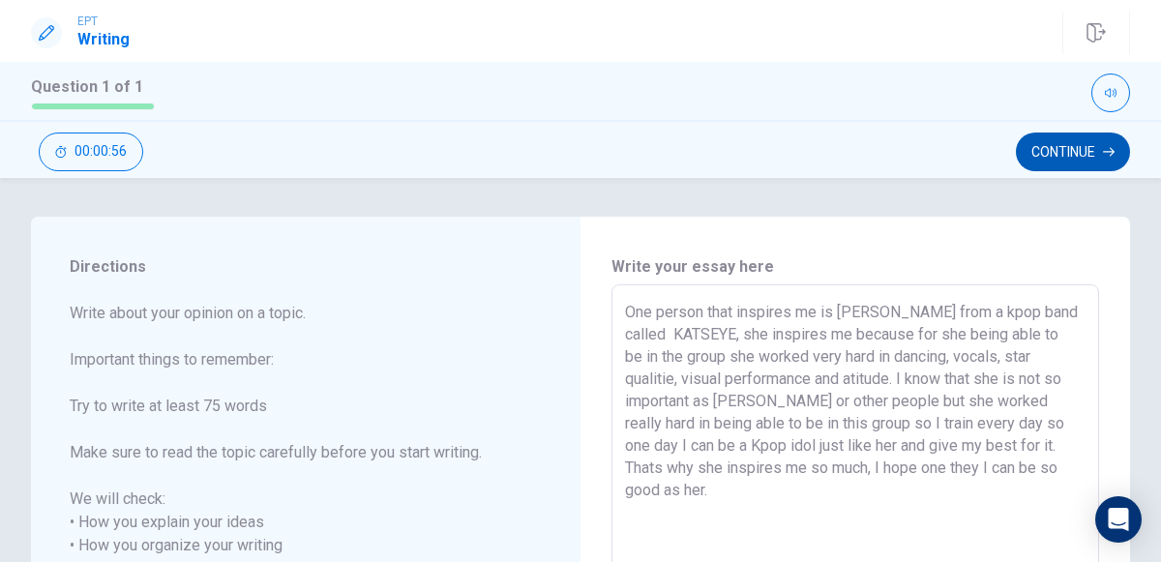
click at [1075, 151] on button "Continue" at bounding box center [1072, 151] width 114 height 39
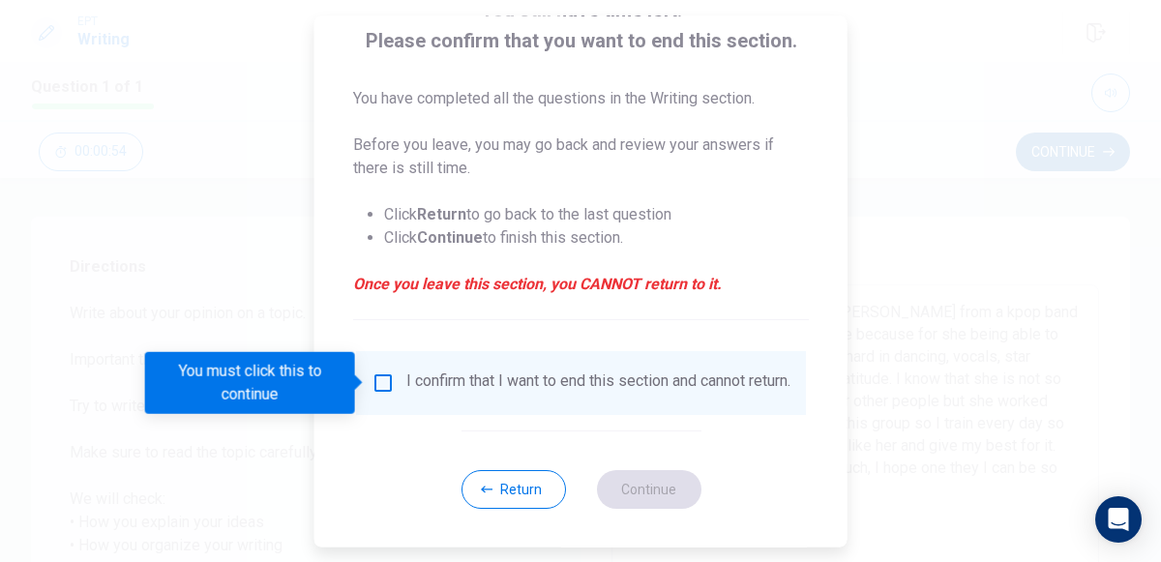
scroll to position [144, 0]
click at [377, 378] on input "You must click this to continue" at bounding box center [382, 383] width 23 height 23
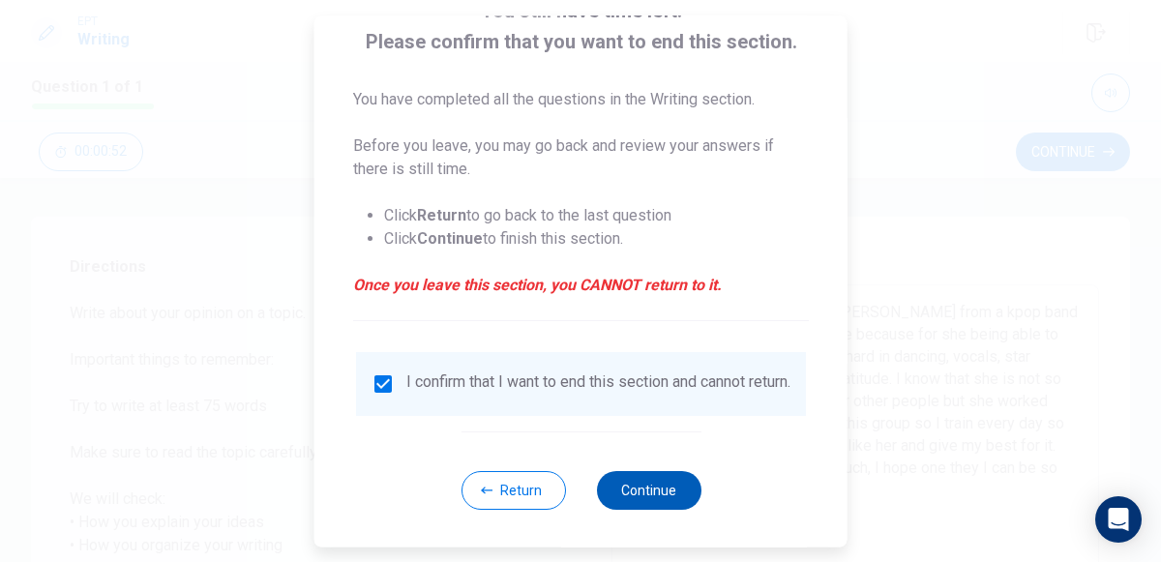
click at [653, 499] on button "Continue" at bounding box center [648, 490] width 104 height 39
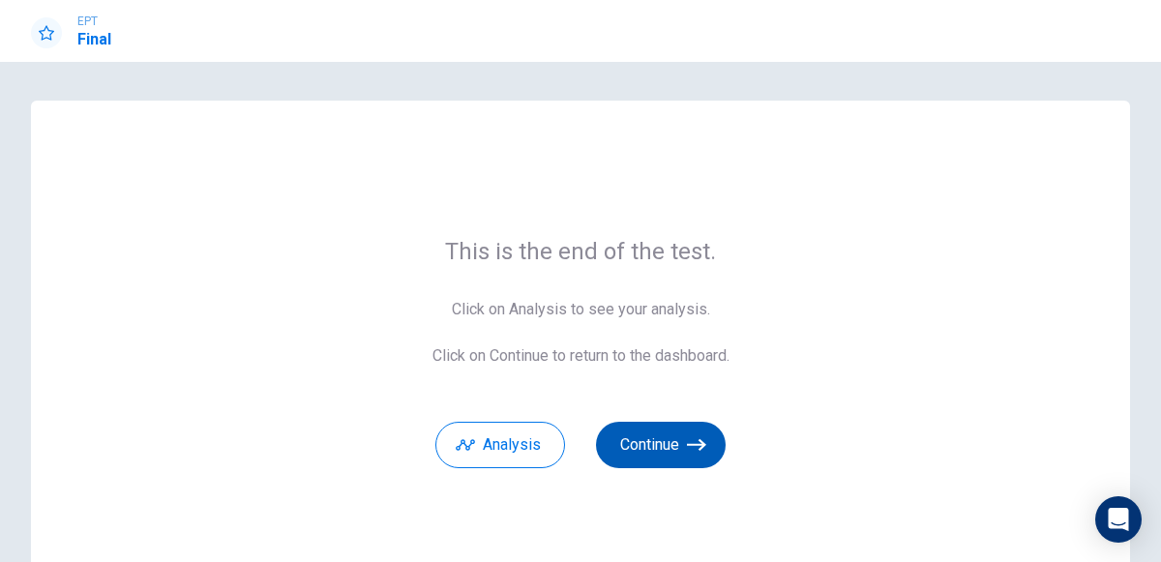
click at [691, 442] on icon "button" at bounding box center [696, 444] width 19 height 19
